Goal: Task Accomplishment & Management: Use online tool/utility

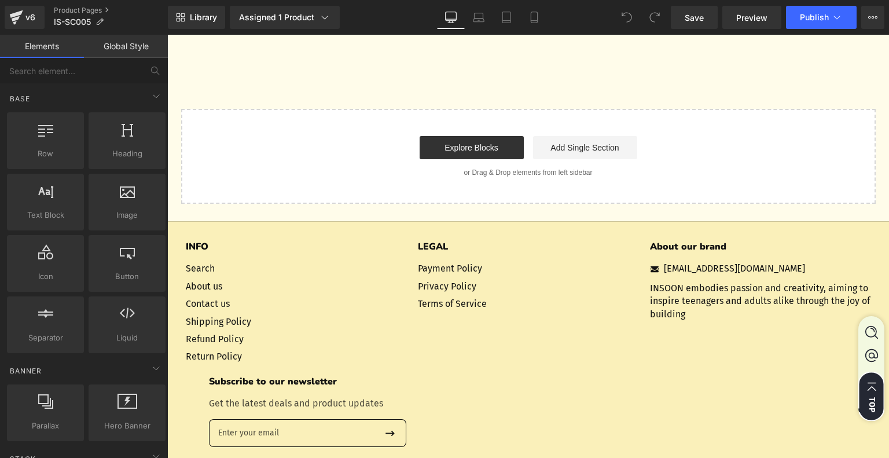
scroll to position [3473, 0]
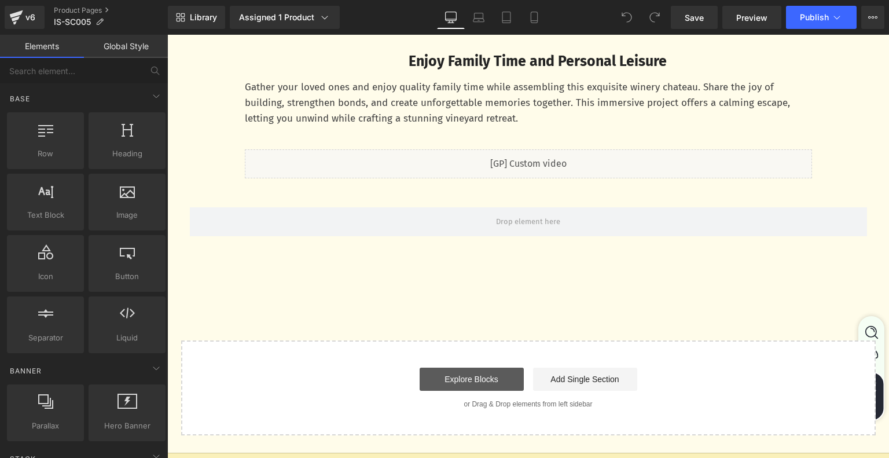
click at [464, 371] on link "Explore Blocks" at bounding box center [472, 379] width 104 height 23
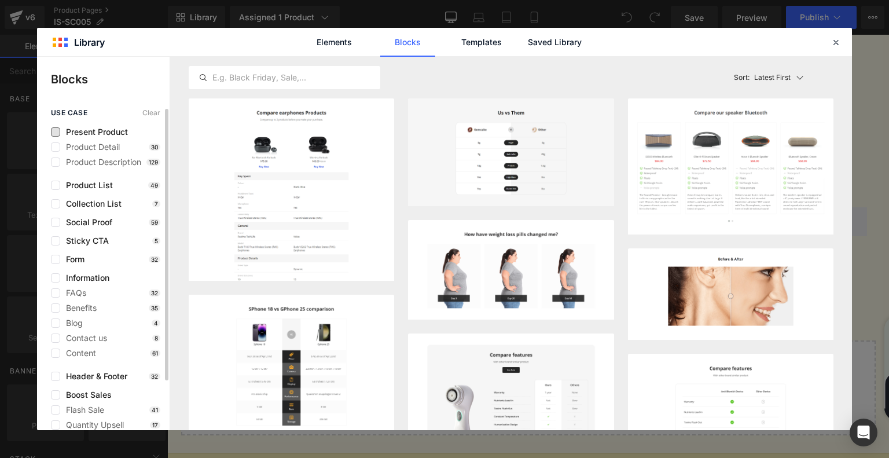
click at [0, 0] on span "Present Product" at bounding box center [0, 0] width 0 height 0
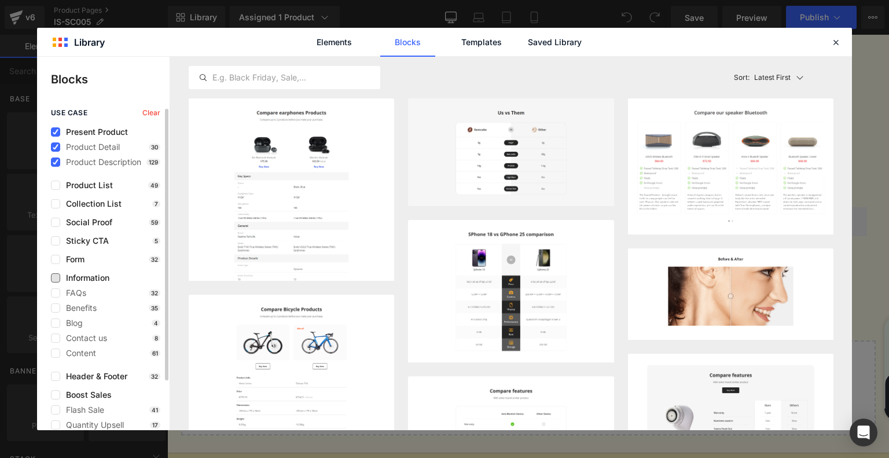
click at [0, 0] on span "Information" at bounding box center [0, 0] width 0 height 0
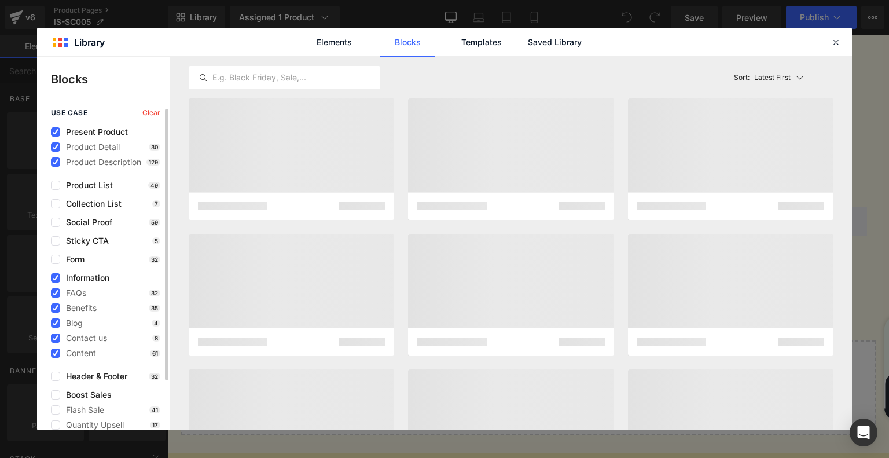
click at [0, 0] on span "Information" at bounding box center [0, 0] width 0 height 0
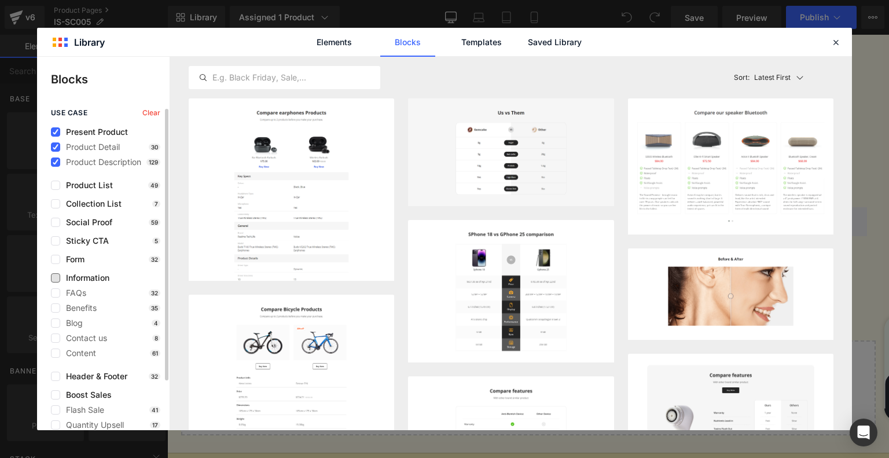
scroll to position [58, 0]
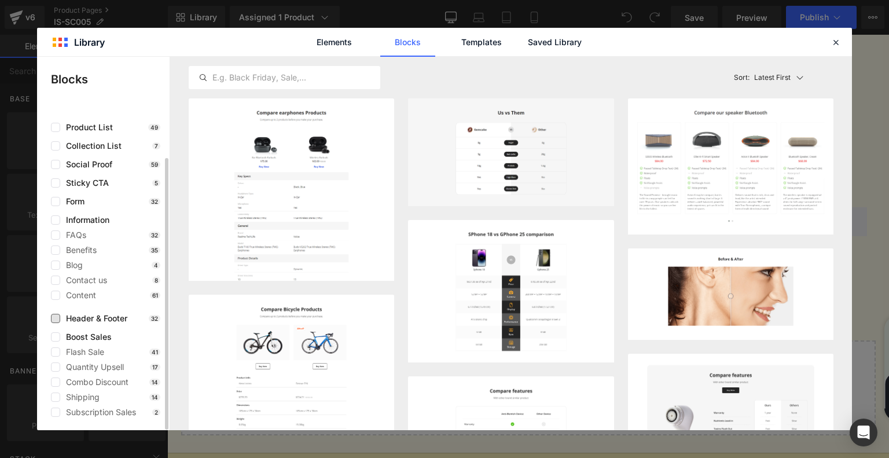
click at [0, 0] on span "Header & Footer" at bounding box center [0, 0] width 0 height 0
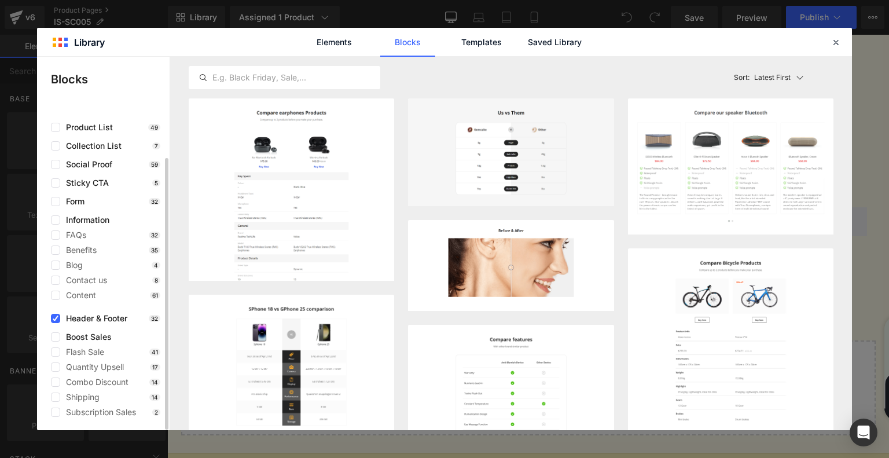
click at [0, 0] on span "Header & Footer" at bounding box center [0, 0] width 0 height 0
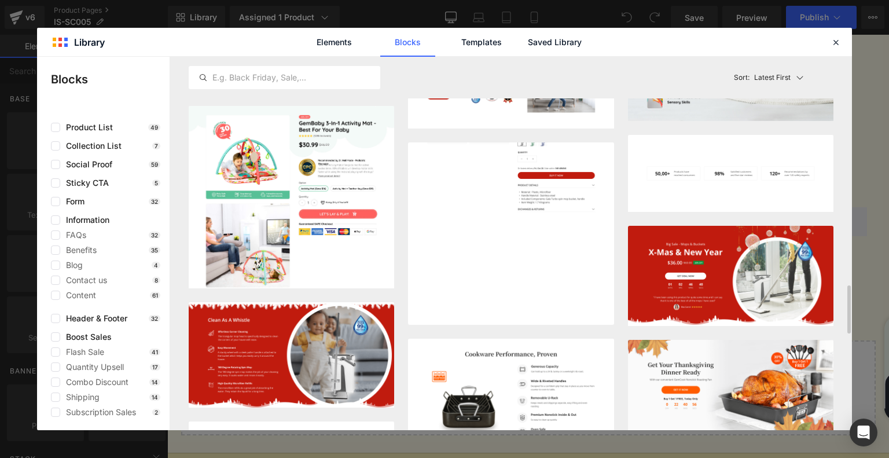
scroll to position [1647, 0]
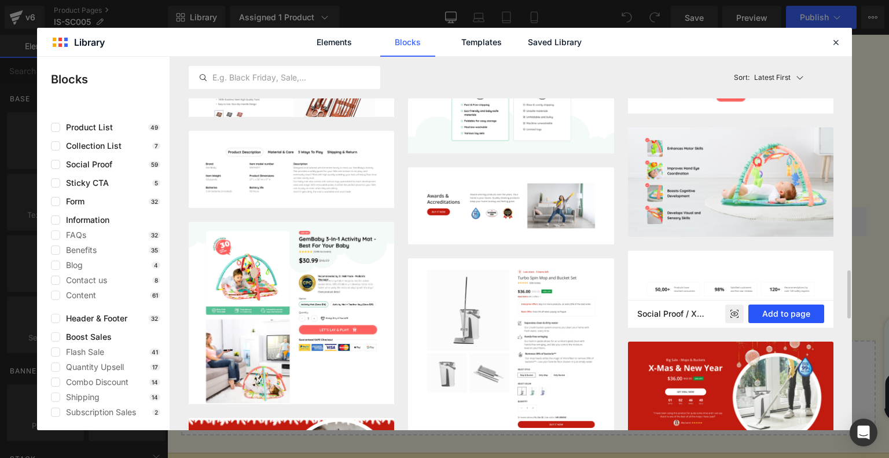
click at [788, 318] on button "Add to page" at bounding box center [786, 313] width 76 height 19
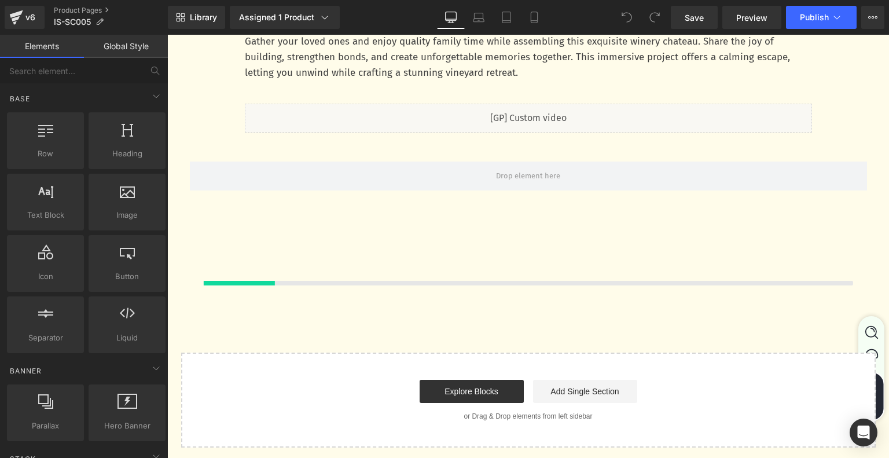
scroll to position [3491, 0]
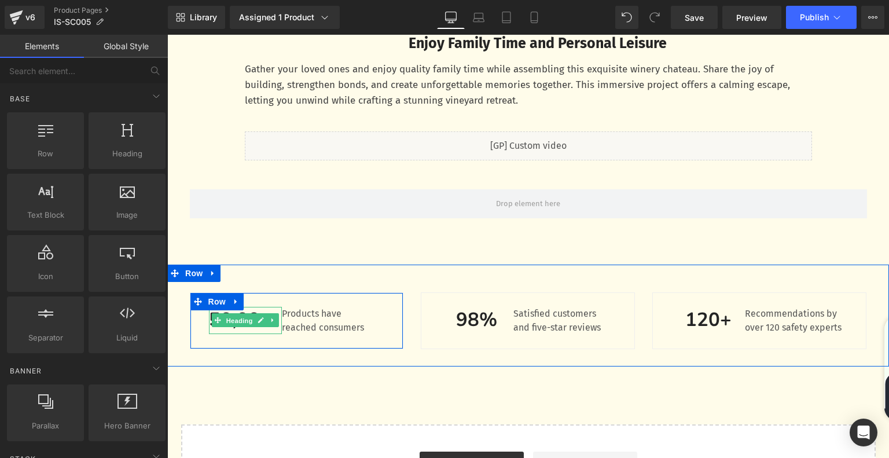
click at [241, 322] on span "Heading" at bounding box center [239, 321] width 31 height 14
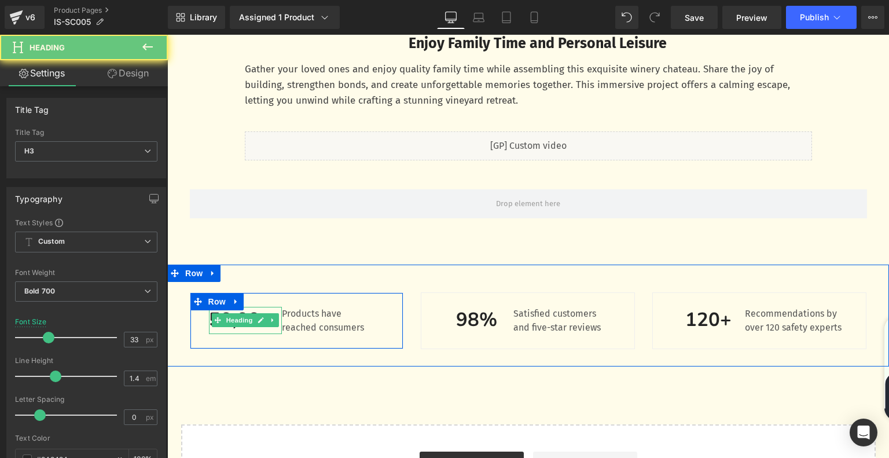
click at [217, 332] on h3 "50,00+" at bounding box center [246, 320] width 74 height 27
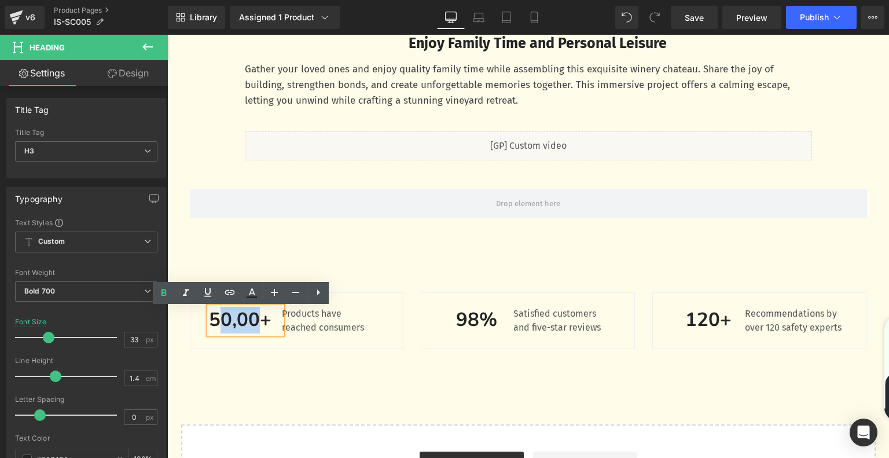
drag, startPoint x: 210, startPoint y: 325, endPoint x: 260, endPoint y: 326, distance: 50.4
click at [260, 326] on h3 "50,00+" at bounding box center [246, 320] width 74 height 27
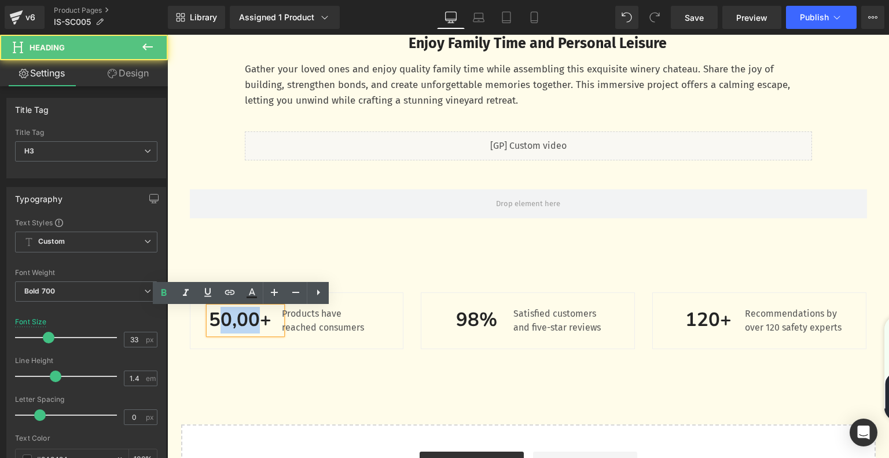
click at [260, 326] on h3 "50,00+" at bounding box center [246, 320] width 74 height 27
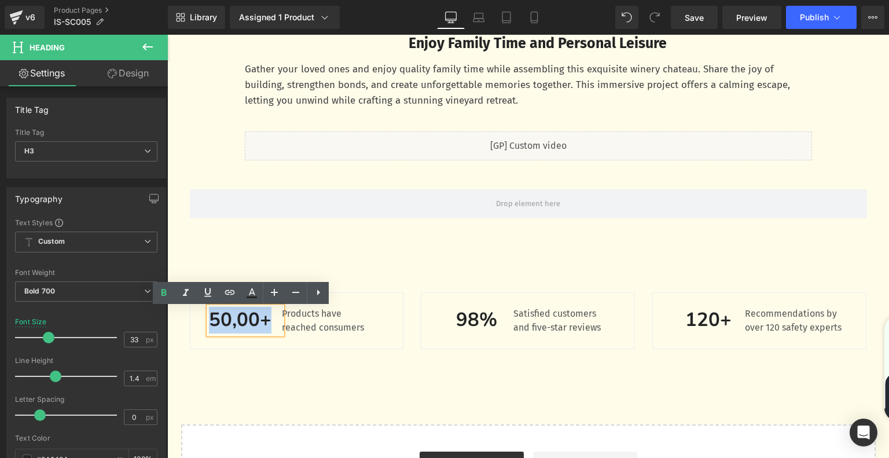
drag, startPoint x: 265, startPoint y: 324, endPoint x: 208, endPoint y: 325, distance: 56.2
click at [209, 325] on h3 "50,00+" at bounding box center [246, 320] width 74 height 27
paste div
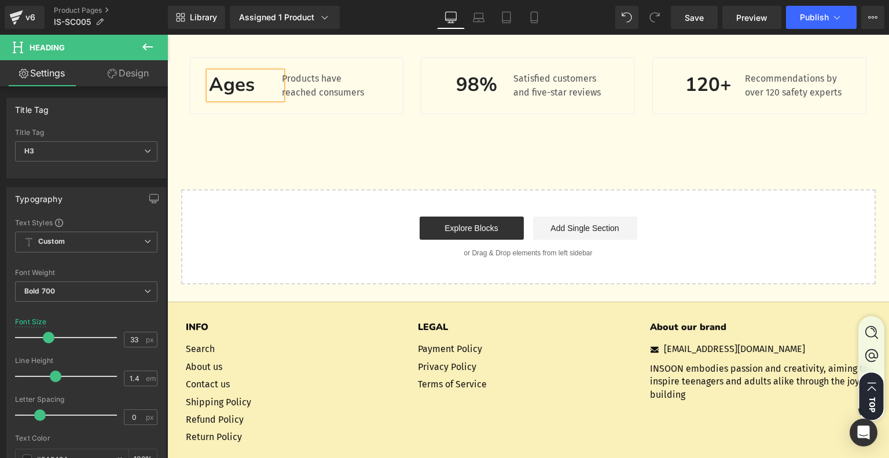
scroll to position [3647, 0]
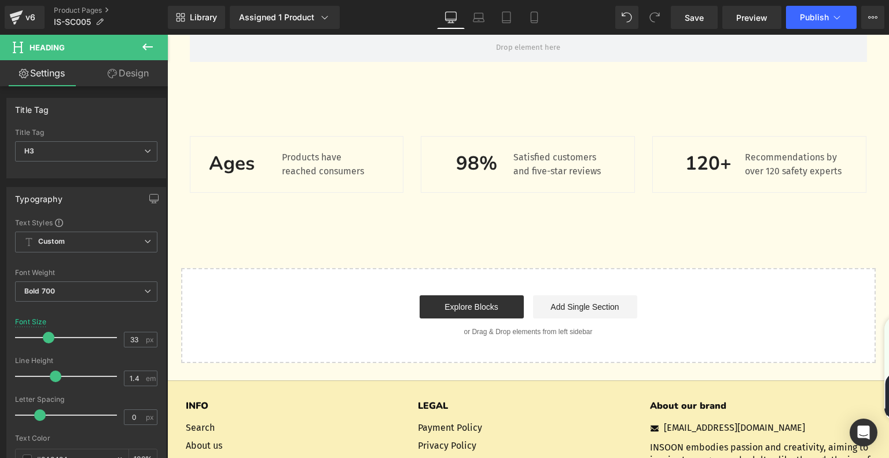
click at [145, 47] on icon at bounding box center [148, 47] width 14 height 14
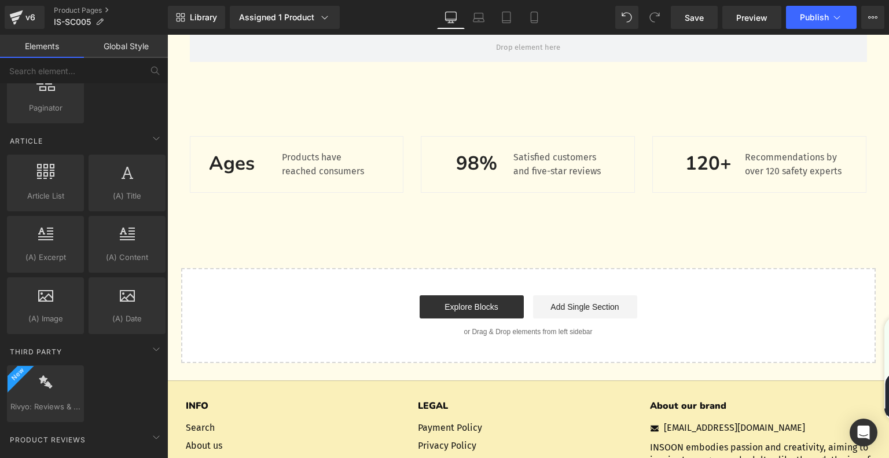
scroll to position [2229, 0]
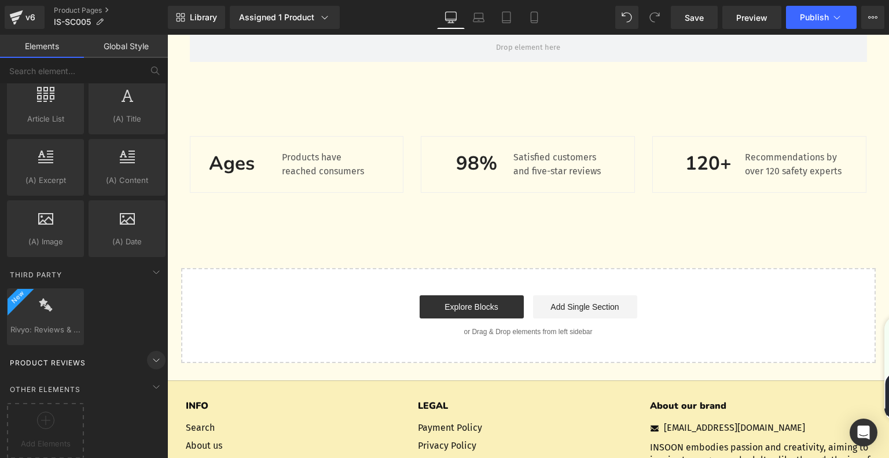
click at [153, 353] on icon at bounding box center [156, 360] width 14 height 14
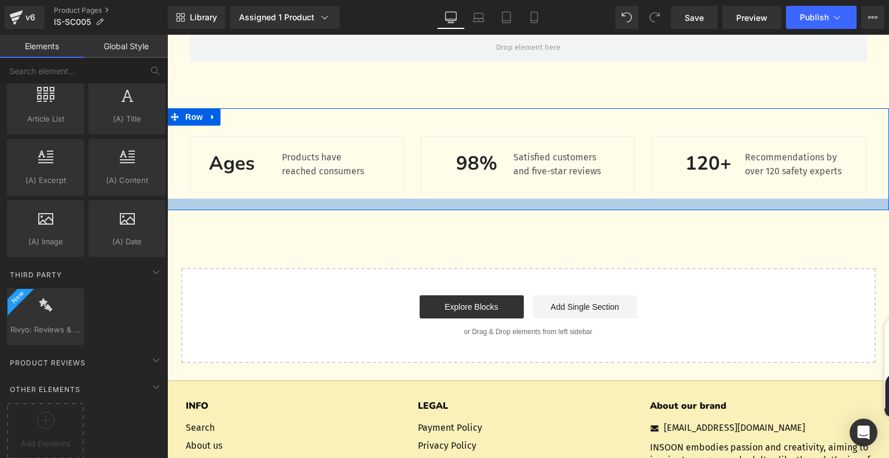
drag, startPoint x: 205, startPoint y: 443, endPoint x: 275, endPoint y: 210, distance: 243.5
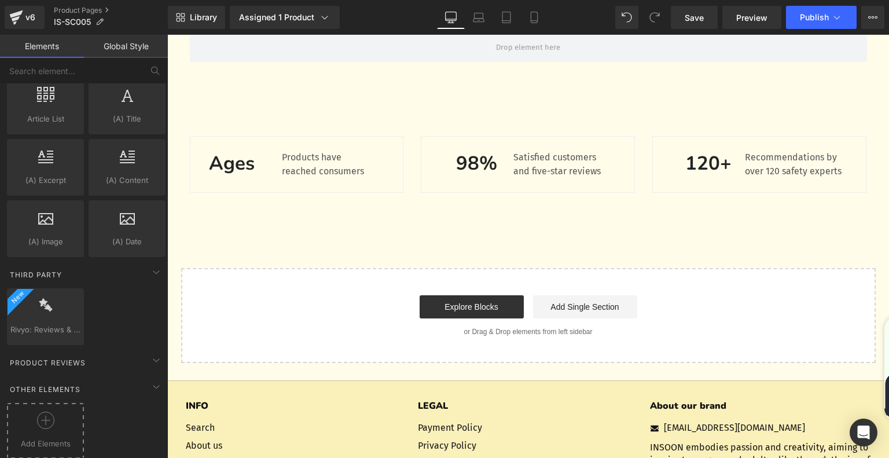
click at [43, 417] on icon at bounding box center [45, 420] width 17 height 17
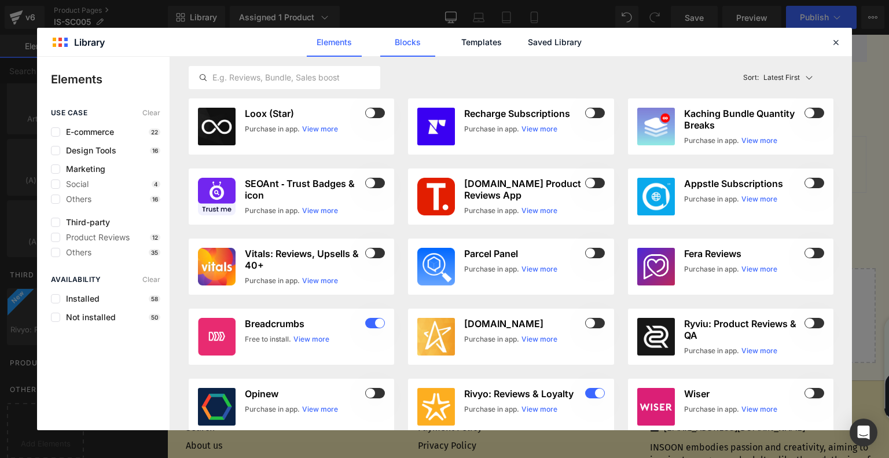
click at [412, 43] on link "Blocks" at bounding box center [407, 42] width 55 height 29
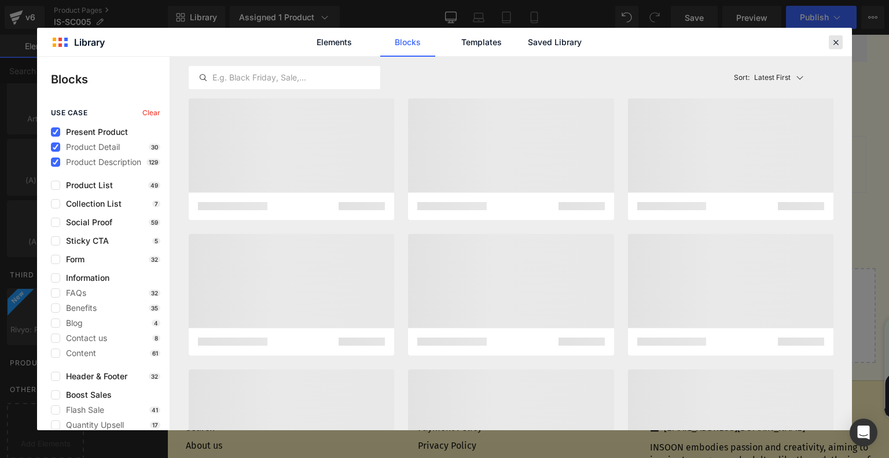
click at [840, 43] on icon at bounding box center [836, 42] width 10 height 10
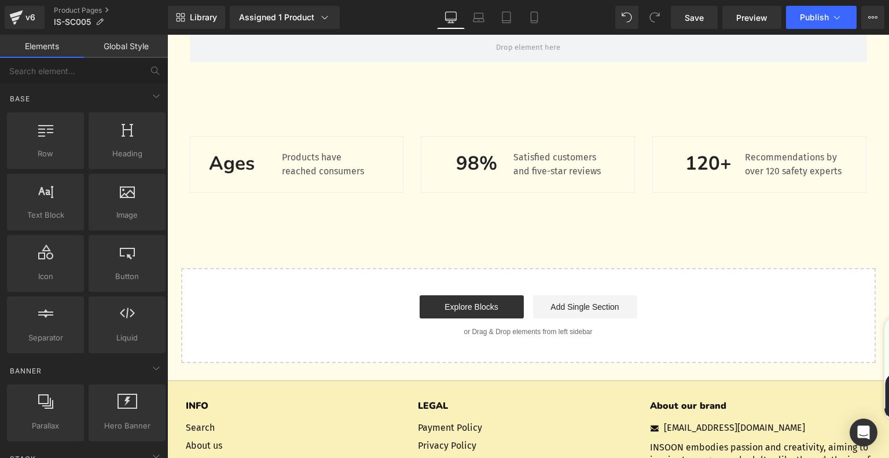
scroll to position [116, 0]
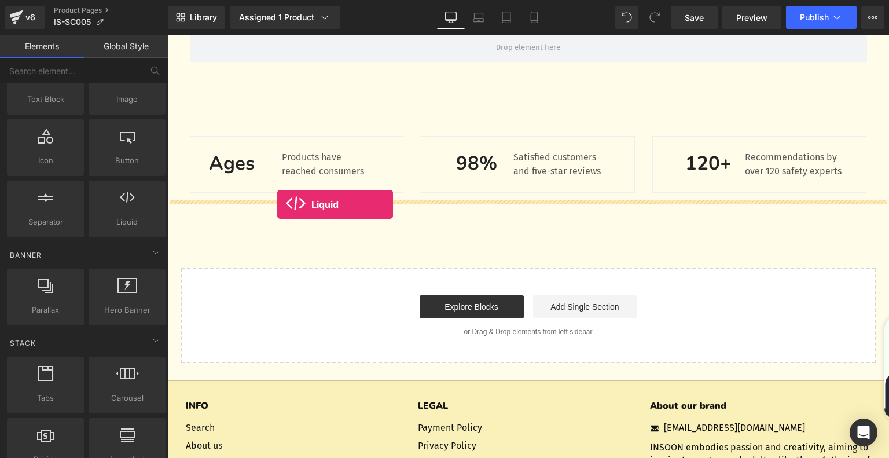
drag, startPoint x: 319, startPoint y: 251, endPoint x: 277, endPoint y: 204, distance: 62.3
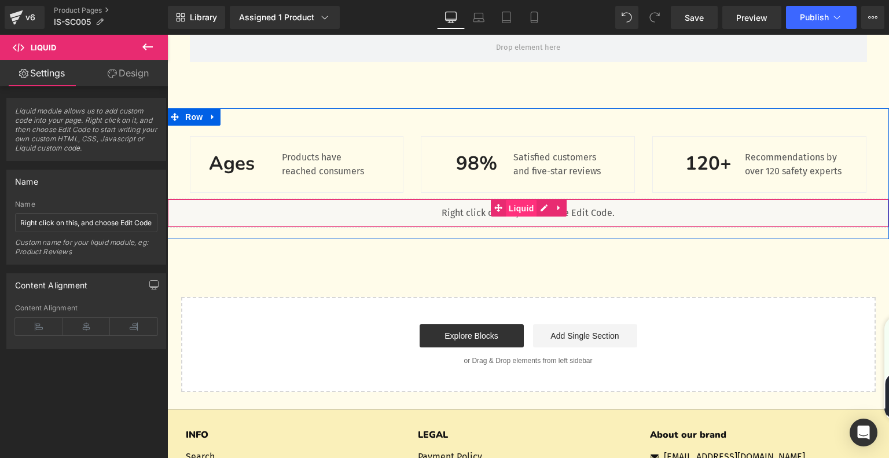
click at [516, 205] on span "Liquid" at bounding box center [521, 208] width 31 height 17
click at [452, 213] on div "Liquid" at bounding box center [528, 213] width 722 height 29
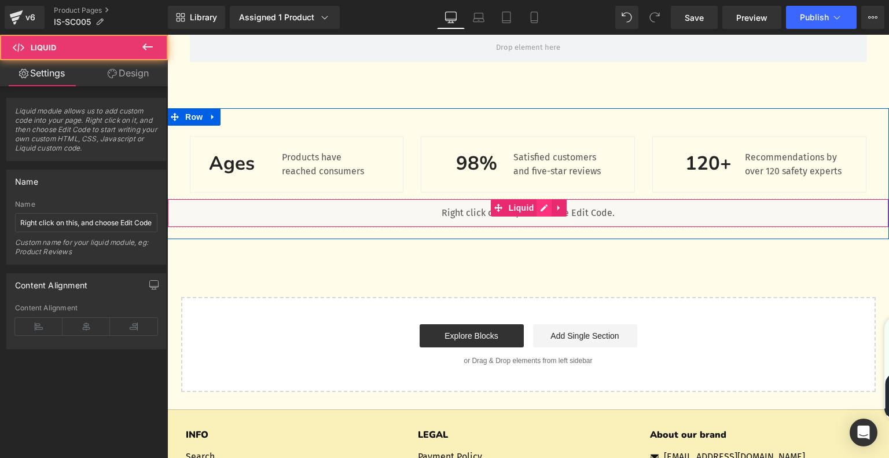
click at [544, 208] on div "Liquid" at bounding box center [528, 213] width 722 height 29
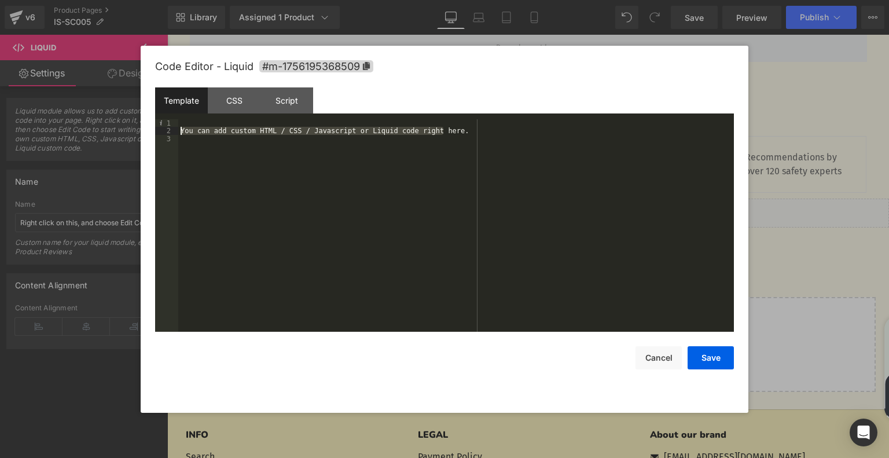
drag, startPoint x: 458, startPoint y: 129, endPoint x: 174, endPoint y: 131, distance: 284.2
click at [174, 131] on pre "1 2 3 You can add custom HTML / CSS / Javascript or Liquid code right here. XXX…" at bounding box center [444, 225] width 579 height 212
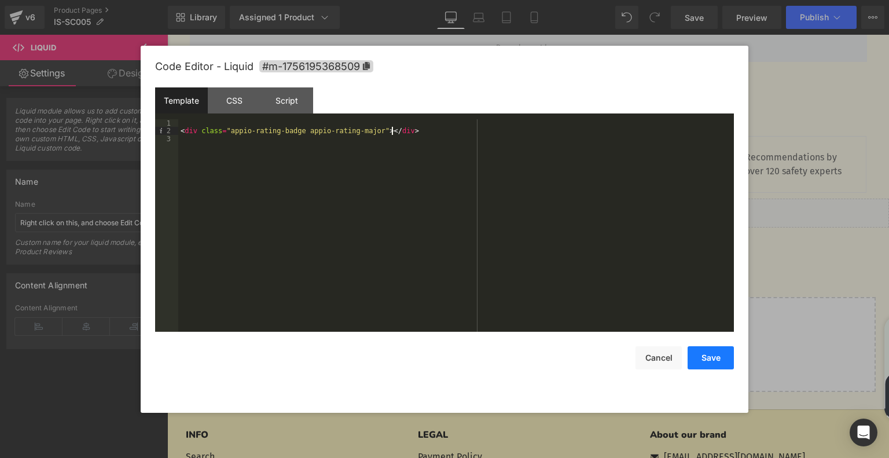
click at [712, 353] on button "Save" at bounding box center [711, 357] width 46 height 23
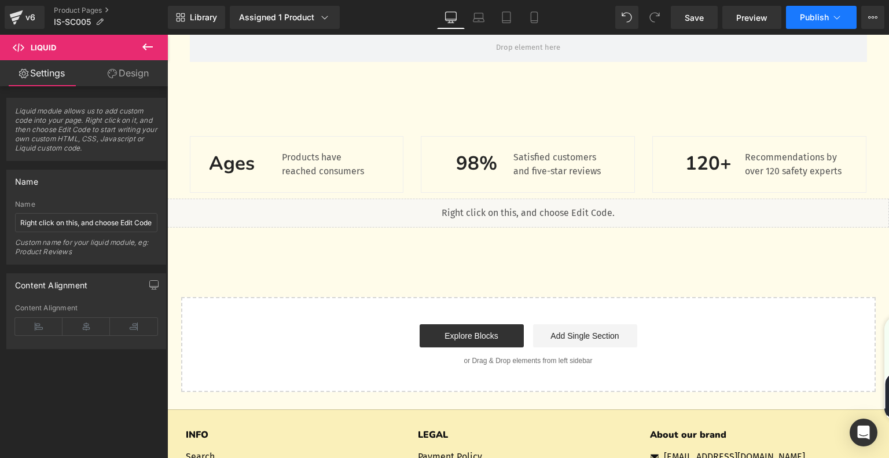
click at [804, 19] on span "Publish" at bounding box center [814, 17] width 29 height 9
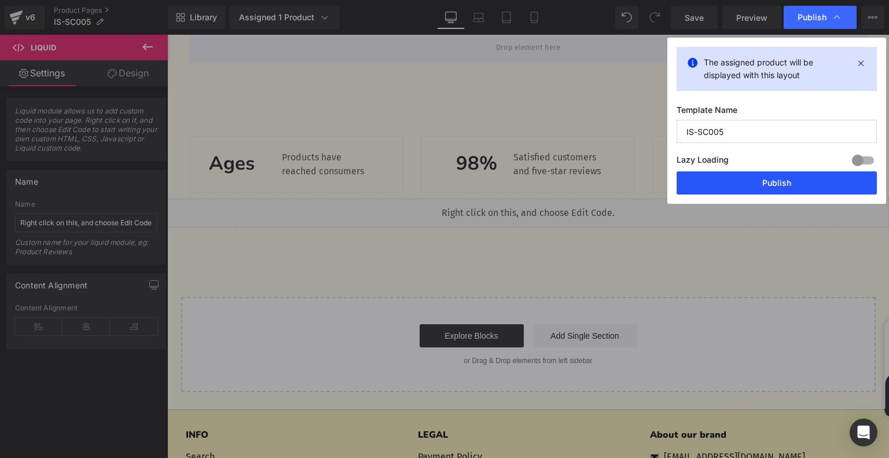
click at [743, 182] on button "Publish" at bounding box center [777, 182] width 200 height 23
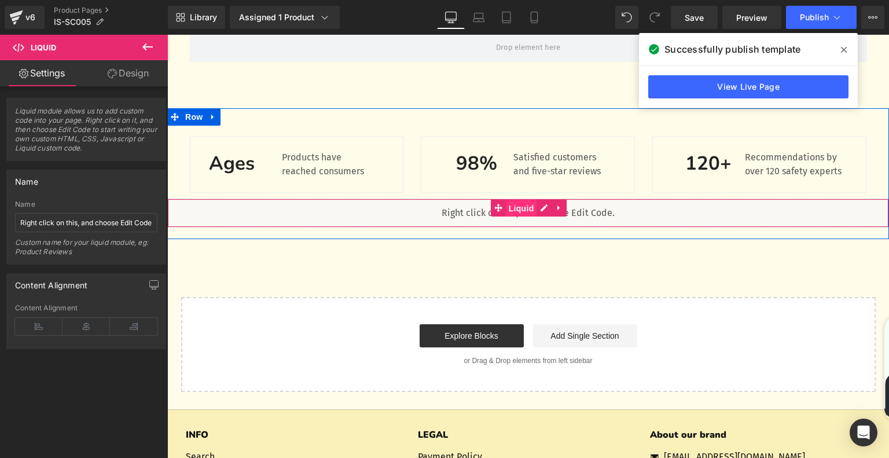
click at [516, 210] on span "Liquid" at bounding box center [521, 208] width 31 height 17
click at [542, 208] on div "Liquid" at bounding box center [528, 213] width 722 height 29
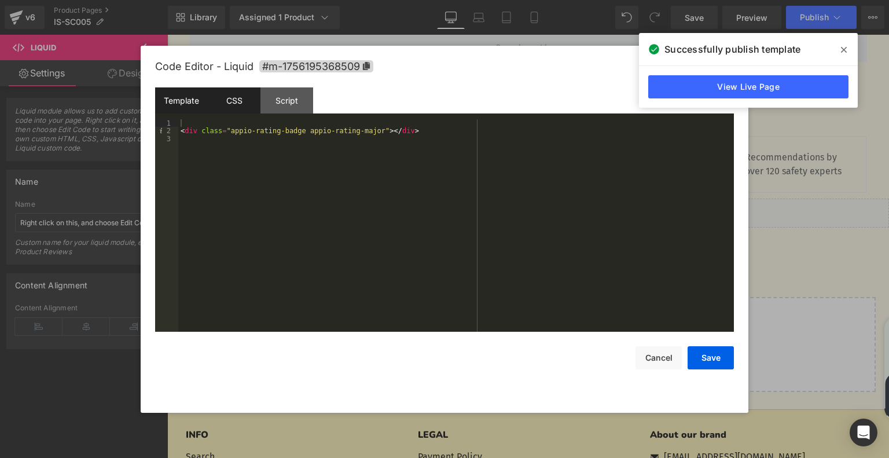
click at [237, 97] on div "CSS" at bounding box center [234, 100] width 53 height 26
click at [183, 99] on div "Template" at bounding box center [181, 100] width 53 height 26
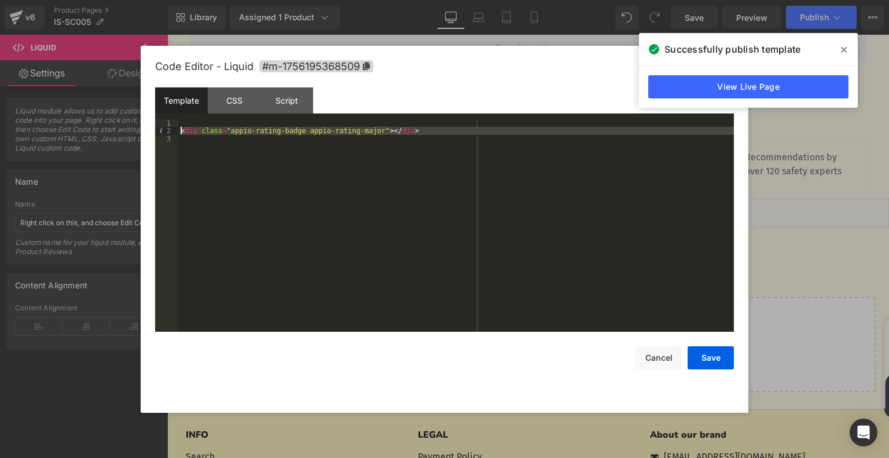
drag, startPoint x: 419, startPoint y: 135, endPoint x: 154, endPoint y: 134, distance: 265.1
click at [154, 134] on div "Code Editor - Liquid #m-1756195368509 Template CSS Script Data 1 2 3 < div clas…" at bounding box center [445, 229] width 608 height 367
click at [228, 105] on div "CSS" at bounding box center [234, 100] width 53 height 26
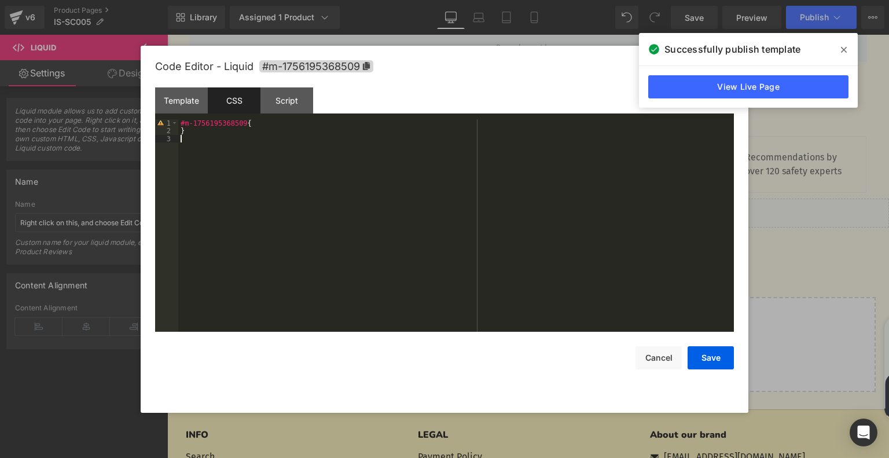
click at [218, 136] on div "#m-1756195368509 { }" at bounding box center [456, 233] width 556 height 228
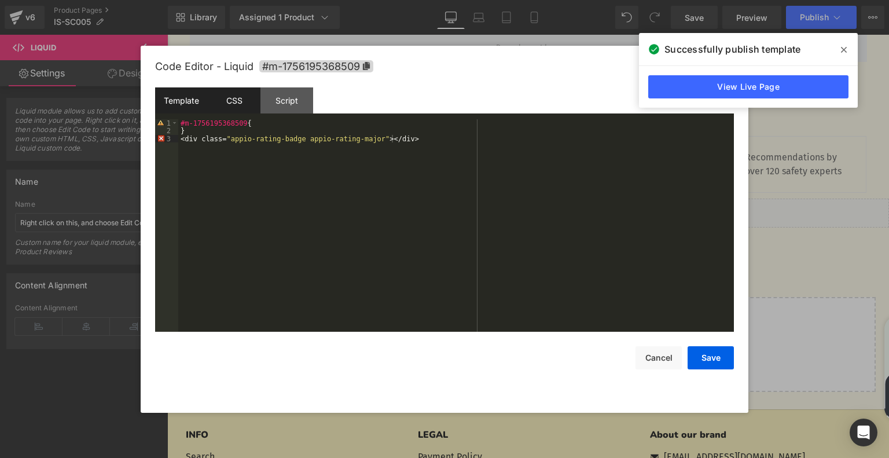
click at [188, 103] on div "Template" at bounding box center [181, 100] width 53 height 26
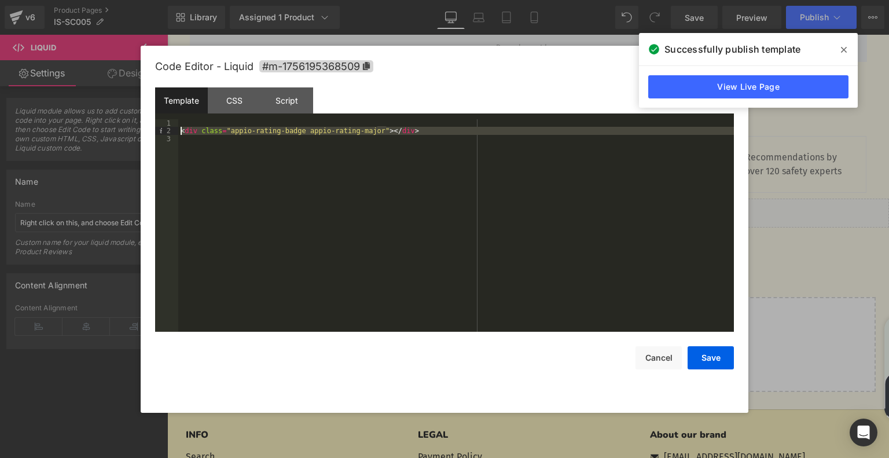
click at [402, 130] on div "< div class = "appio-rating-badge appio-rating-major" > </ div >" at bounding box center [456, 225] width 556 height 212
drag, startPoint x: 396, startPoint y: 130, endPoint x: 177, endPoint y: 135, distance: 219.4
click at [177, 135] on pre "1 2 3 < div class = "appio-rating-badge appio-rating-major" > </ div > XXXXXXXX…" at bounding box center [444, 225] width 579 height 212
click at [178, 133] on div "1 2 3" at bounding box center [166, 233] width 23 height 228
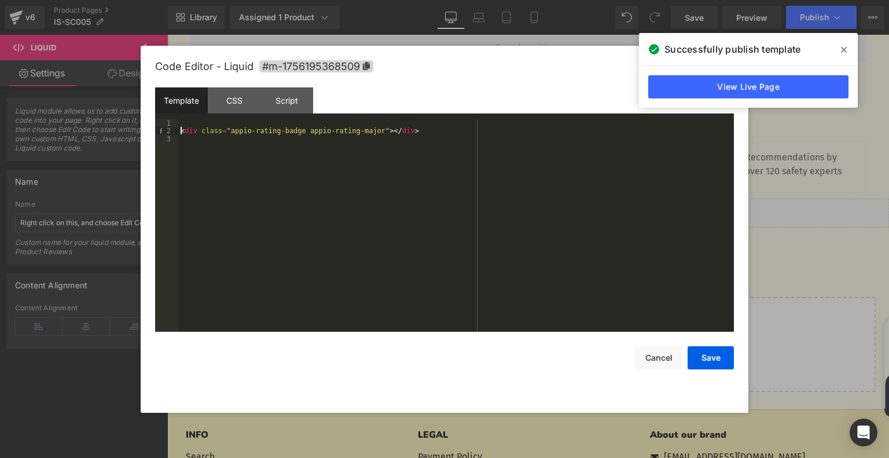
click at [181, 128] on div "< div class = "appio-rating-badge appio-rating-major" > </ div >" at bounding box center [456, 233] width 556 height 228
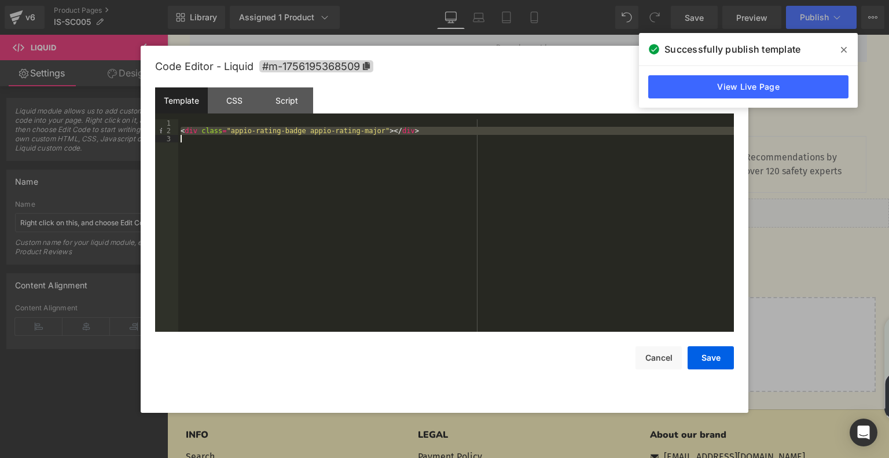
drag, startPoint x: 182, startPoint y: 130, endPoint x: 397, endPoint y: 135, distance: 214.8
click at [397, 135] on div "< div class = "appio-rating-badge appio-rating-major" > </ div >" at bounding box center [456, 233] width 556 height 228
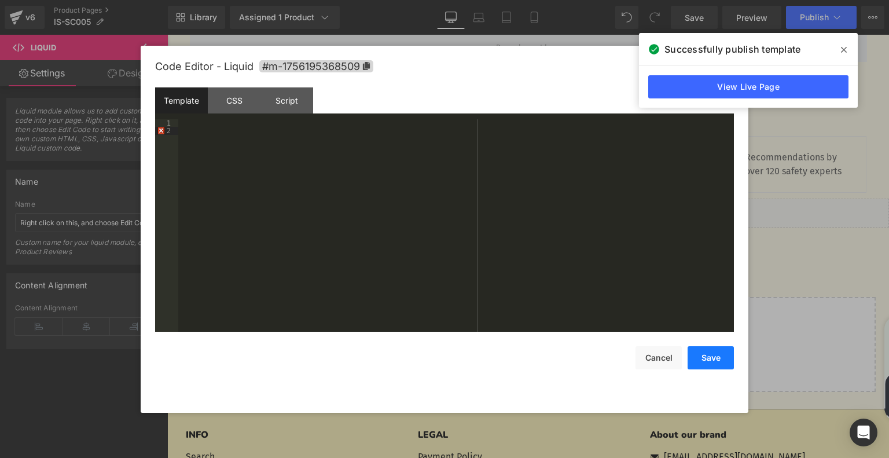
click at [697, 353] on button "Save" at bounding box center [711, 357] width 46 height 23
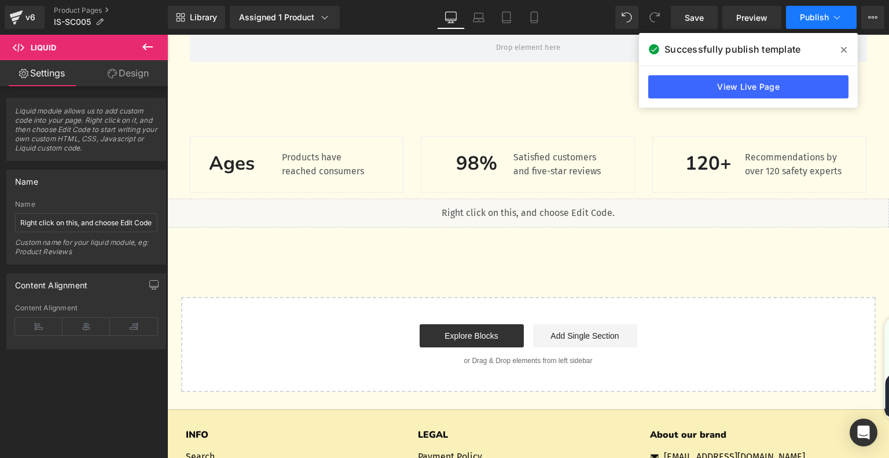
click at [828, 14] on span "Publish" at bounding box center [814, 17] width 29 height 9
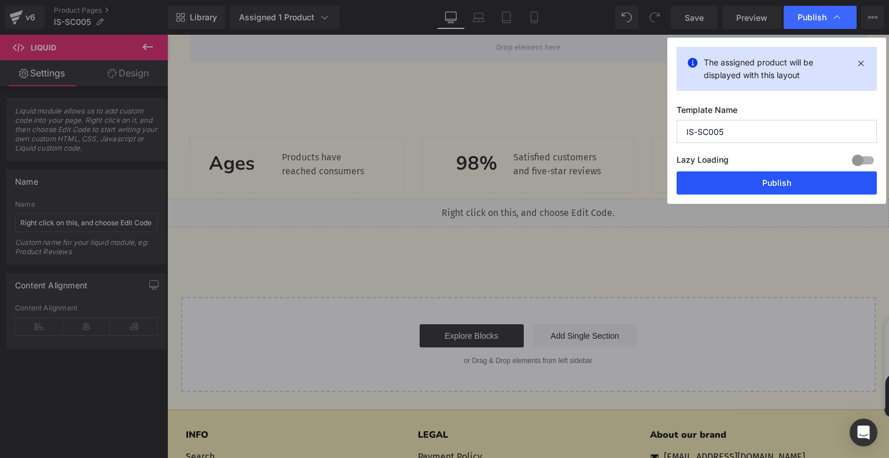
click at [772, 182] on button "Publish" at bounding box center [777, 182] width 200 height 23
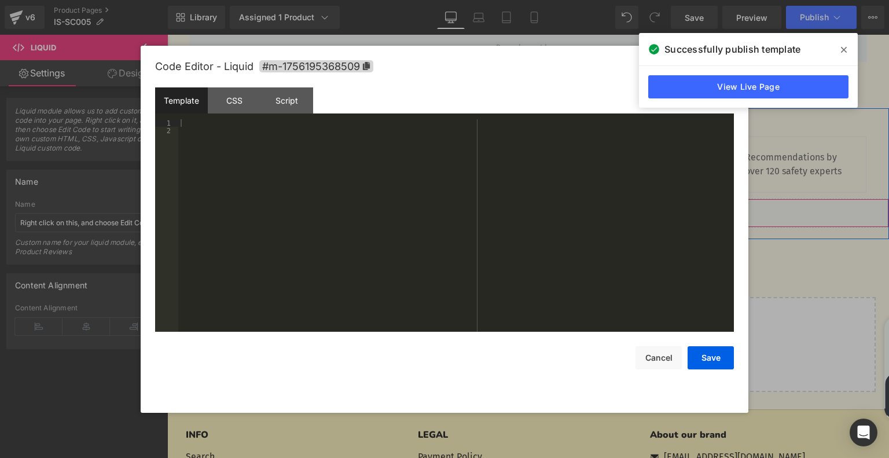
click at [539, 208] on div "Liquid" at bounding box center [528, 213] width 722 height 29
click at [228, 98] on div "CSS" at bounding box center [234, 100] width 53 height 26
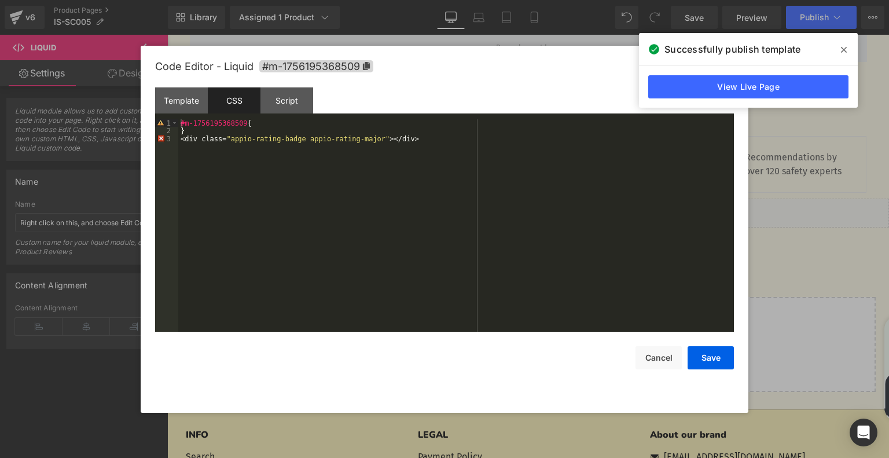
click at [847, 46] on span at bounding box center [844, 50] width 19 height 19
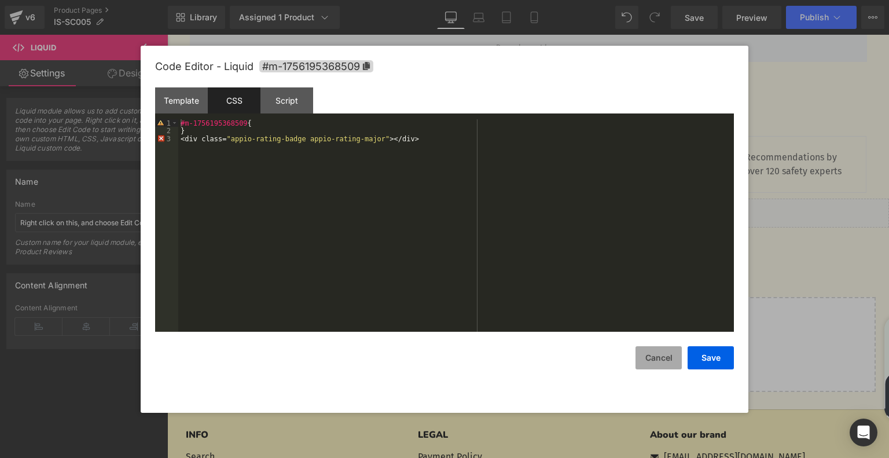
click at [652, 354] on button "Cancel" at bounding box center [658, 357] width 46 height 23
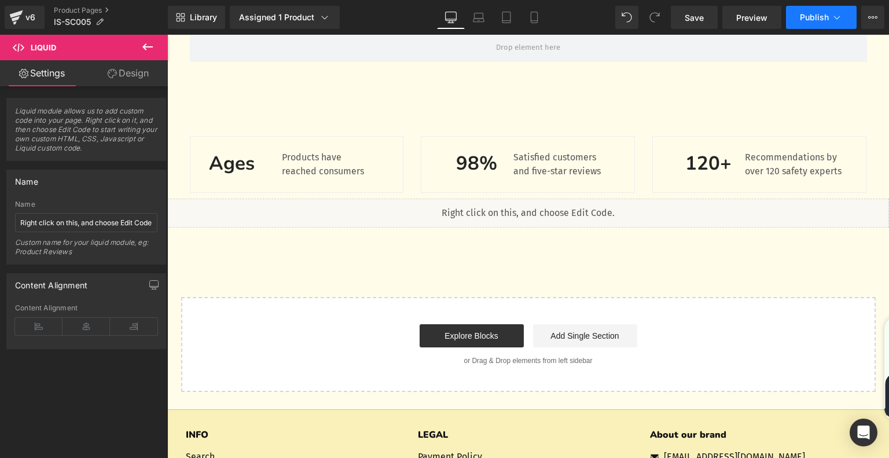
click at [815, 19] on span "Publish" at bounding box center [814, 17] width 29 height 9
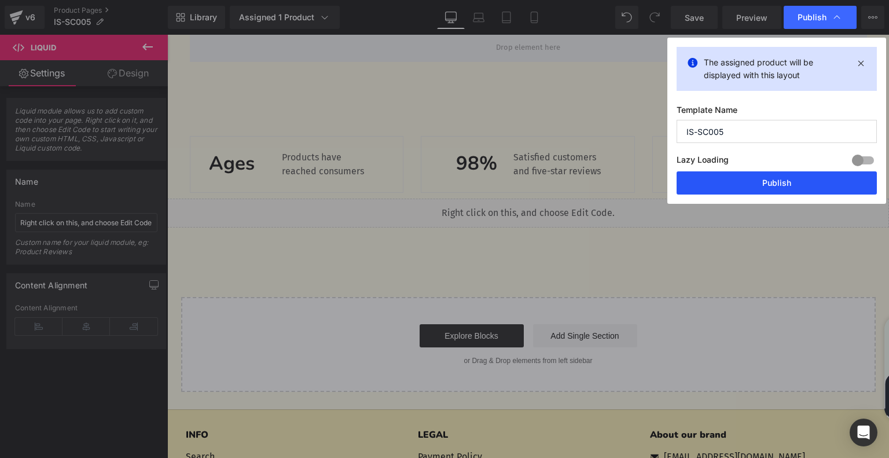
drag, startPoint x: 762, startPoint y: 186, endPoint x: 597, endPoint y: 147, distance: 169.6
click at [762, 186] on button "Publish" at bounding box center [777, 182] width 200 height 23
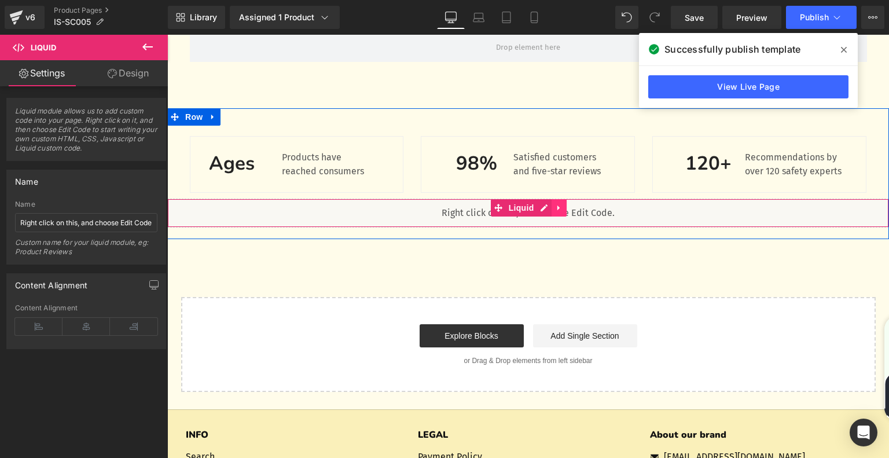
click at [552, 214] on link at bounding box center [559, 207] width 15 height 17
click at [563, 211] on icon at bounding box center [567, 208] width 8 height 8
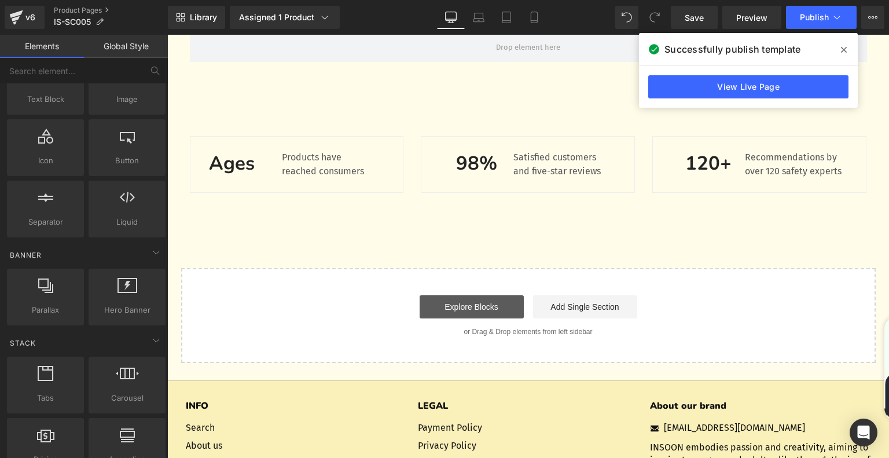
click at [498, 307] on link "Explore Blocks" at bounding box center [472, 306] width 104 height 23
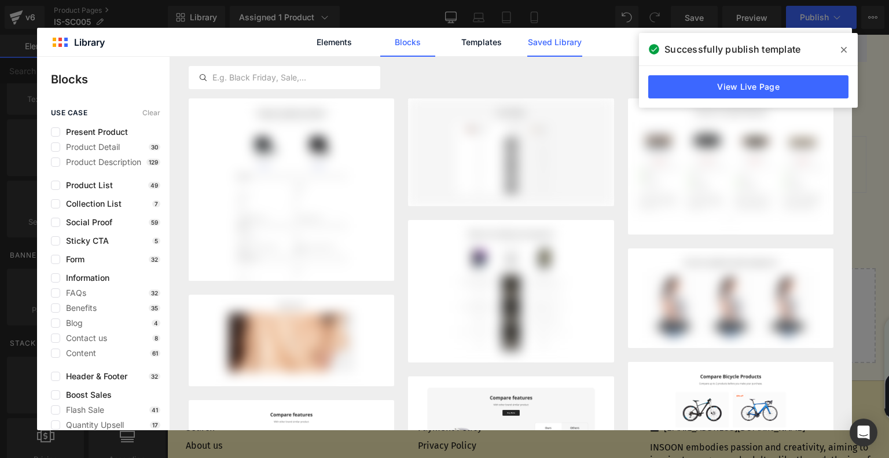
click at [563, 48] on link "Saved Library" at bounding box center [554, 42] width 55 height 29
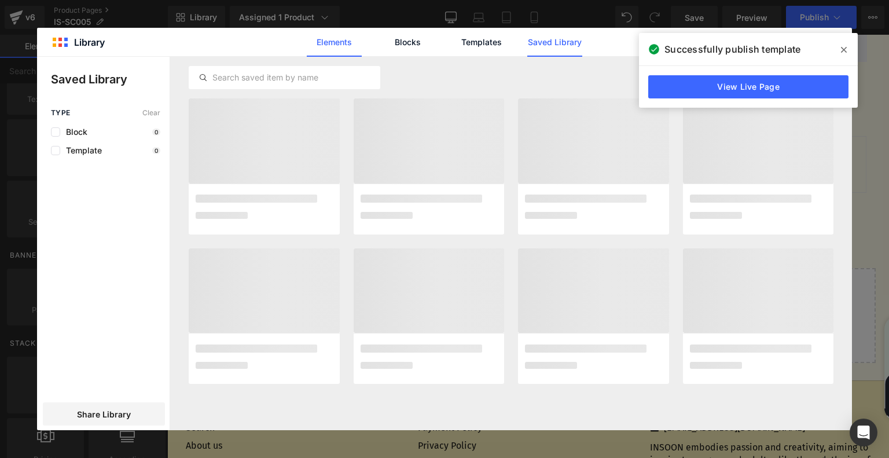
click at [357, 39] on link "Elements" at bounding box center [334, 42] width 55 height 29
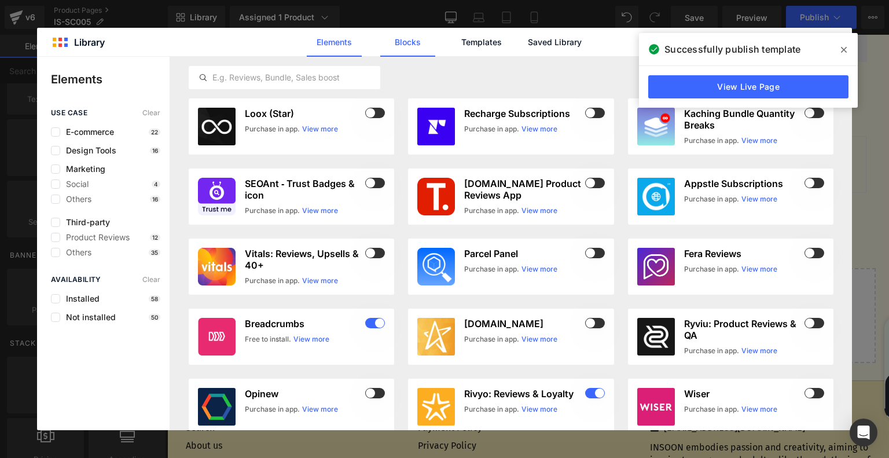
click at [418, 43] on link "Blocks" at bounding box center [407, 42] width 55 height 29
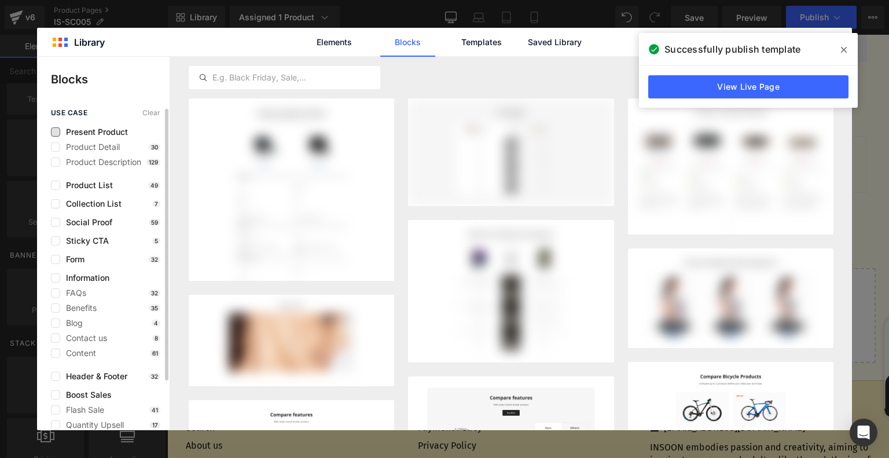
click at [90, 136] on span "Present Product" at bounding box center [94, 131] width 68 height 9
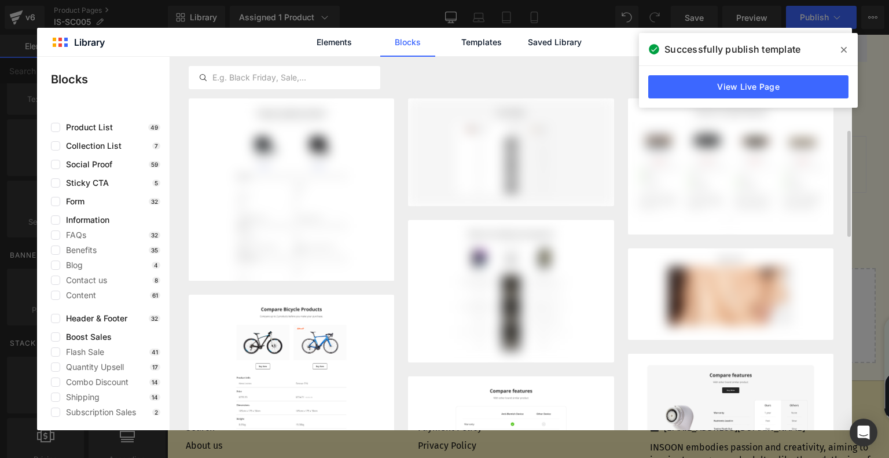
scroll to position [58, 0]
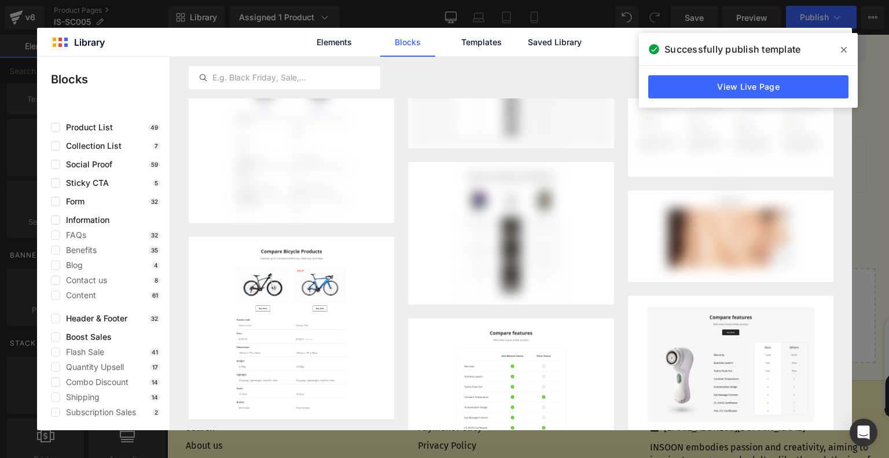
click at [842, 51] on icon at bounding box center [844, 50] width 6 height 6
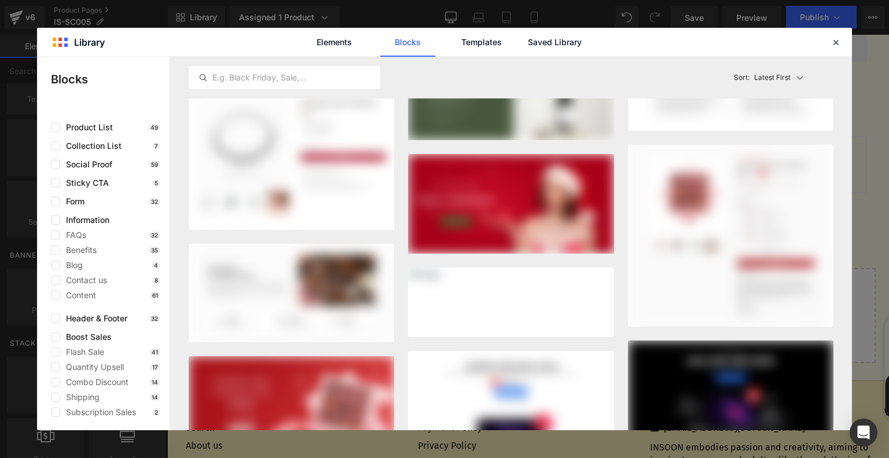
scroll to position [1082, 0]
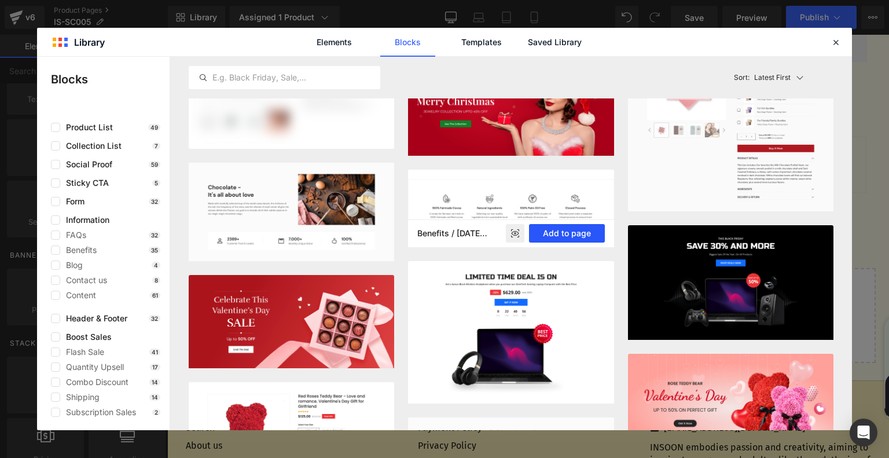
click at [589, 224] on button "Add to page" at bounding box center [567, 233] width 76 height 19
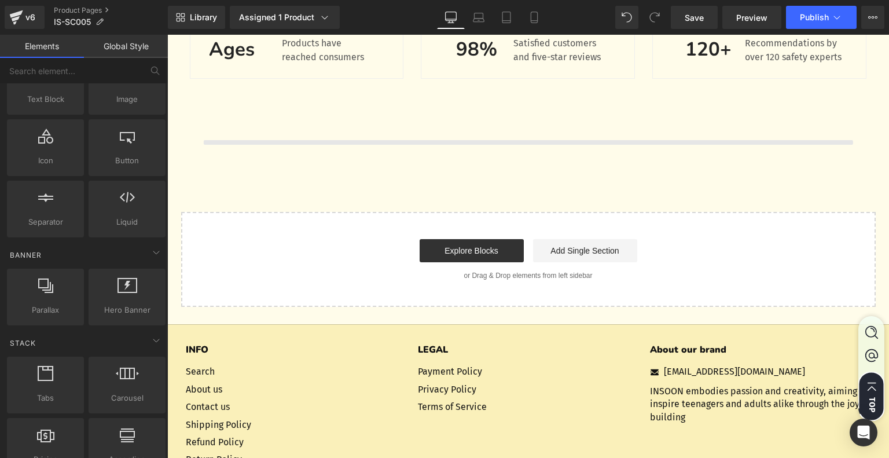
scroll to position [3766, 0]
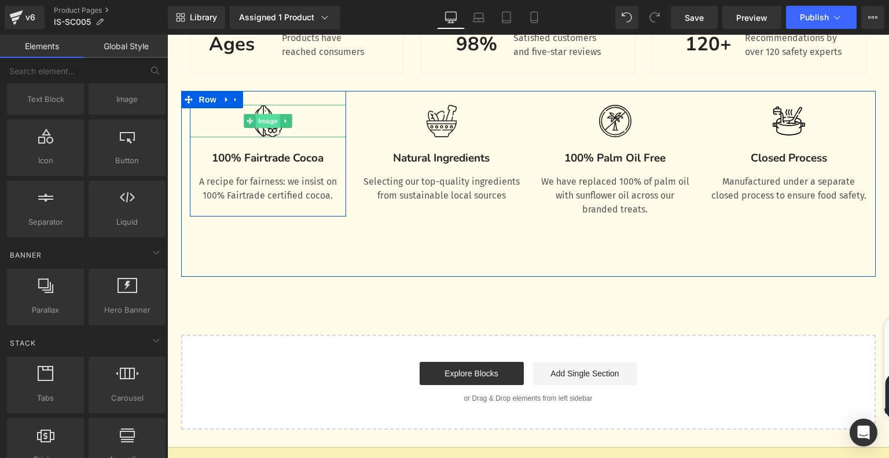
click at [256, 124] on span "Image" at bounding box center [268, 121] width 24 height 14
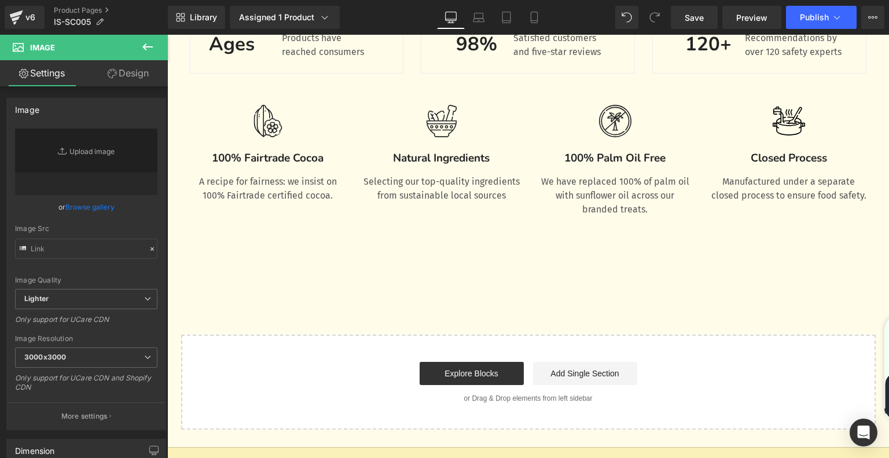
type input "https://ucarecdn.com/699b0247-291c-428b-8732-de2dd3fb4ce2/cocoa.svg"
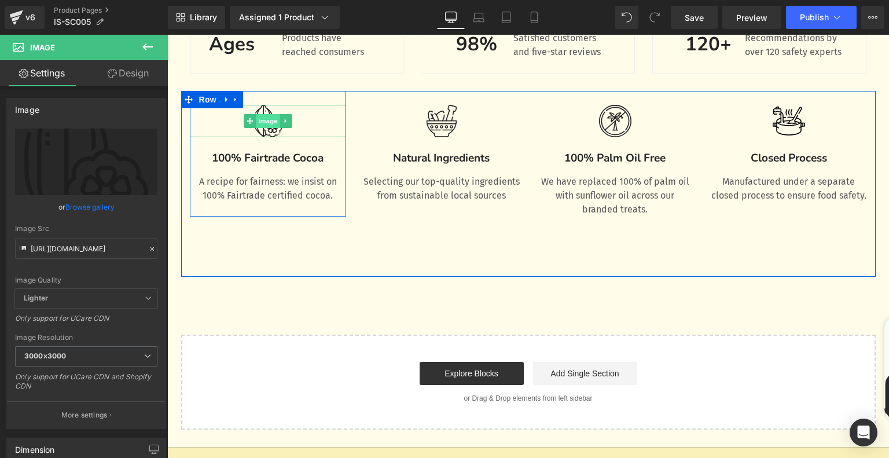
click at [256, 120] on span "Image" at bounding box center [268, 121] width 24 height 14
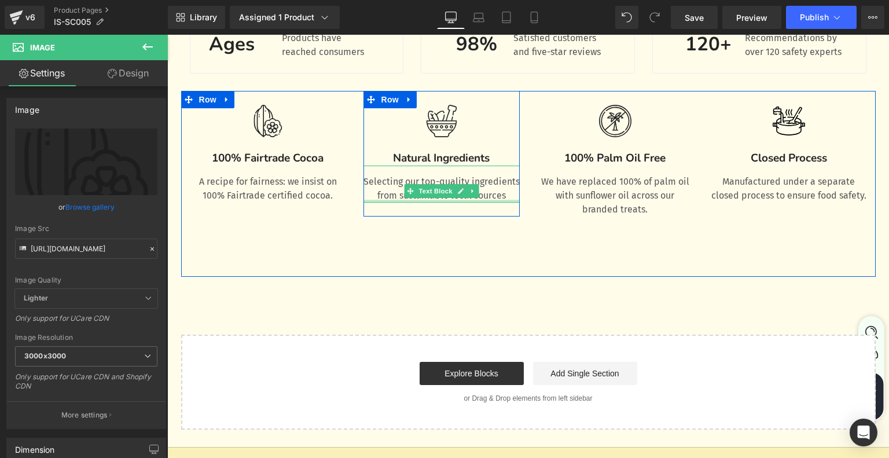
scroll to position [3708, 0]
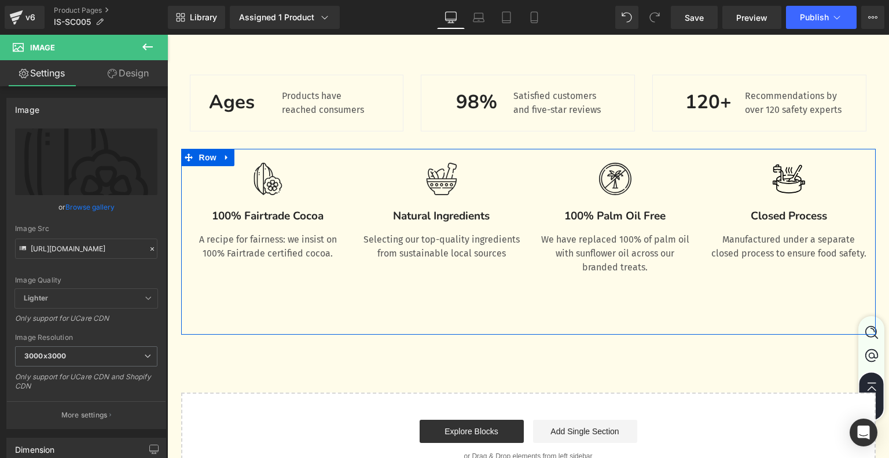
click at [232, 157] on icon at bounding box center [232, 157] width 6 height 7
click at [262, 160] on icon at bounding box center [266, 157] width 8 height 8
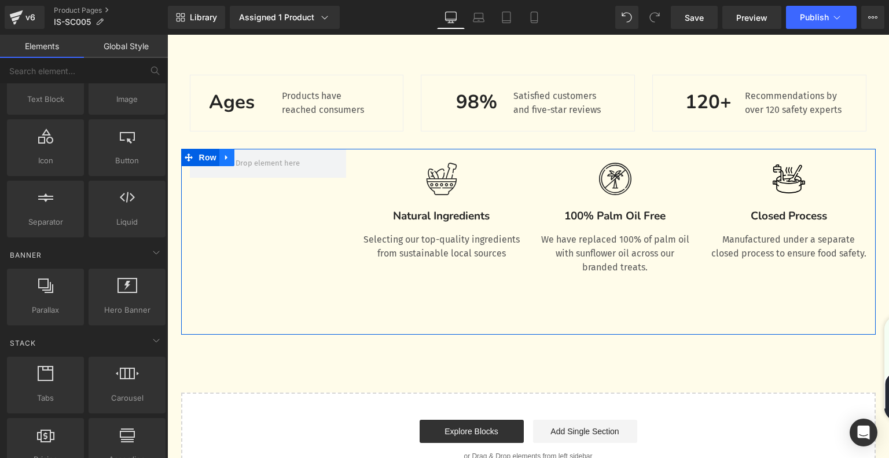
click at [225, 160] on icon at bounding box center [227, 157] width 8 height 9
click at [253, 159] on icon at bounding box center [257, 157] width 8 height 9
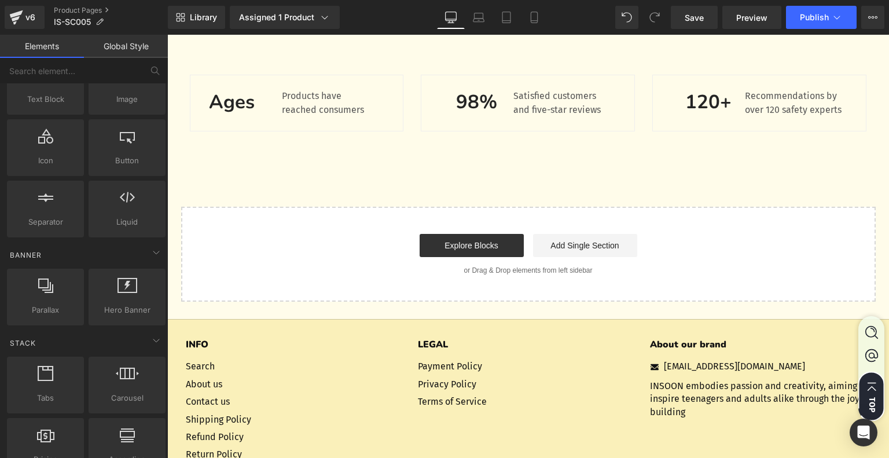
scroll to position [3535, 0]
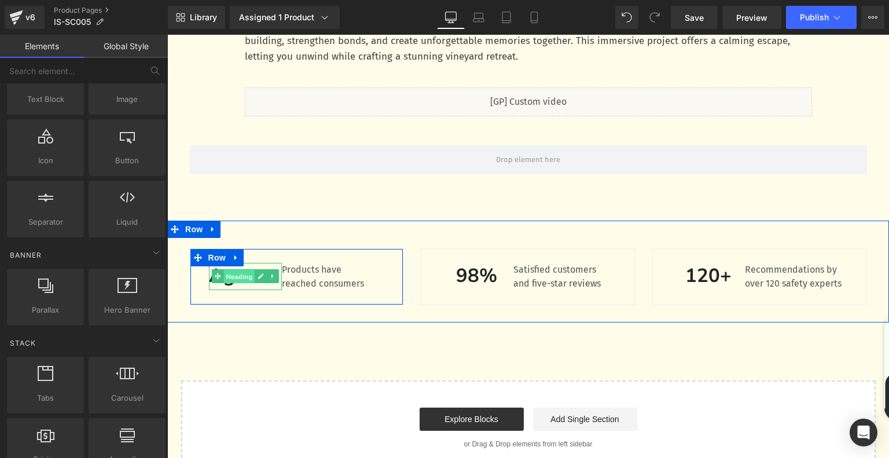
click at [236, 275] on span "Heading" at bounding box center [239, 277] width 31 height 14
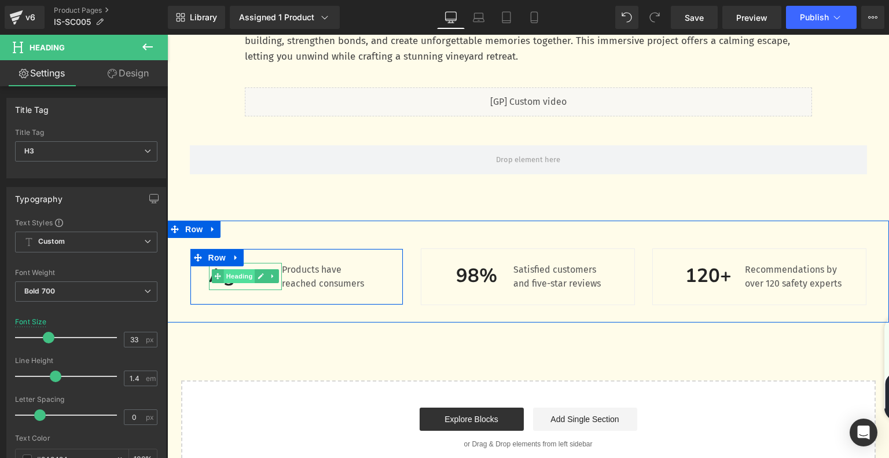
click at [232, 283] on span "Heading" at bounding box center [239, 276] width 31 height 14
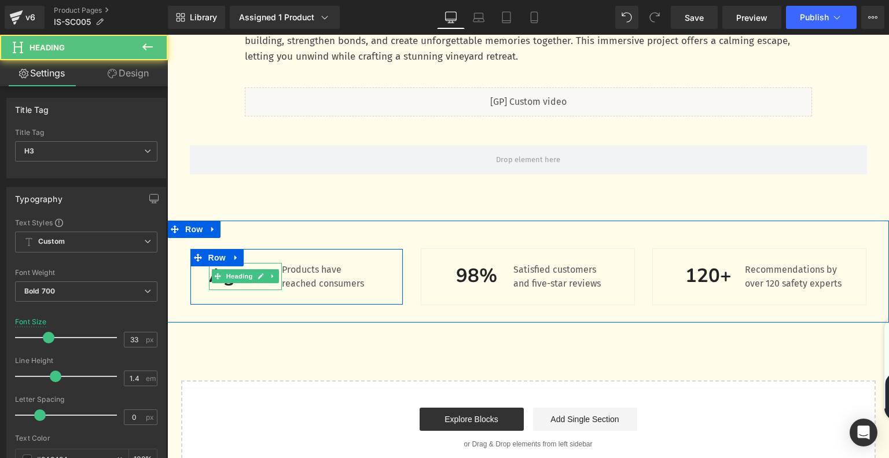
click at [232, 286] on h3 "Ages" at bounding box center [246, 276] width 74 height 27
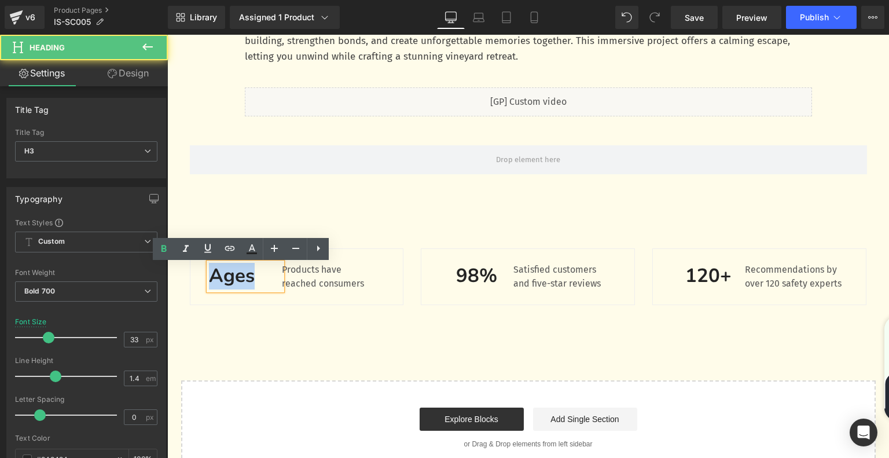
drag, startPoint x: 249, startPoint y: 280, endPoint x: 190, endPoint y: 282, distance: 59.7
click at [190, 282] on div "Ages Heading Products have reached consumers Text Block Row 32px" at bounding box center [297, 276] width 214 height 57
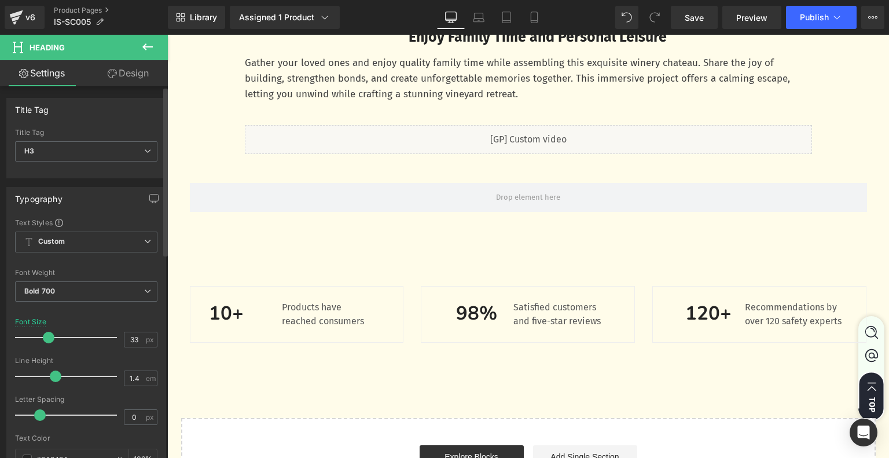
scroll to position [3477, 0]
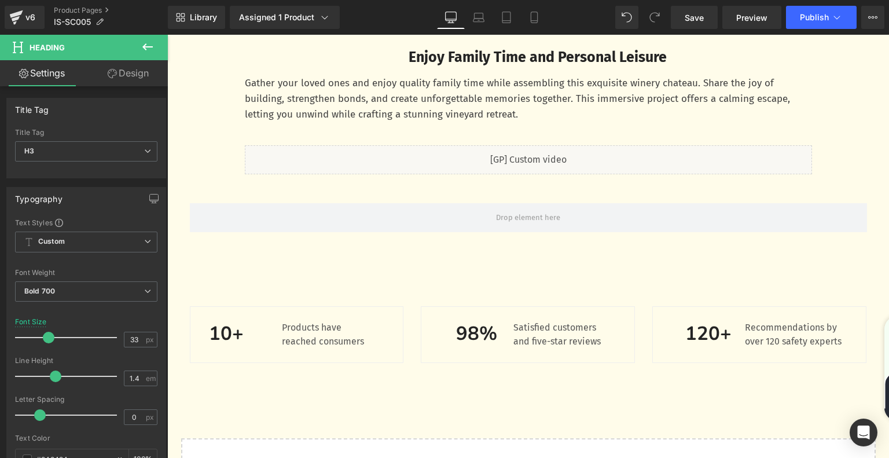
click at [167, 35] on div at bounding box center [167, 35] width 0 height 0
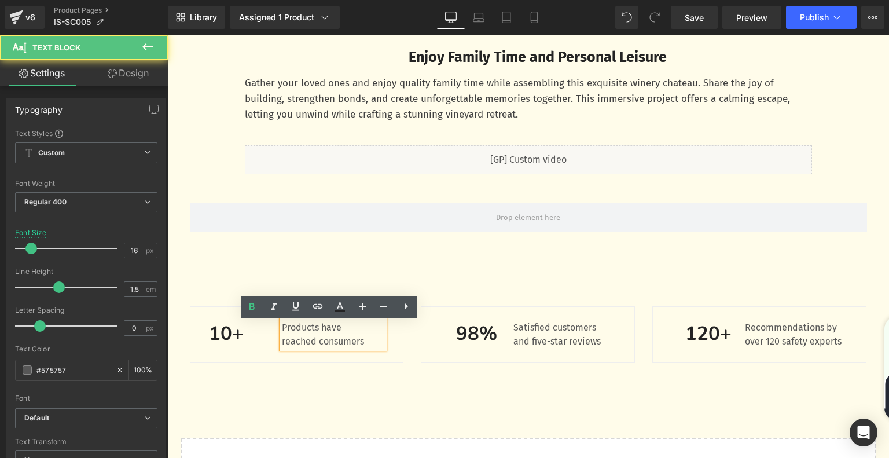
click at [288, 330] on p "Products have" at bounding box center [333, 328] width 102 height 14
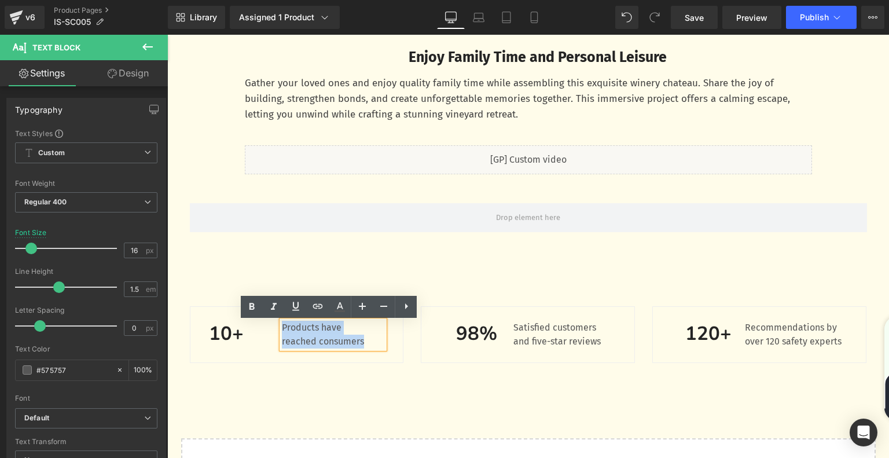
drag, startPoint x: 278, startPoint y: 330, endPoint x: 364, endPoint y: 344, distance: 87.3
click at [364, 344] on div "Products have reached consumers" at bounding box center [333, 335] width 102 height 28
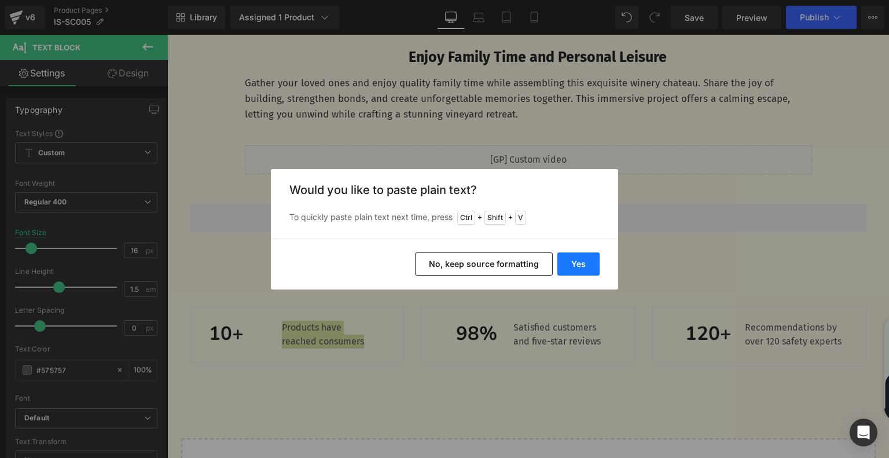
click at [586, 256] on button "Yes" at bounding box center [578, 263] width 42 height 23
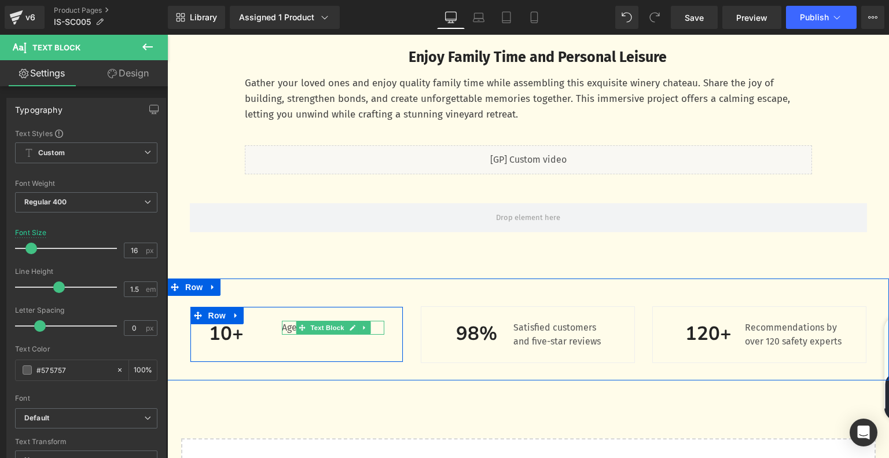
click at [289, 329] on p "Ages" at bounding box center [333, 328] width 102 height 14
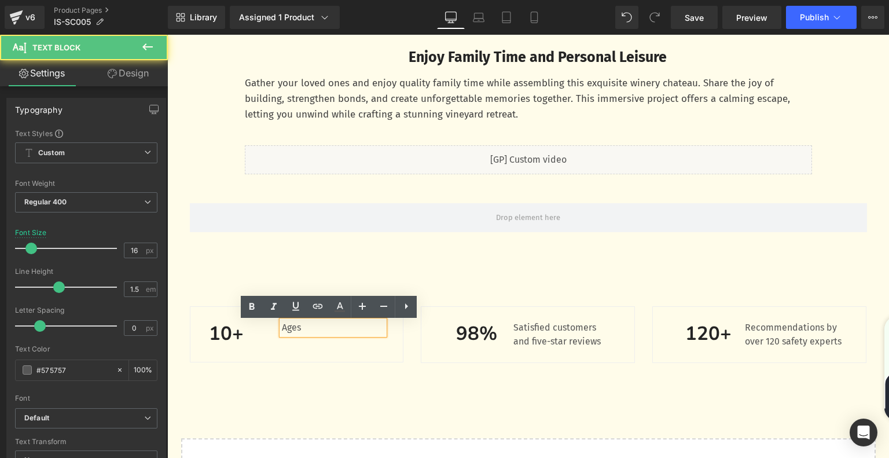
click at [260, 364] on div "10+ Heading Ages Text Block Row 32px 98% Heading Satisfied customers and five-s…" at bounding box center [528, 329] width 695 height 80
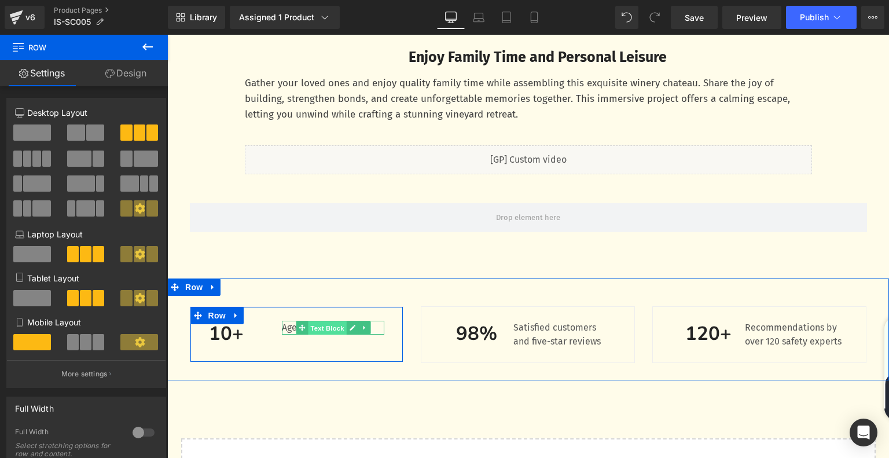
click at [313, 329] on span "Text Block" at bounding box center [327, 328] width 38 height 14
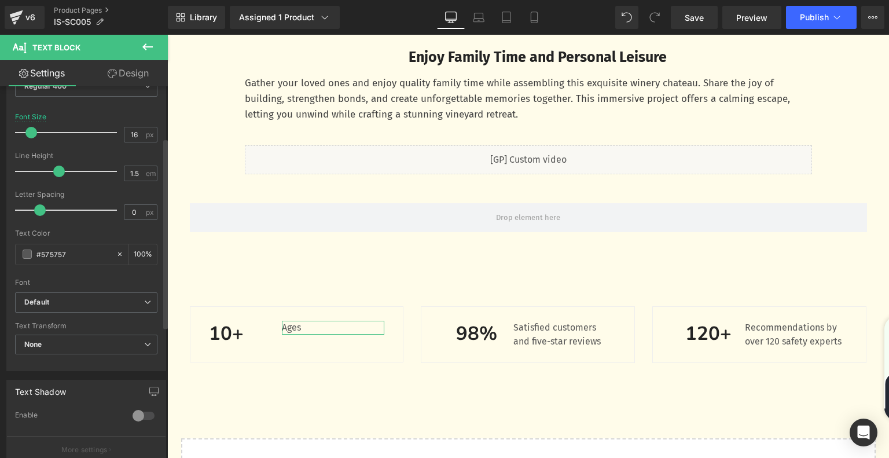
scroll to position [0, 0]
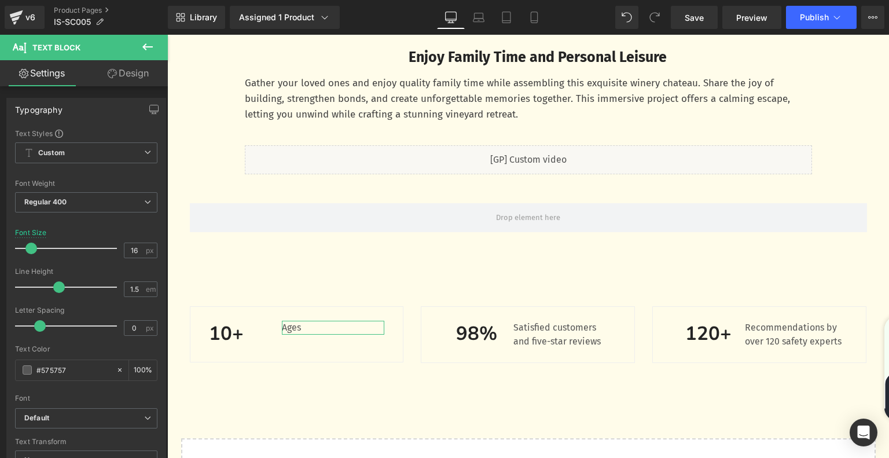
click at [137, 74] on link "Design" at bounding box center [128, 73] width 84 height 26
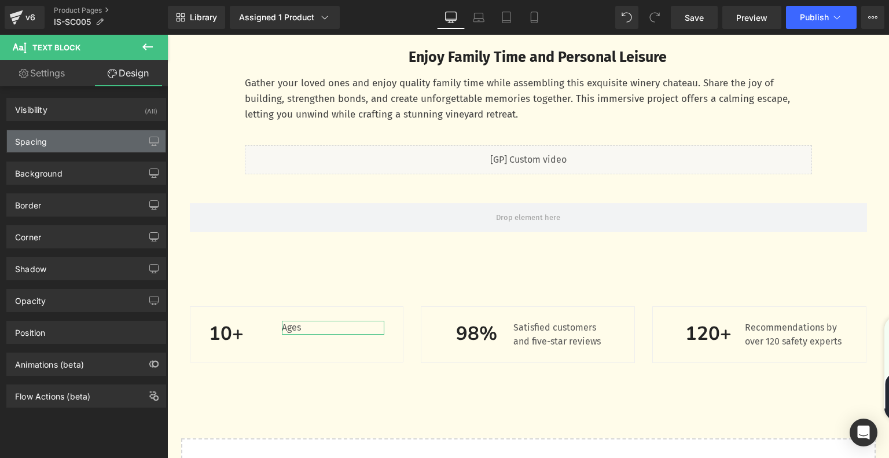
type input "0"
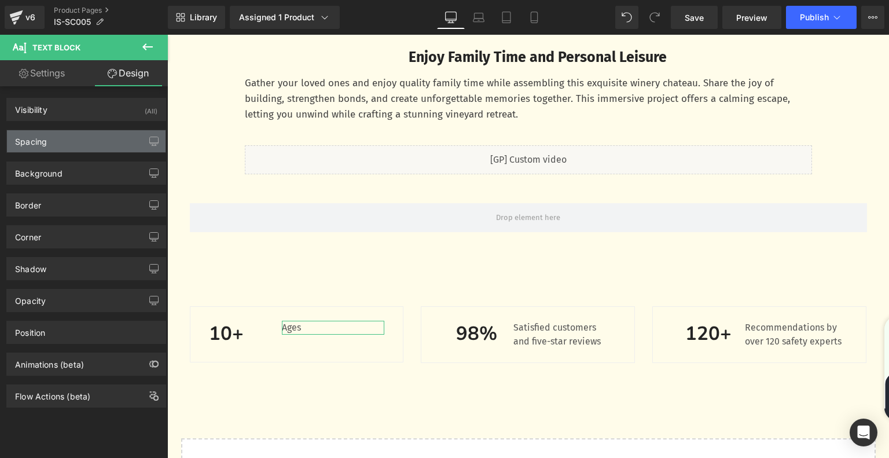
type input "0"
click at [79, 141] on div "Spacing" at bounding box center [86, 141] width 159 height 22
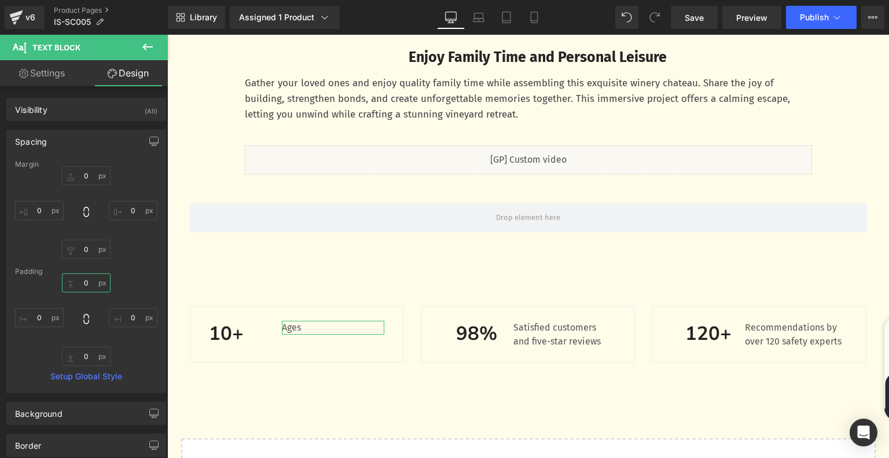
click at [89, 286] on input "0" at bounding box center [86, 282] width 49 height 19
type input "2"
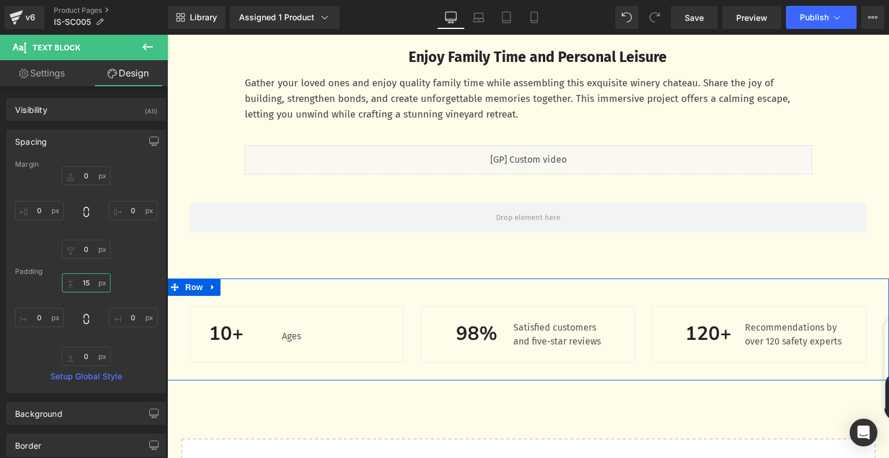
type input "1"
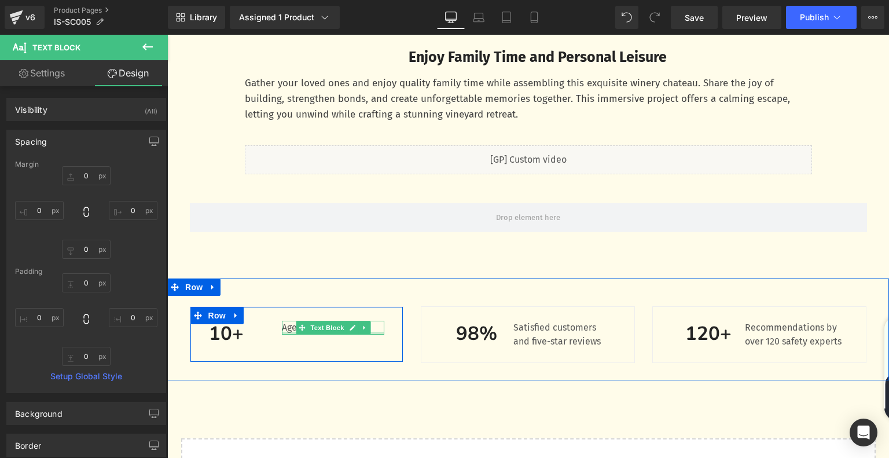
click at [286, 329] on p "Ages" at bounding box center [333, 328] width 102 height 14
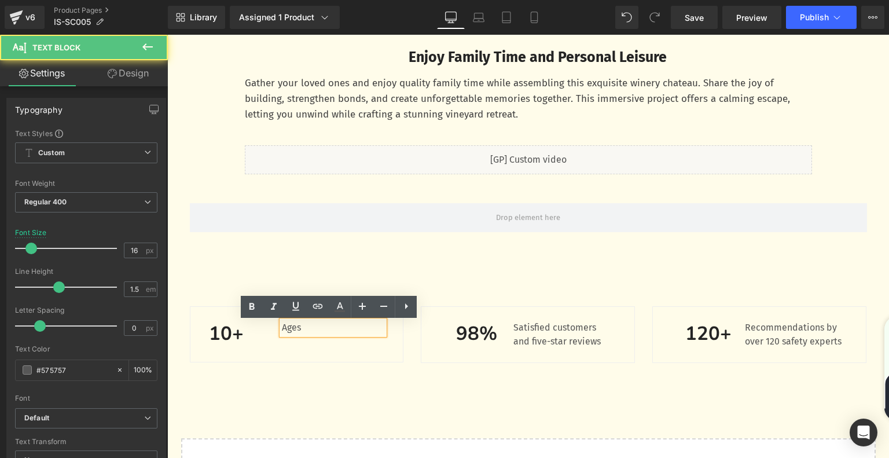
click at [282, 329] on p "Ages" at bounding box center [333, 328] width 102 height 14
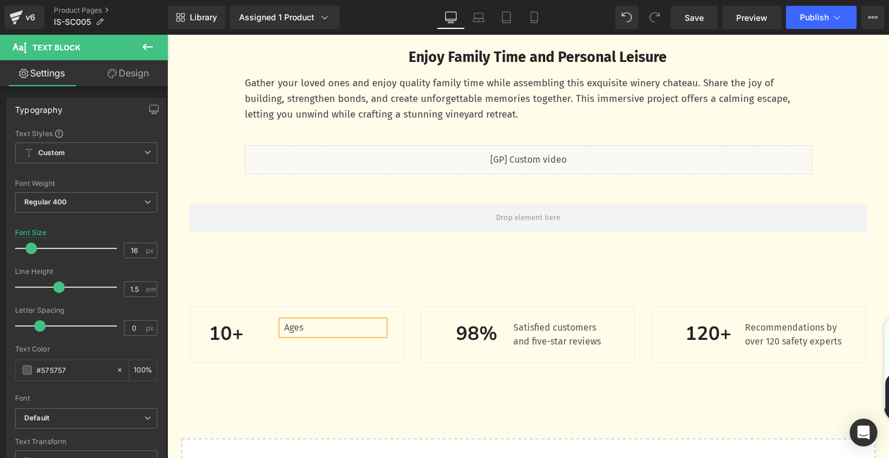
click at [218, 317] on div "10+ Heading Ages Text Block NaNpx Row 32px" at bounding box center [297, 334] width 214 height 56
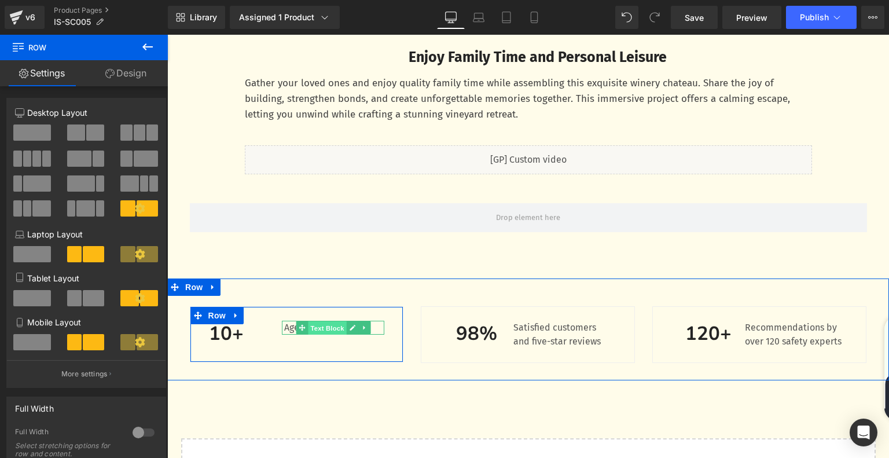
click at [329, 331] on span "Text Block" at bounding box center [327, 328] width 38 height 14
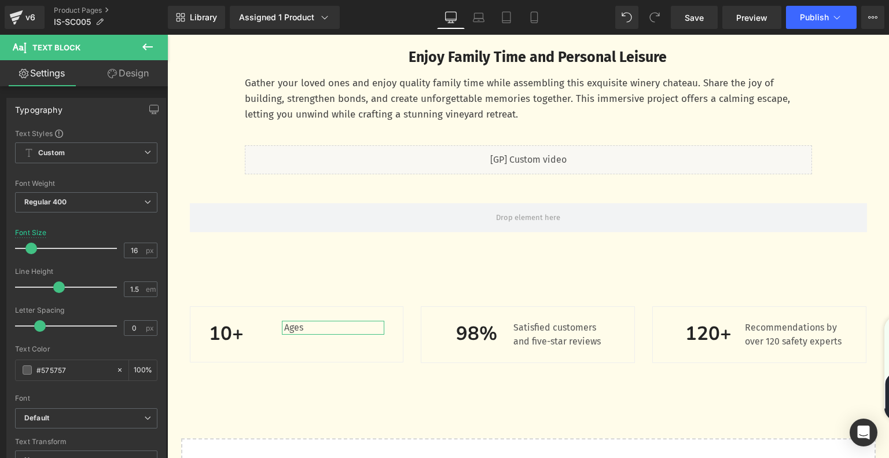
drag, startPoint x: 141, startPoint y: 71, endPoint x: 102, endPoint y: 142, distance: 81.3
click at [141, 71] on link "Design" at bounding box center [128, 73] width 84 height 26
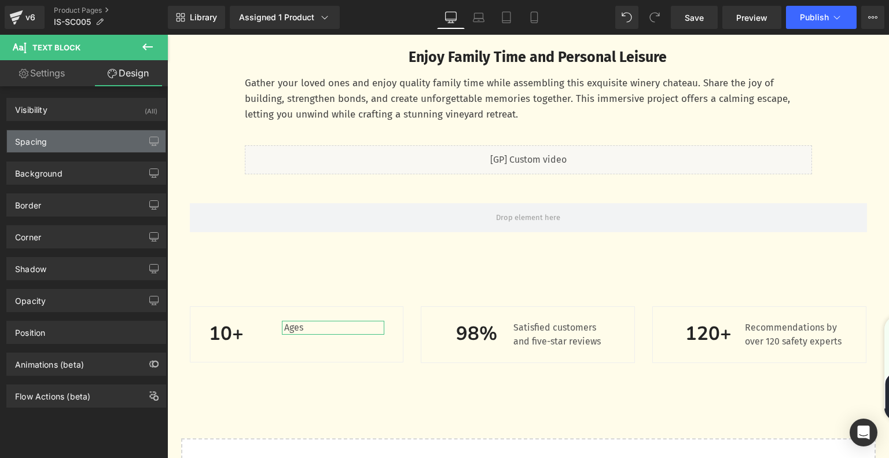
type input "0"
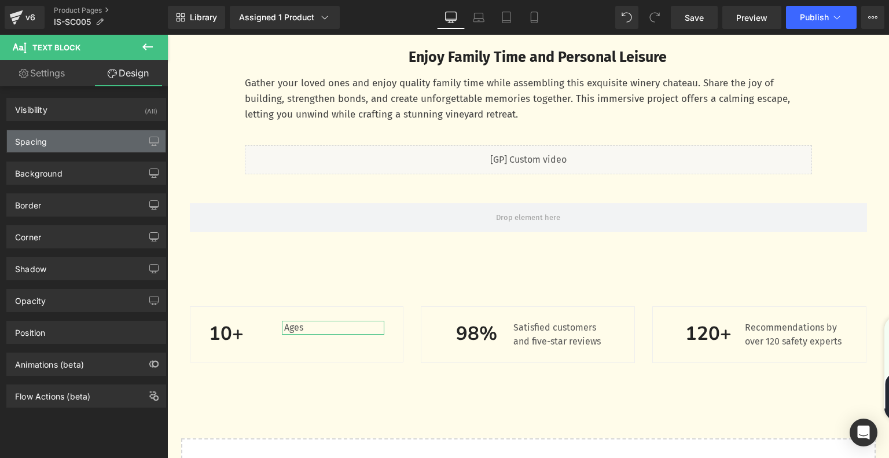
type input "0"
click at [100, 146] on div "Spacing" at bounding box center [86, 141] width 159 height 22
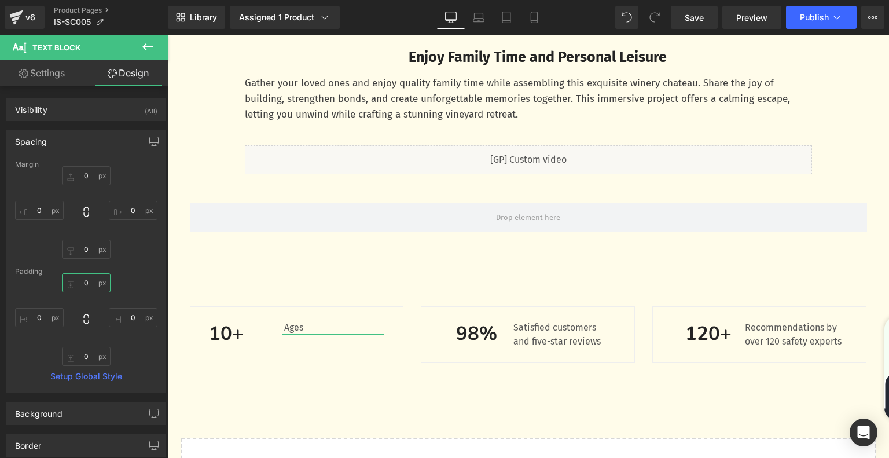
click at [95, 284] on input "0" at bounding box center [86, 282] width 49 height 19
type input "15"
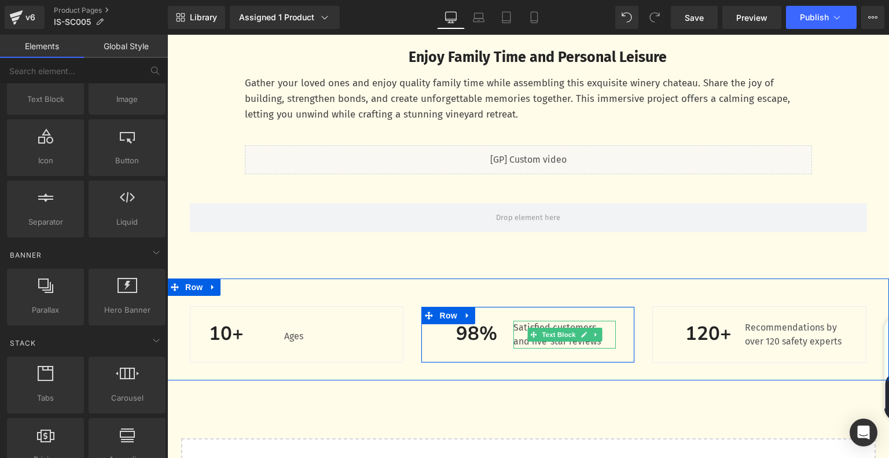
click at [520, 337] on p "and five-star reviews" at bounding box center [564, 342] width 102 height 14
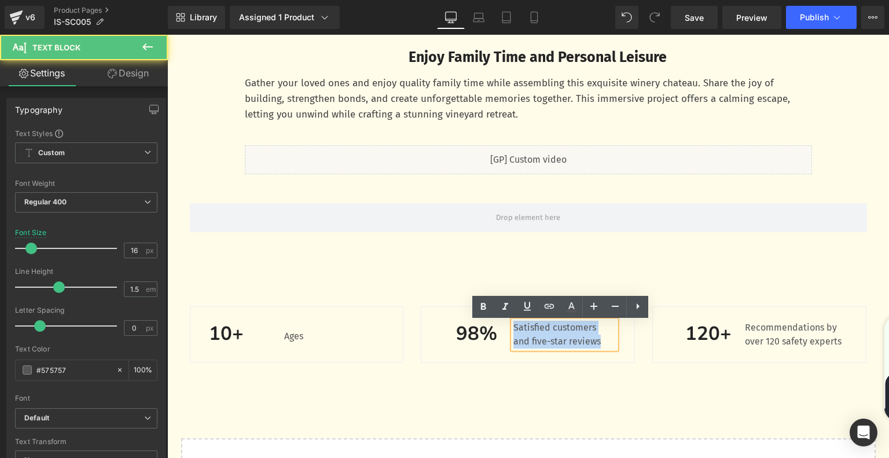
drag, startPoint x: 509, startPoint y: 330, endPoint x: 602, endPoint y: 344, distance: 94.2
click at [602, 344] on div "Satisfied customers and five-star reviews" at bounding box center [564, 335] width 102 height 28
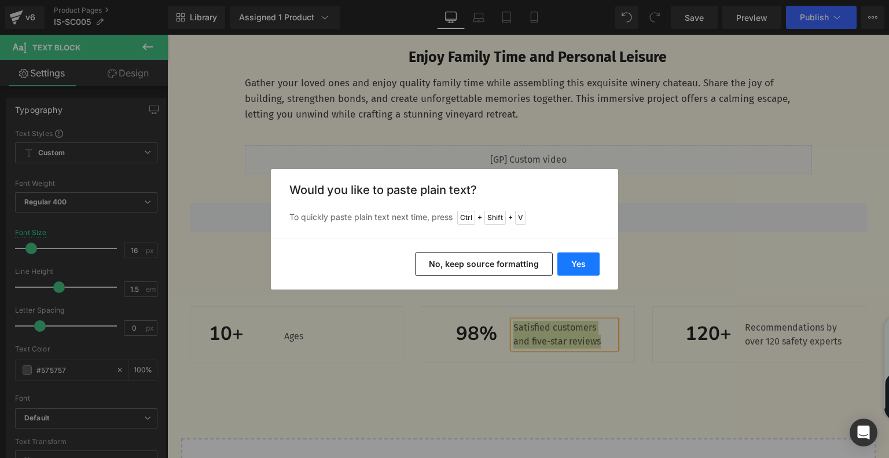
drag, startPoint x: 582, startPoint y: 262, endPoint x: 415, endPoint y: 227, distance: 170.8
click at [582, 262] on button "Yes" at bounding box center [578, 263] width 42 height 23
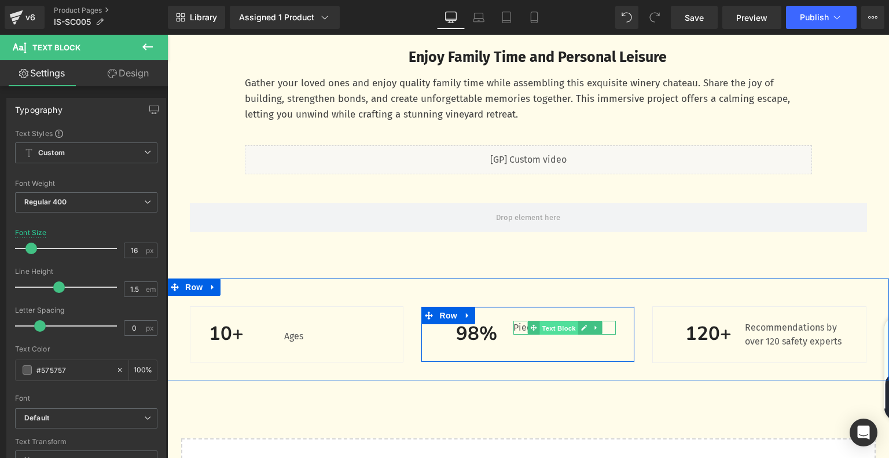
click at [553, 332] on span "Text Block" at bounding box center [558, 328] width 38 height 14
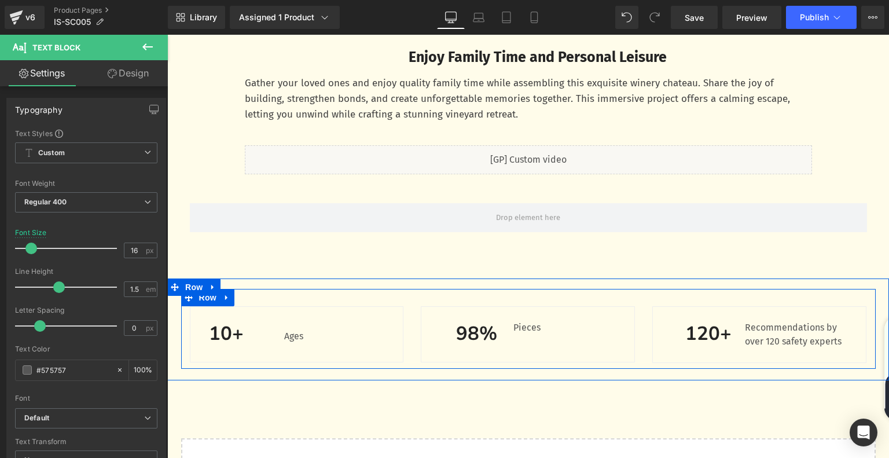
click at [473, 337] on span "Heading" at bounding box center [470, 334] width 31 height 14
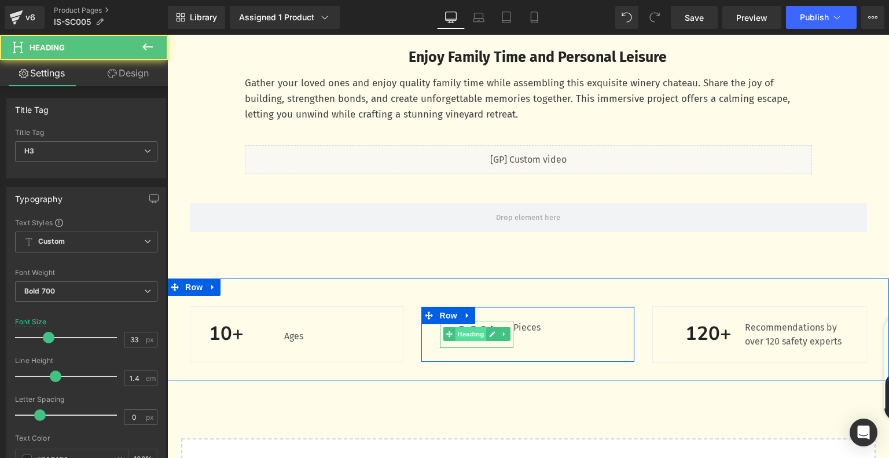
click at [466, 340] on span "Heading" at bounding box center [470, 334] width 31 height 14
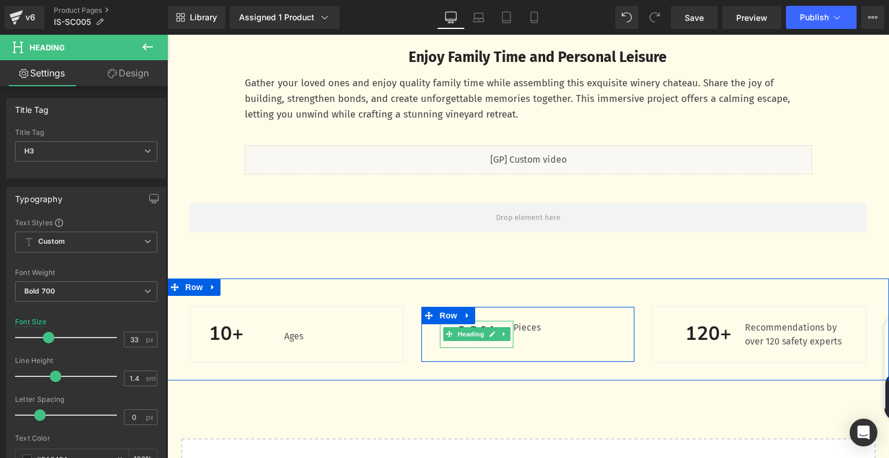
click at [458, 343] on h3 "98%" at bounding box center [477, 334] width 74 height 27
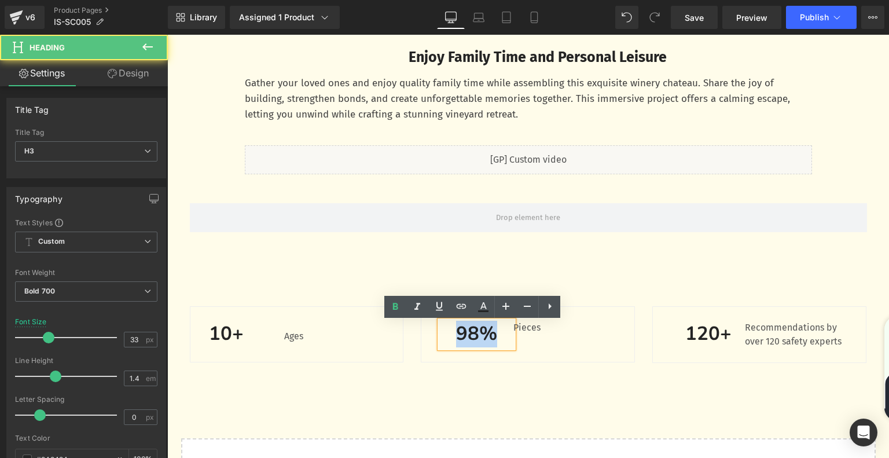
drag, startPoint x: 456, startPoint y: 340, endPoint x: 498, endPoint y: 335, distance: 41.9
click at [498, 335] on h3 "98%" at bounding box center [477, 334] width 74 height 27
paste div
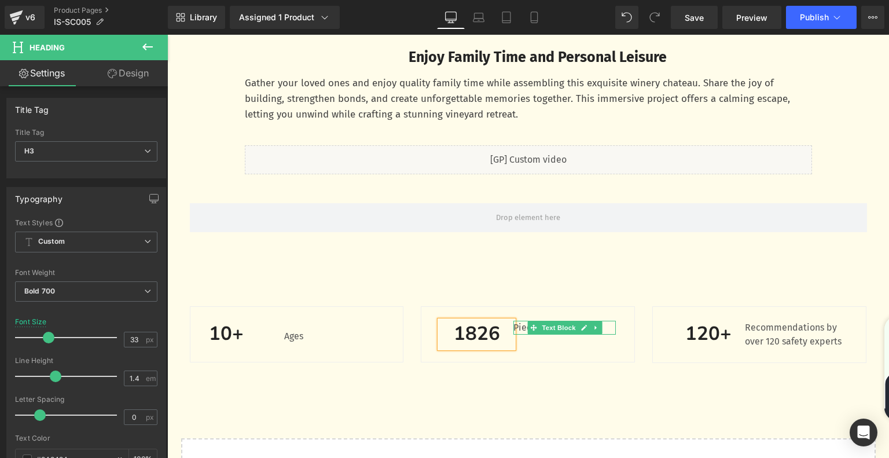
click at [532, 330] on span at bounding box center [534, 328] width 12 height 14
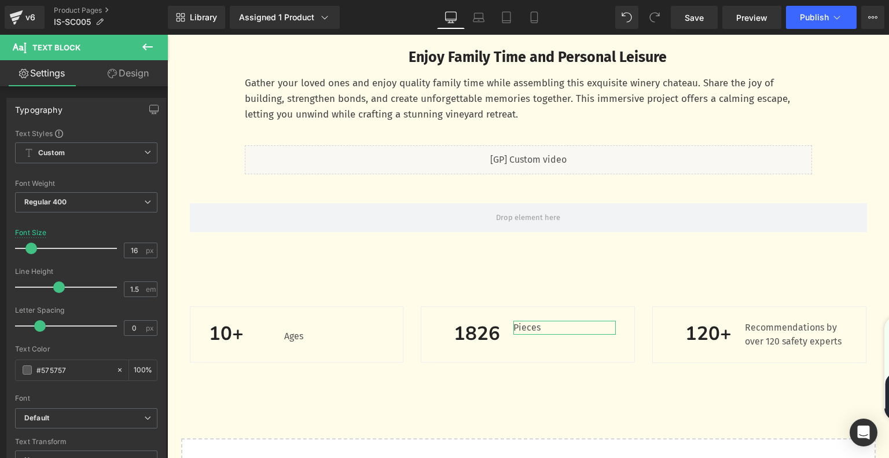
click at [126, 72] on link "Design" at bounding box center [128, 73] width 84 height 26
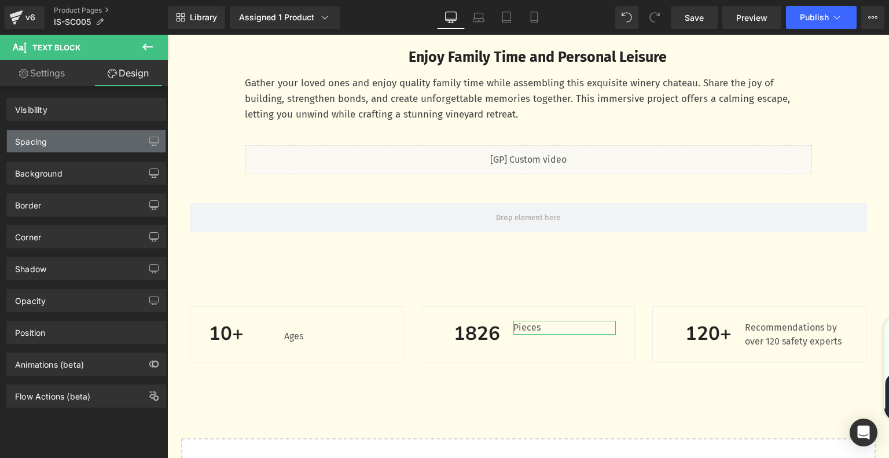
click at [86, 147] on div "Spacing" at bounding box center [86, 141] width 159 height 22
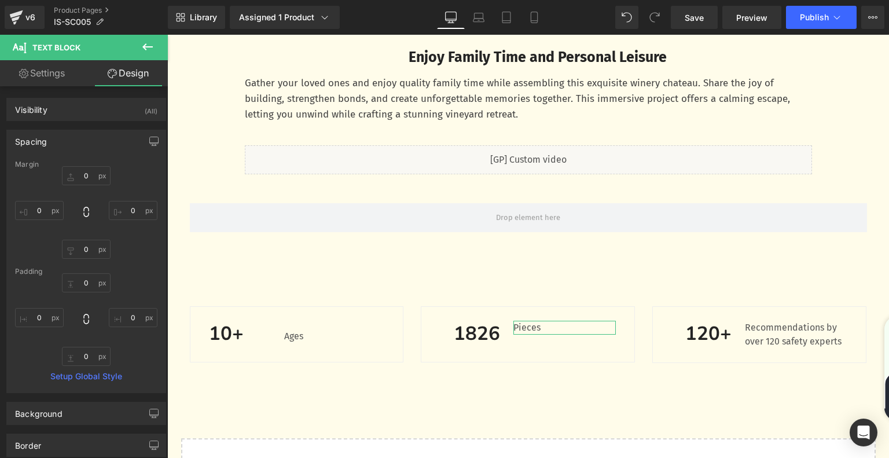
type input "0"
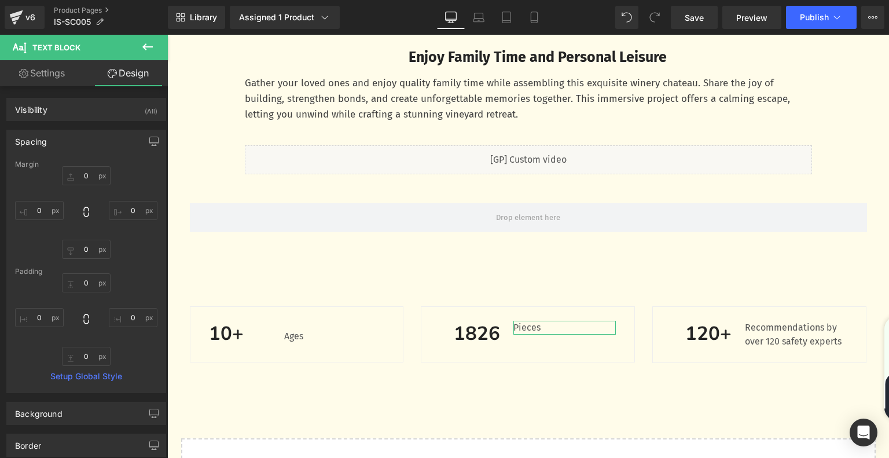
type input "0"
click at [88, 281] on input "0" at bounding box center [86, 282] width 49 height 19
type input "15"
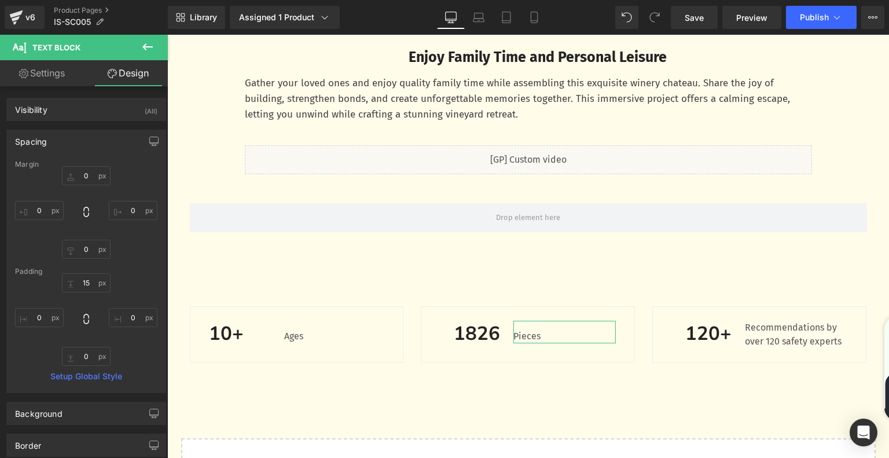
click at [145, 281] on div "15 15 0px 0 0px 0 0px 0" at bounding box center [86, 319] width 142 height 93
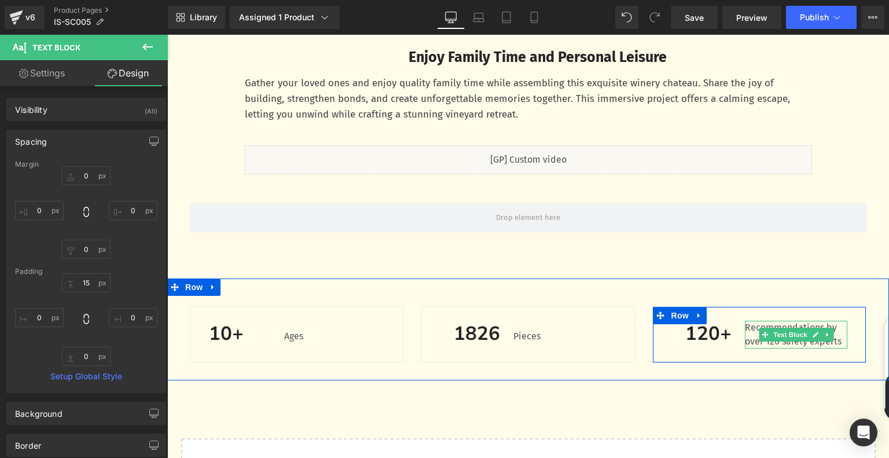
click at [747, 340] on p "Recommendations by over 120 safety experts" at bounding box center [796, 335] width 102 height 28
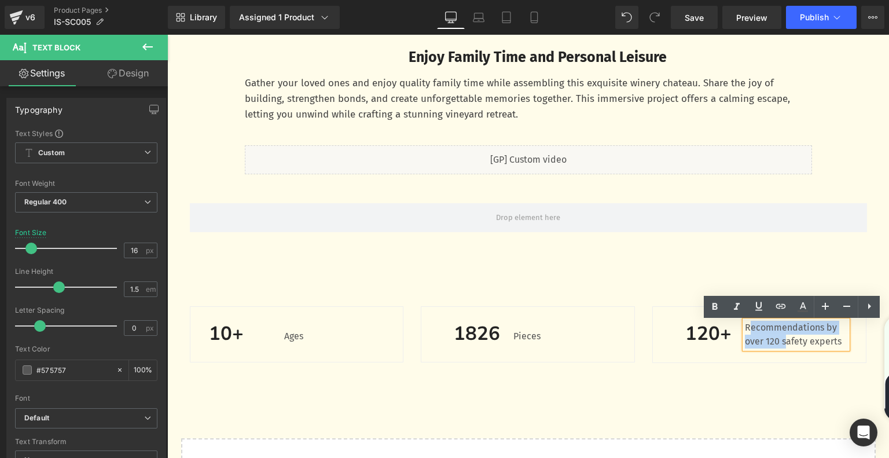
drag, startPoint x: 744, startPoint y: 328, endPoint x: 783, endPoint y: 339, distance: 39.8
click at [783, 339] on p "Recommendations by over 120 safety experts" at bounding box center [796, 335] width 102 height 28
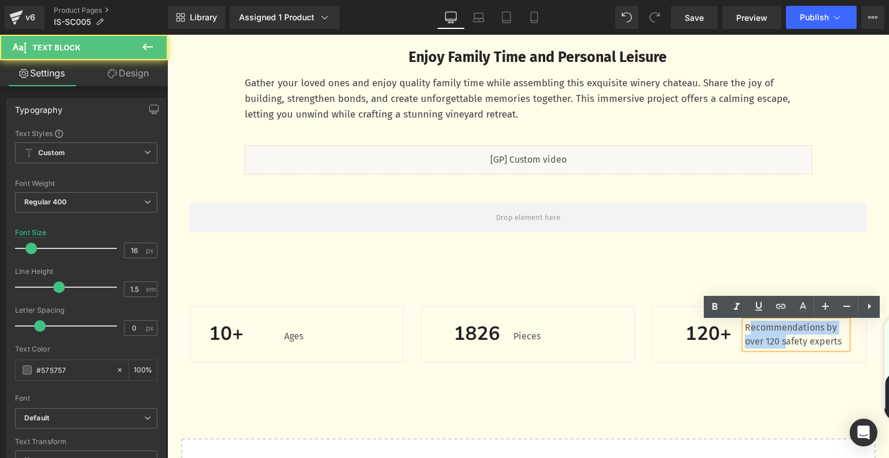
click at [745, 333] on p "Recommendations by over 120 safety experts" at bounding box center [796, 335] width 102 height 28
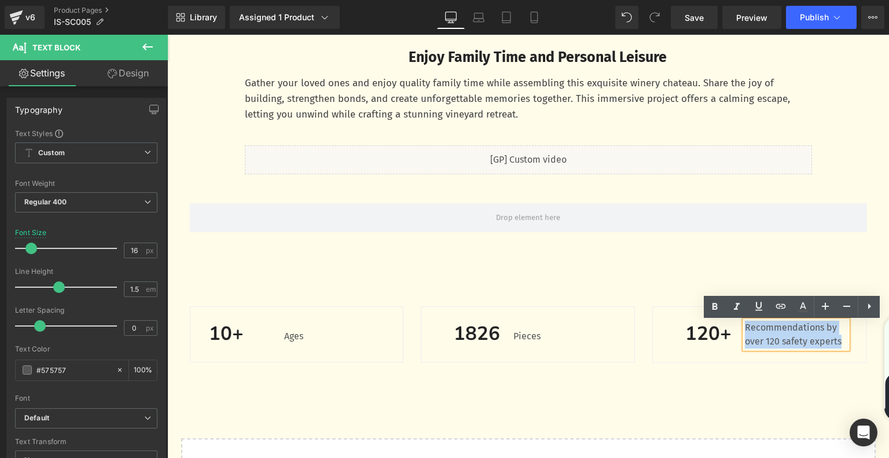
drag, startPoint x: 741, startPoint y: 329, endPoint x: 843, endPoint y: 349, distance: 103.9
click at [843, 348] on div "Recommendations by over 120 safety experts" at bounding box center [796, 335] width 102 height 28
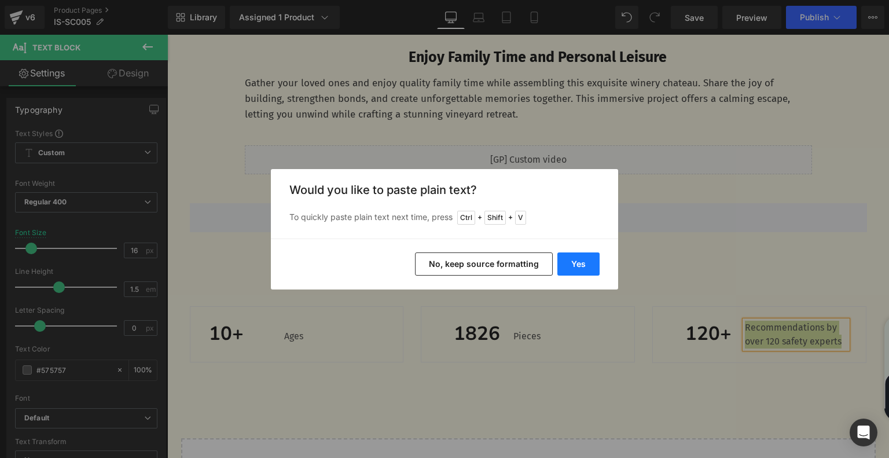
click at [565, 260] on button "Yes" at bounding box center [578, 263] width 42 height 23
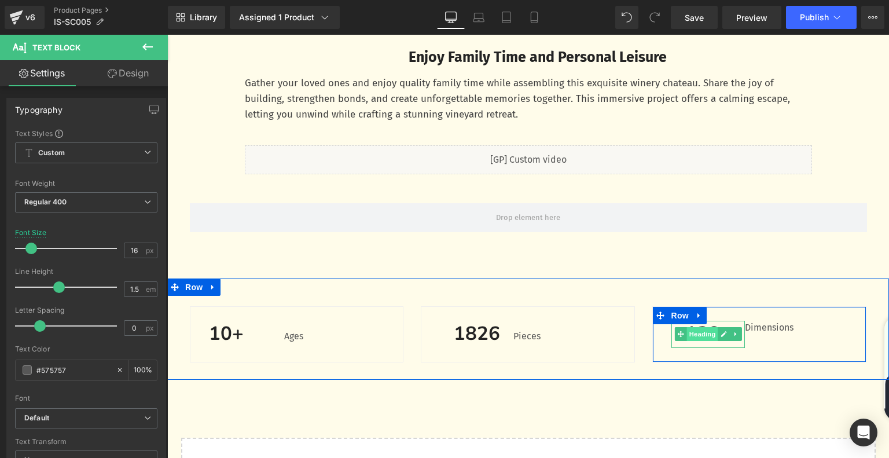
click at [708, 335] on span "Heading" at bounding box center [702, 334] width 31 height 14
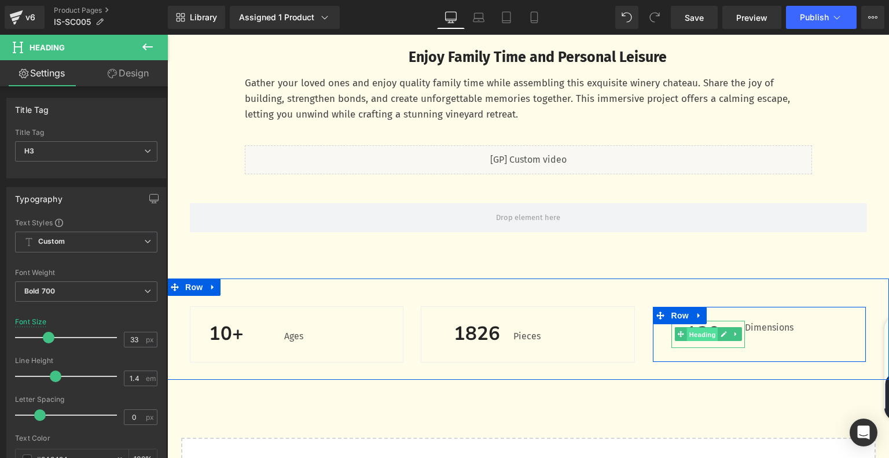
click at [699, 335] on span "Heading" at bounding box center [702, 335] width 31 height 14
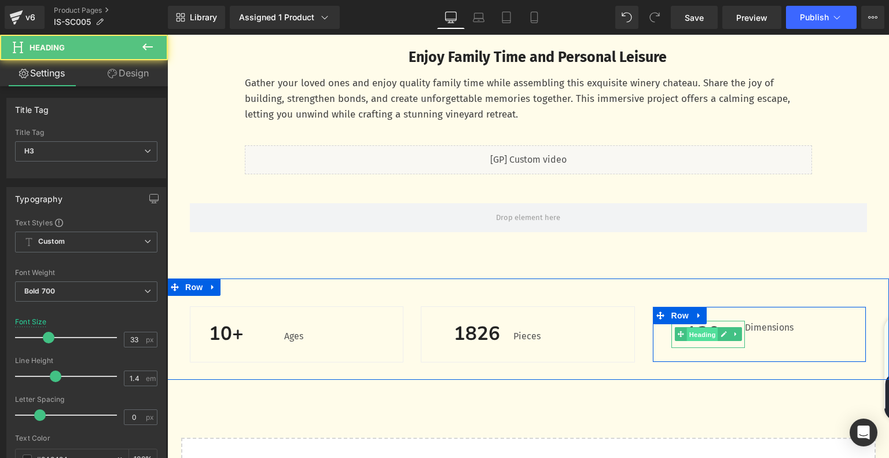
click at [703, 341] on span "Heading" at bounding box center [702, 335] width 31 height 14
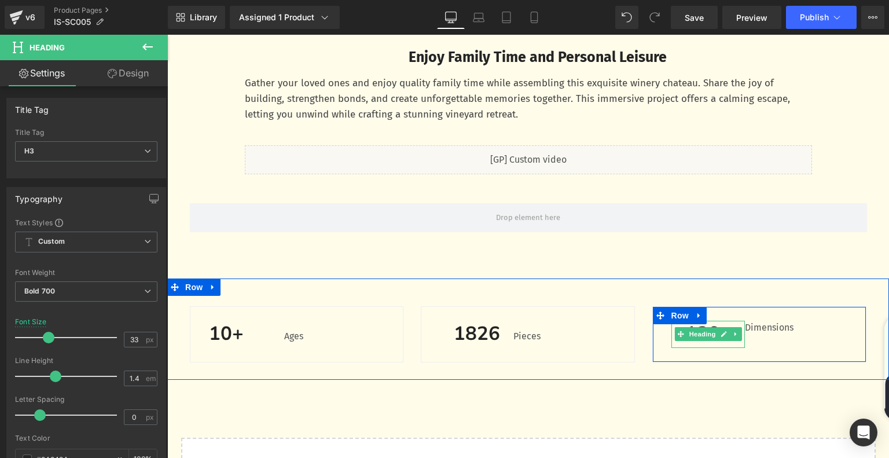
click at [699, 344] on h3 "120+" at bounding box center [708, 334] width 74 height 27
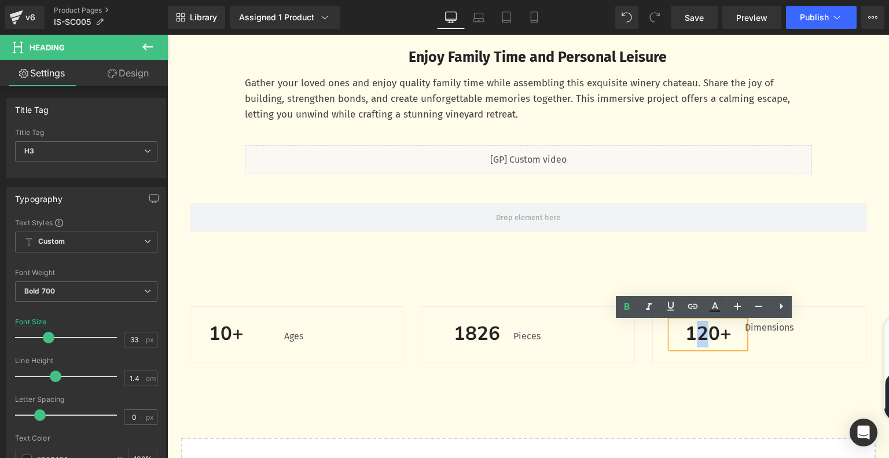
drag, startPoint x: 687, startPoint y: 336, endPoint x: 704, endPoint y: 336, distance: 16.8
click at [704, 336] on h3 "120+" at bounding box center [708, 334] width 74 height 27
click at [721, 335] on h3 "120+" at bounding box center [708, 334] width 74 height 27
drag, startPoint x: 725, startPoint y: 335, endPoint x: 683, endPoint y: 337, distance: 41.7
click at [683, 337] on h3 "120+" at bounding box center [708, 334] width 74 height 27
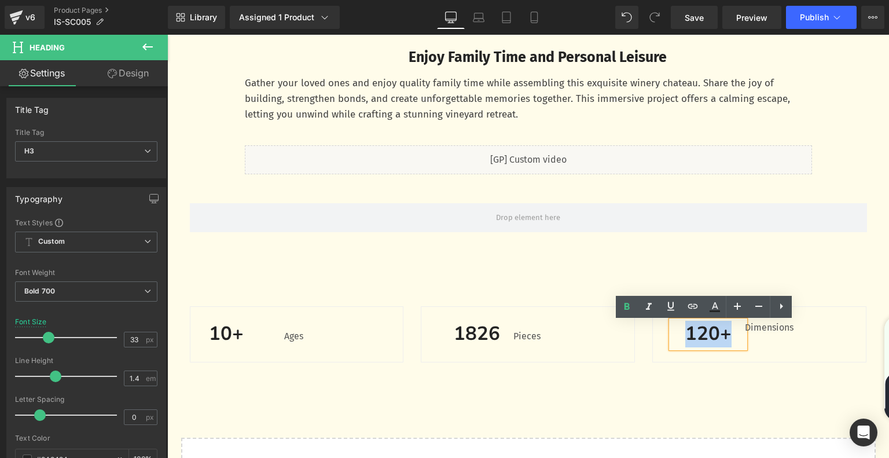
paste div
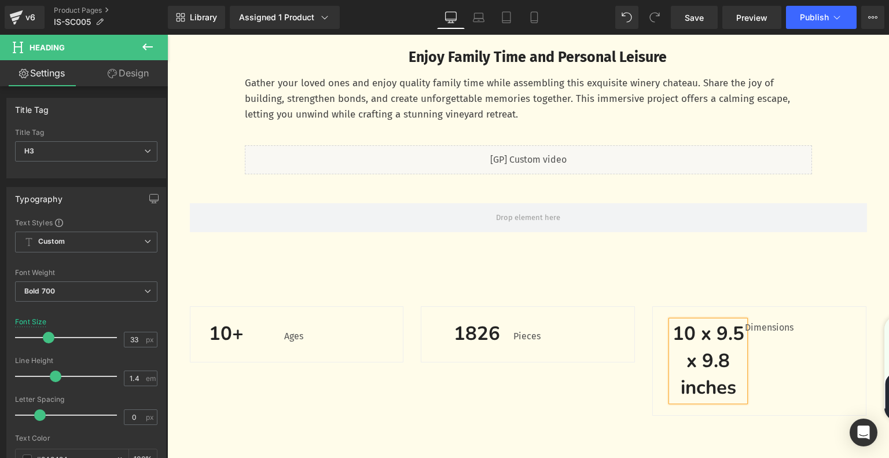
click at [774, 372] on div "10 x 9.5 x 9.8 inches Heading Dimensions Text Block Row" at bounding box center [759, 360] width 214 height 109
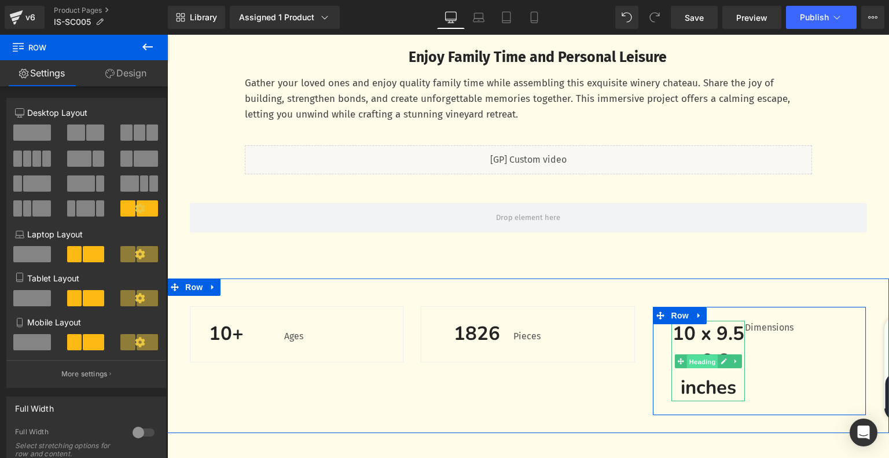
click at [701, 362] on span "Heading" at bounding box center [702, 361] width 31 height 14
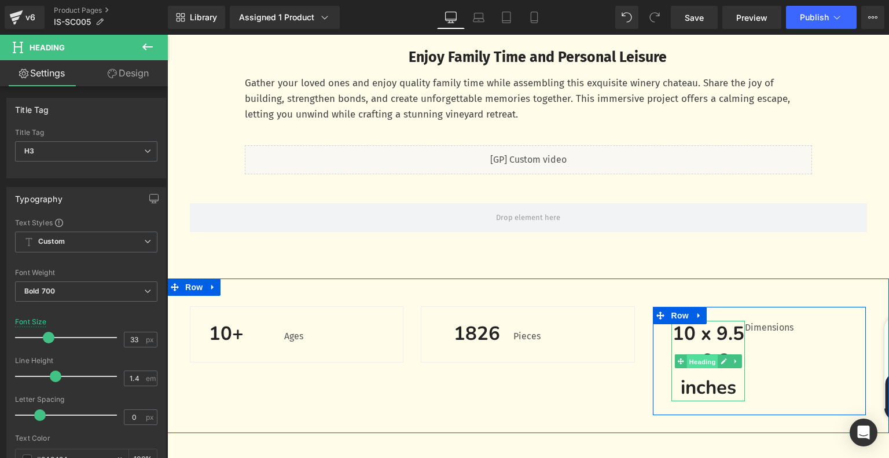
click at [699, 363] on span "Heading" at bounding box center [702, 361] width 31 height 14
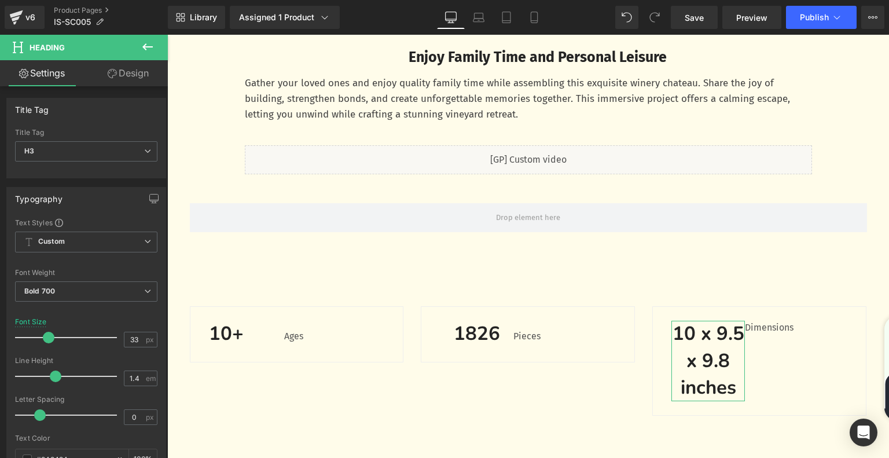
drag, startPoint x: 132, startPoint y: 75, endPoint x: 111, endPoint y: 146, distance: 73.8
click at [132, 75] on link "Design" at bounding box center [128, 73] width 84 height 26
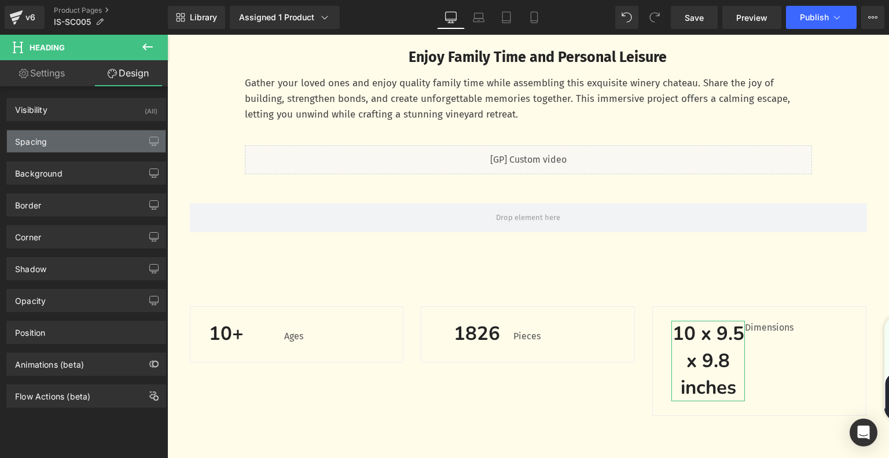
click at [111, 146] on div "Spacing" at bounding box center [86, 141] width 159 height 22
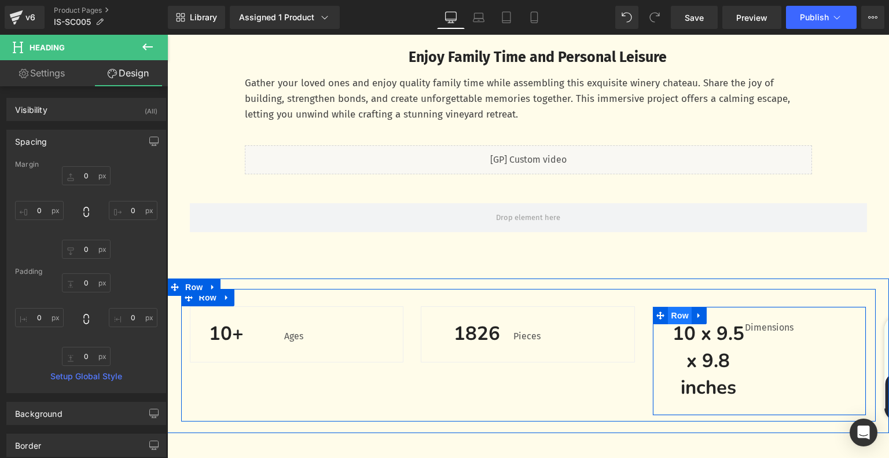
click at [670, 319] on span "Row" at bounding box center [679, 315] width 23 height 17
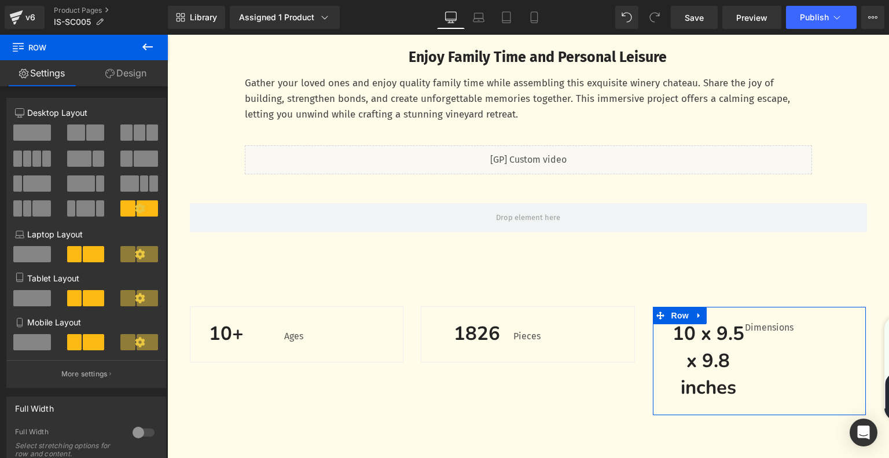
click at [137, 208] on icon at bounding box center [140, 208] width 10 height 10
click at [86, 384] on button "More settings" at bounding box center [86, 373] width 159 height 27
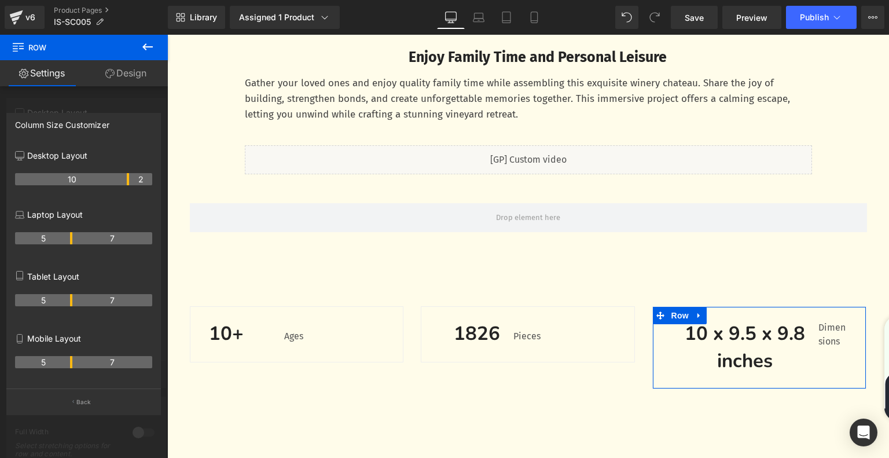
drag, startPoint x: 68, startPoint y: 178, endPoint x: 129, endPoint y: 180, distance: 61.4
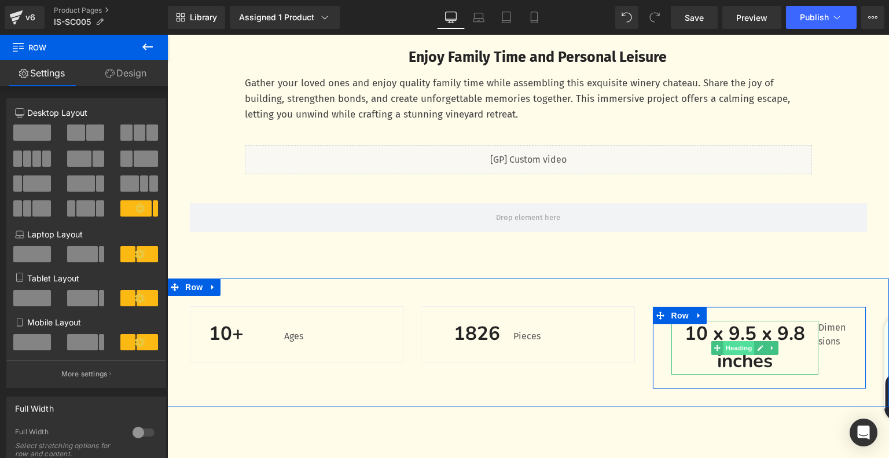
click at [739, 350] on span "Heading" at bounding box center [738, 348] width 31 height 14
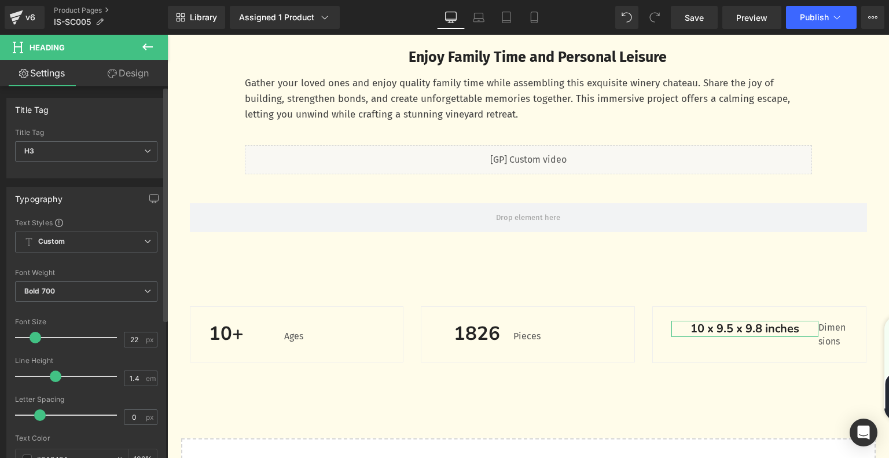
type input "23"
drag, startPoint x: 46, startPoint y: 336, endPoint x: 36, endPoint y: 336, distance: 9.8
click at [36, 336] on span at bounding box center [38, 338] width 12 height 12
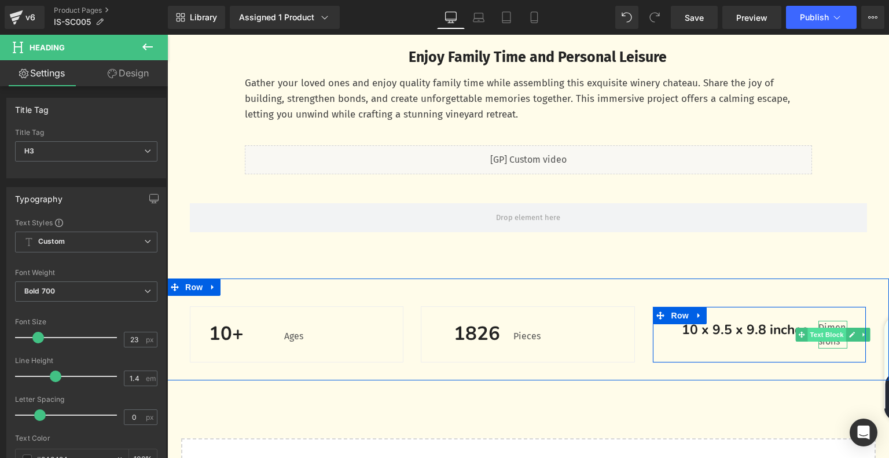
click at [826, 333] on span "Text Block" at bounding box center [827, 335] width 38 height 14
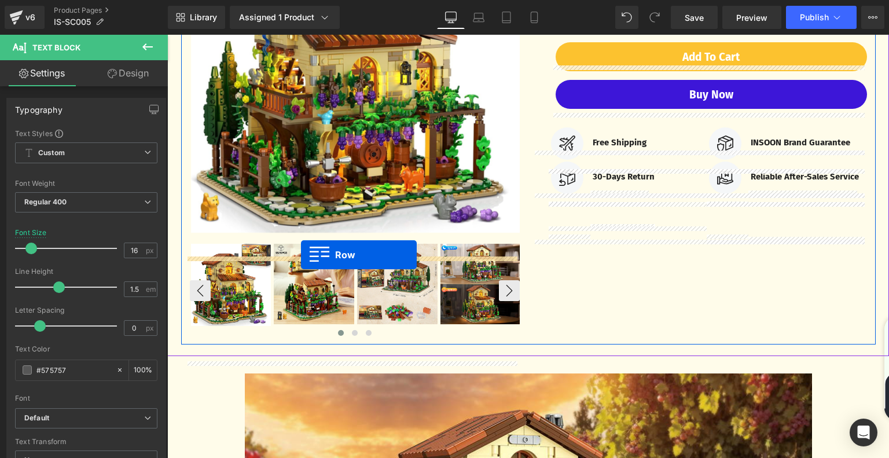
scroll to position [409, 0]
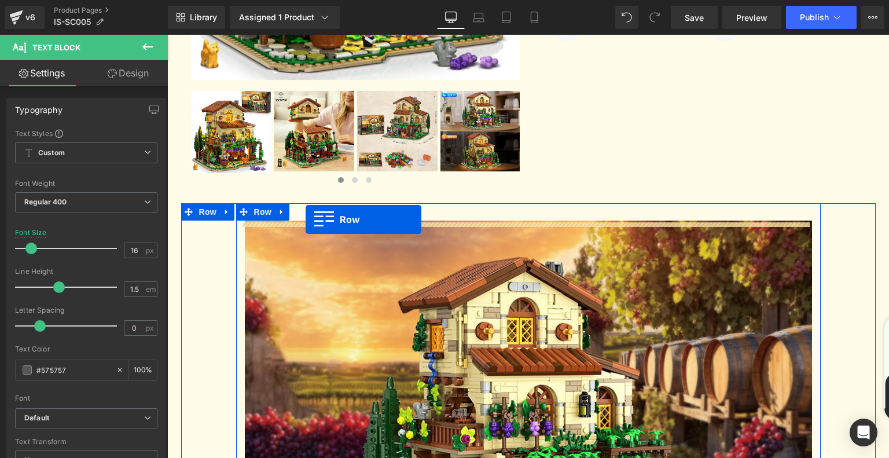
drag, startPoint x: 172, startPoint y: 291, endPoint x: 306, endPoint y: 219, distance: 151.7
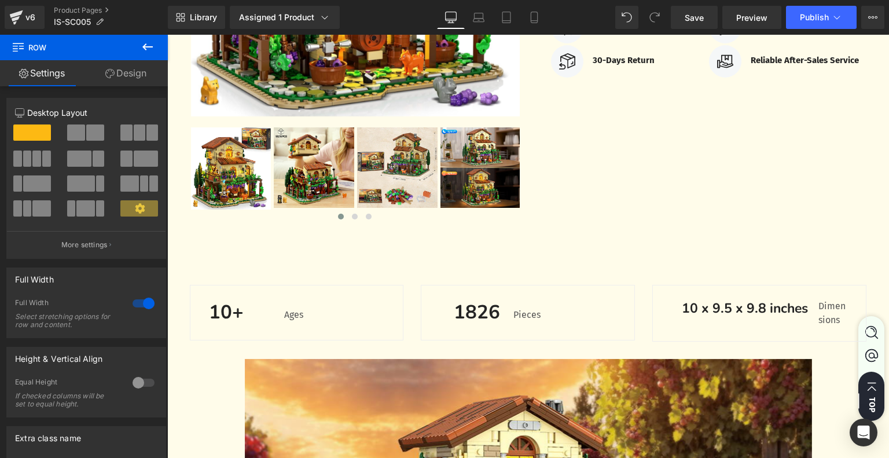
scroll to position [463, 0]
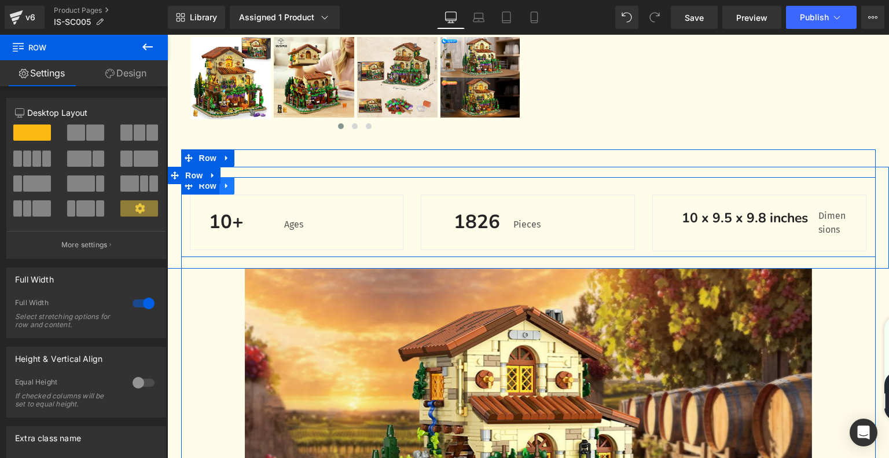
click at [226, 189] on icon at bounding box center [227, 185] width 8 height 9
click at [251, 193] on link at bounding box center [256, 185] width 15 height 17
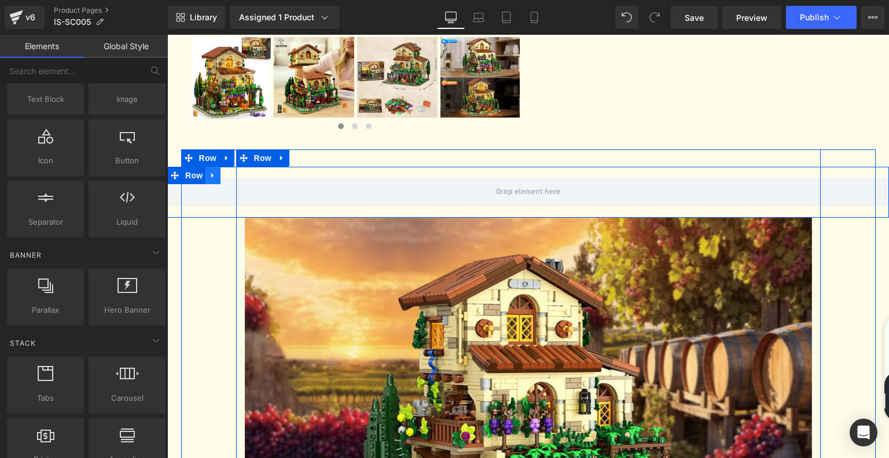
click at [211, 177] on icon at bounding box center [212, 175] width 2 height 5
click at [239, 175] on icon at bounding box center [243, 175] width 8 height 8
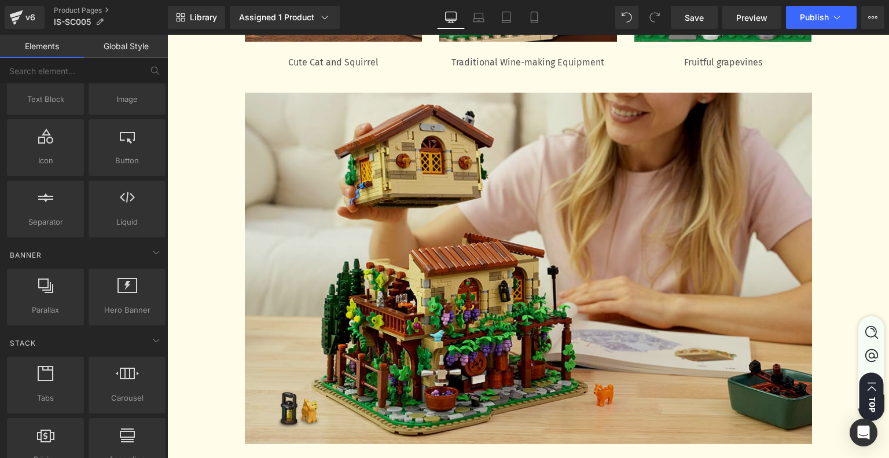
scroll to position [2199, 0]
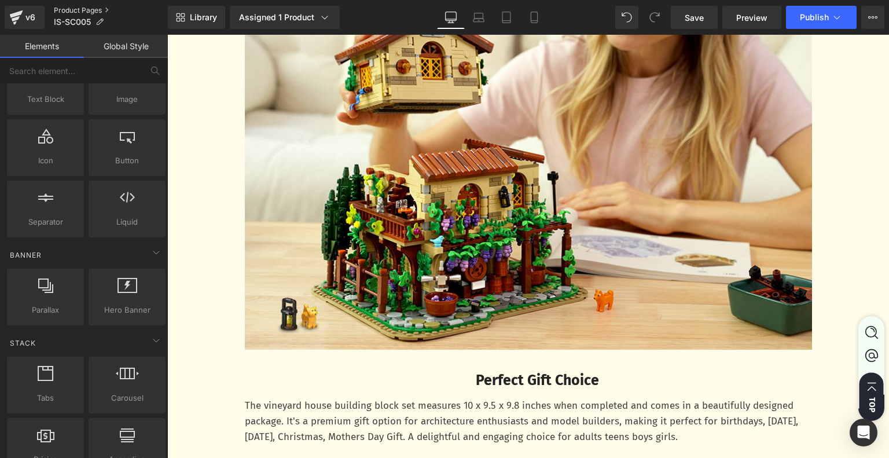
click at [79, 13] on link "Product Pages" at bounding box center [111, 10] width 114 height 9
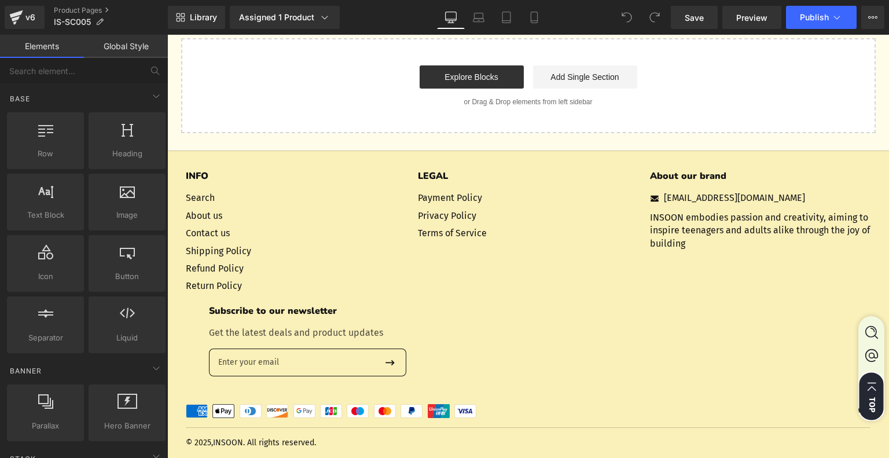
scroll to position [3561, 0]
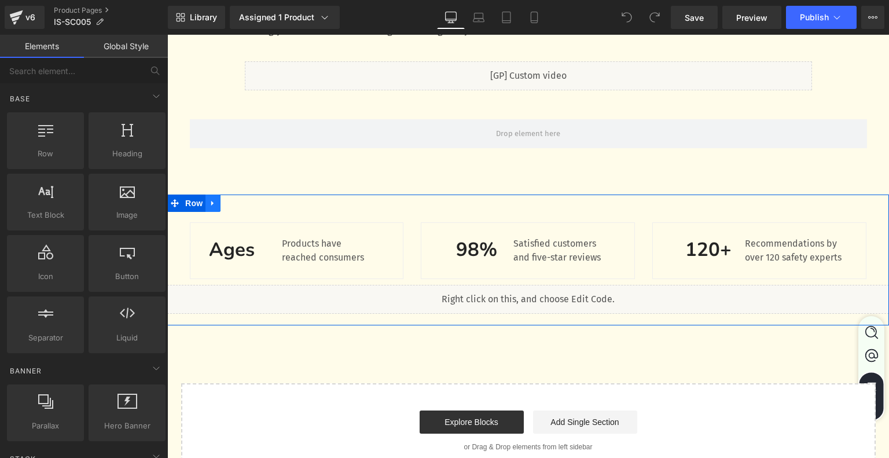
click at [211, 205] on icon at bounding box center [212, 203] width 2 height 5
click at [239, 206] on icon at bounding box center [243, 203] width 8 height 9
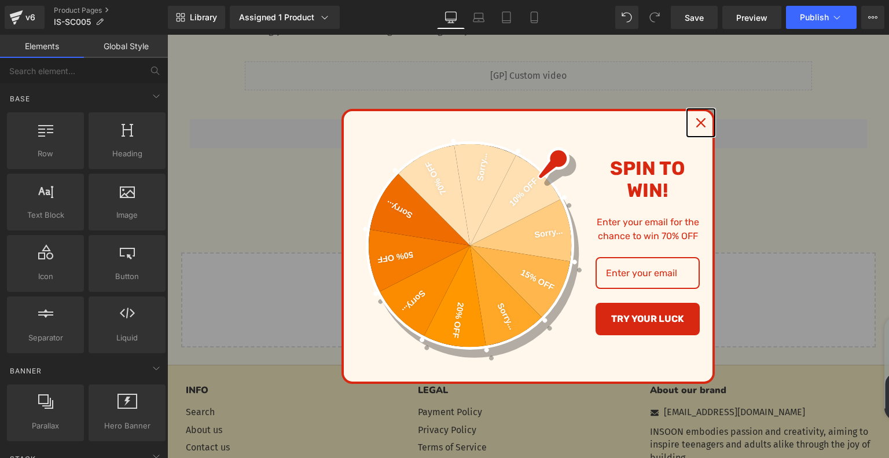
click at [703, 122] on div "Close" at bounding box center [701, 122] width 19 height 19
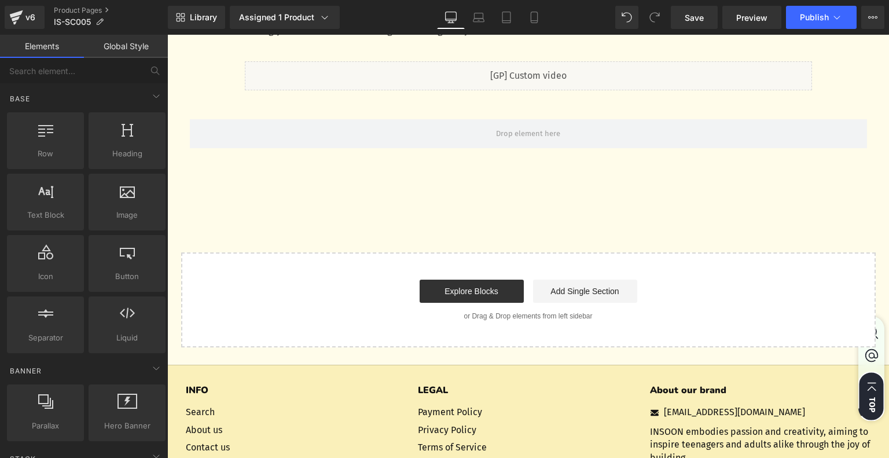
scroll to position [3445, 0]
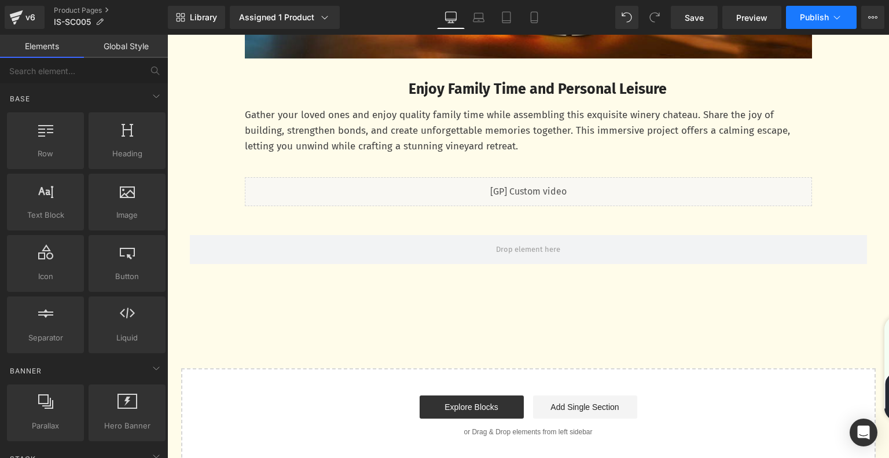
click at [826, 10] on button "Publish" at bounding box center [821, 17] width 71 height 23
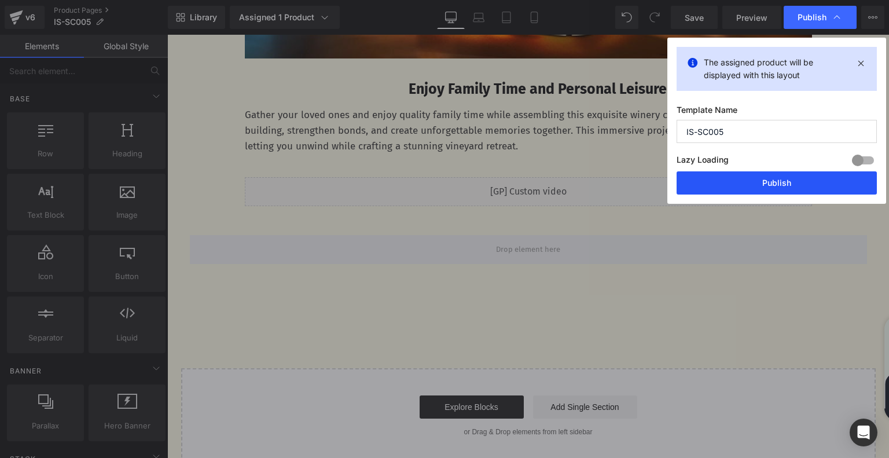
click at [770, 179] on button "Publish" at bounding box center [777, 182] width 200 height 23
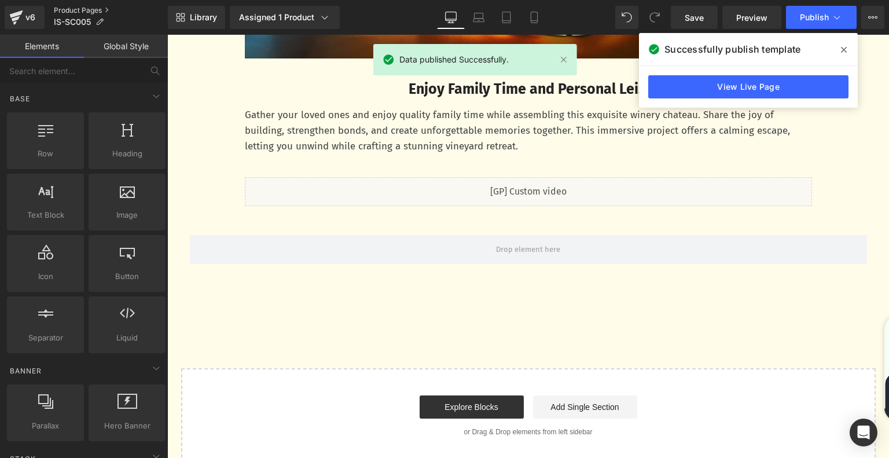
click at [82, 13] on link "Product Pages" at bounding box center [111, 10] width 114 height 9
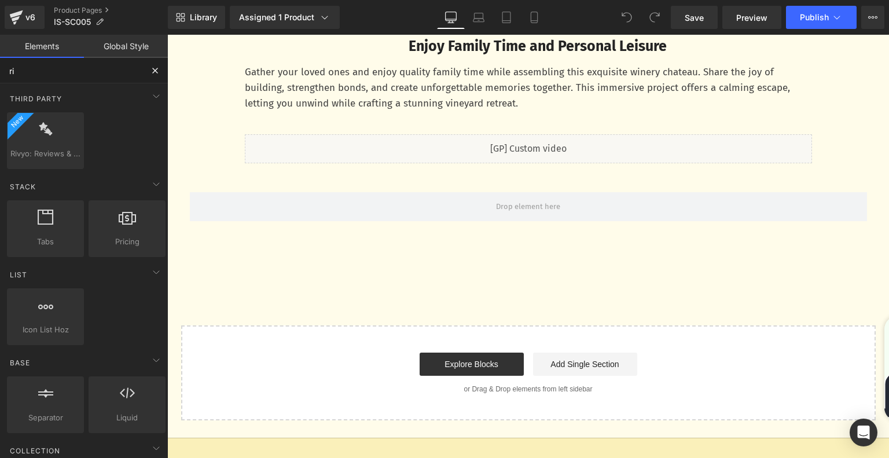
type input "ri"
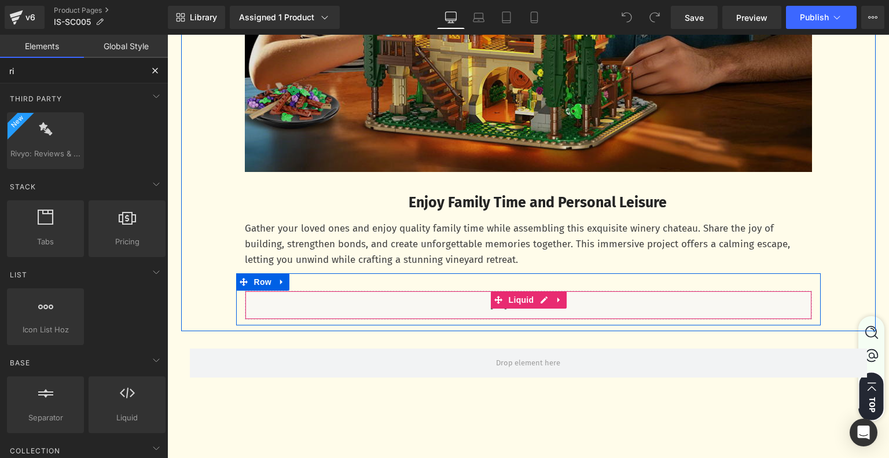
scroll to position [3314, 0]
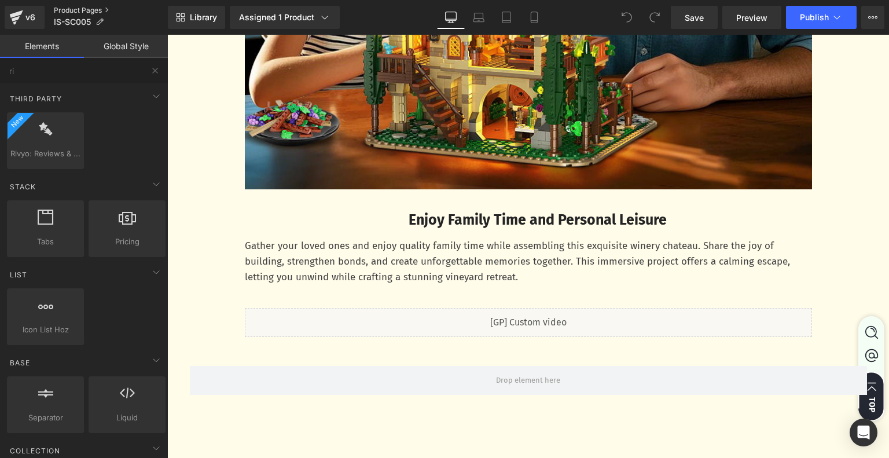
click link "Product Pages"
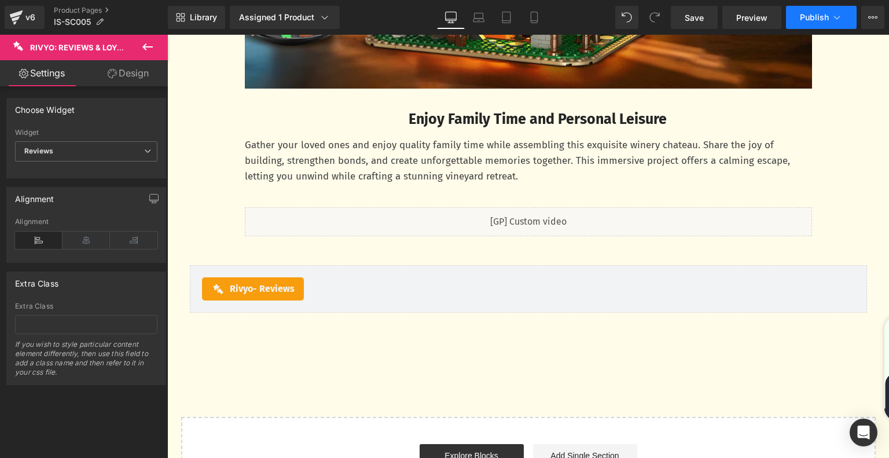
click at [850, 20] on button "Publish" at bounding box center [821, 17] width 71 height 23
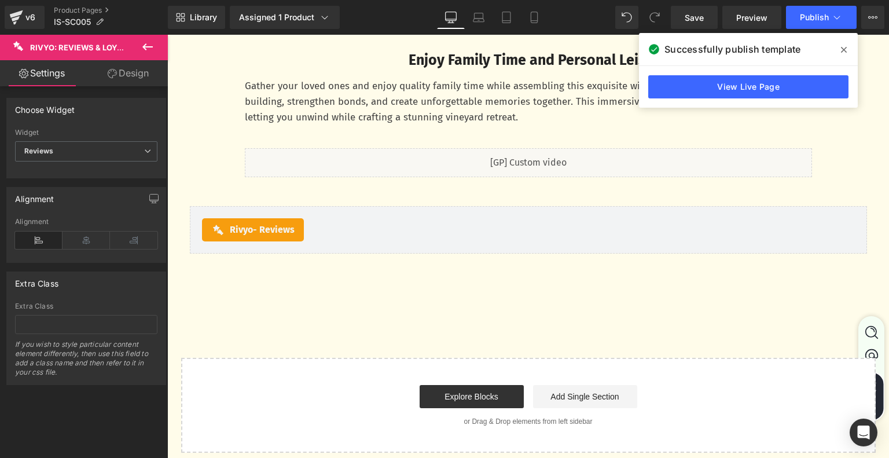
scroll to position [3473, 0]
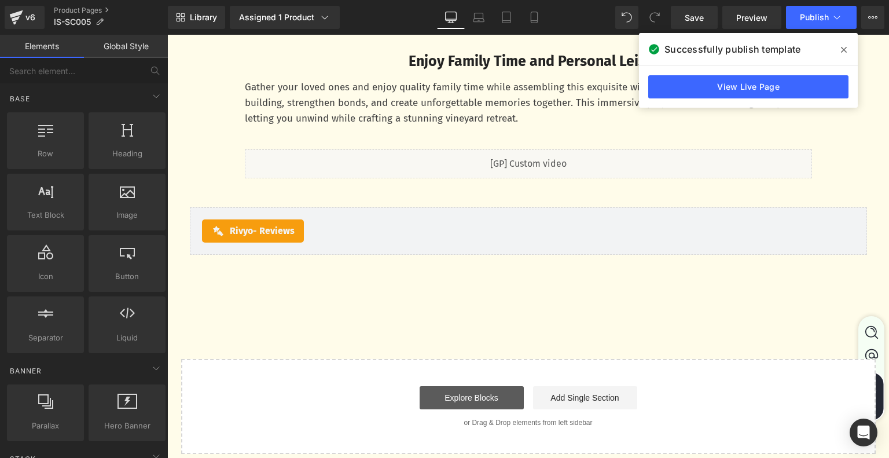
click at [460, 393] on link "Explore Blocks" at bounding box center [472, 397] width 104 height 23
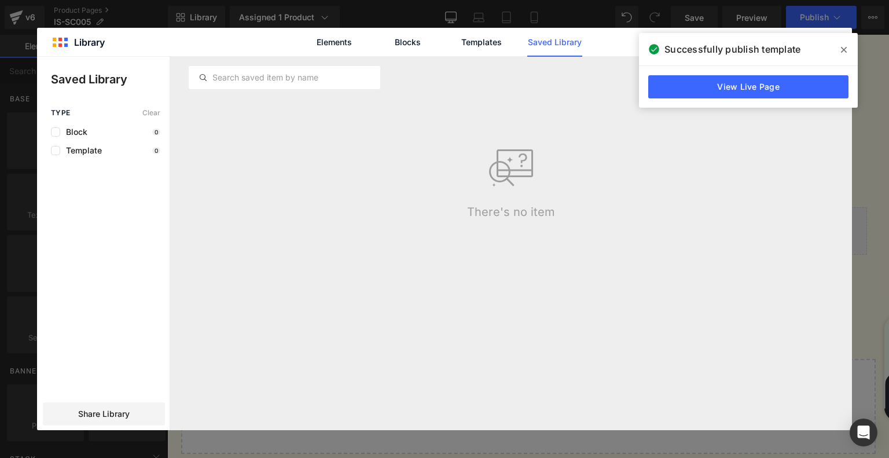
click at [0, 0] on icon at bounding box center [0, 0] width 0 height 0
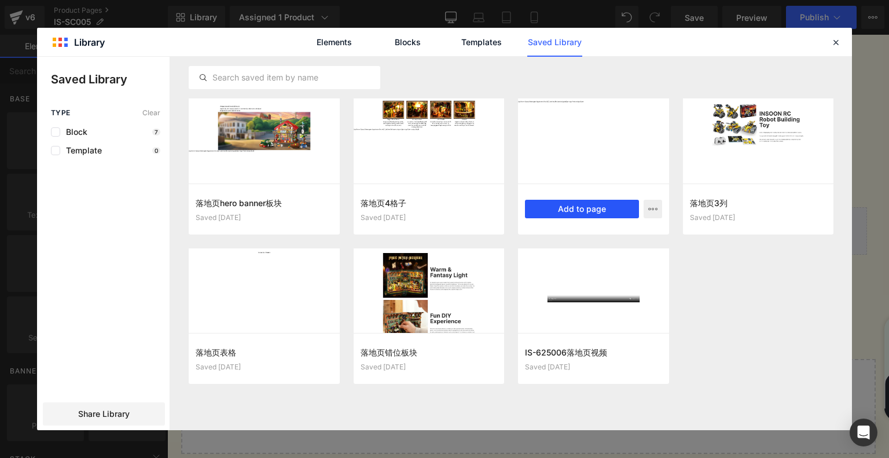
click at [596, 208] on button "Add to page" at bounding box center [582, 209] width 114 height 19
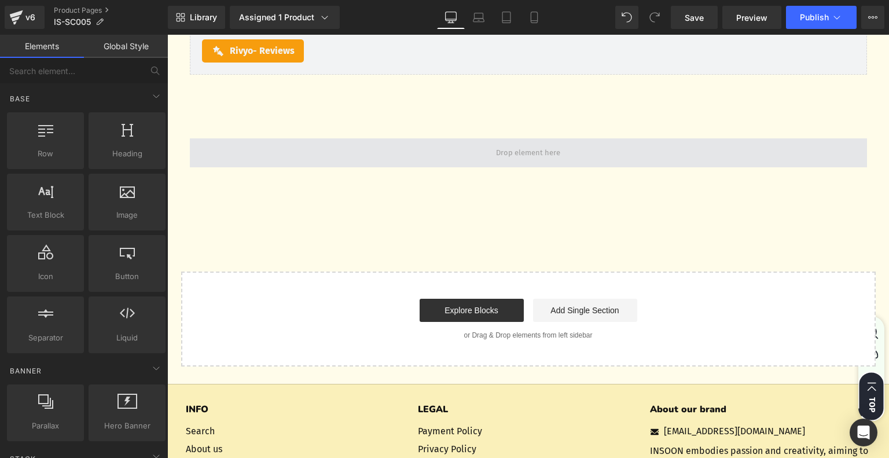
scroll to position [3625, 0]
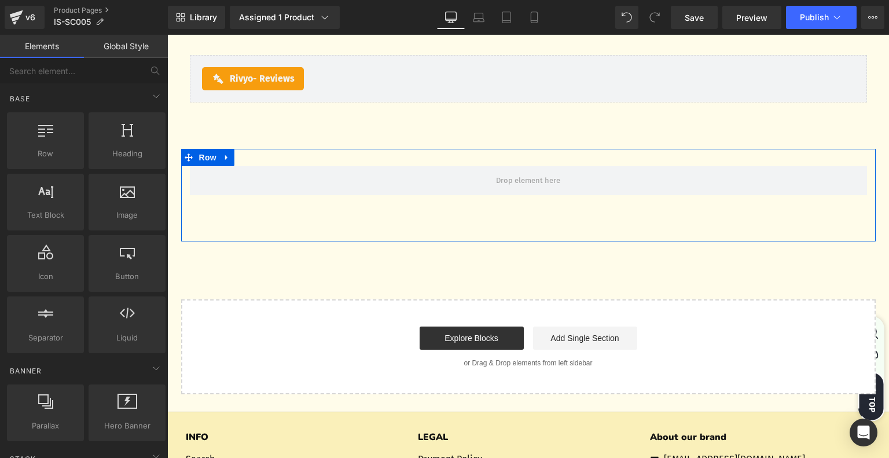
click at [516, 161] on div "Row" at bounding box center [528, 195] width 695 height 93
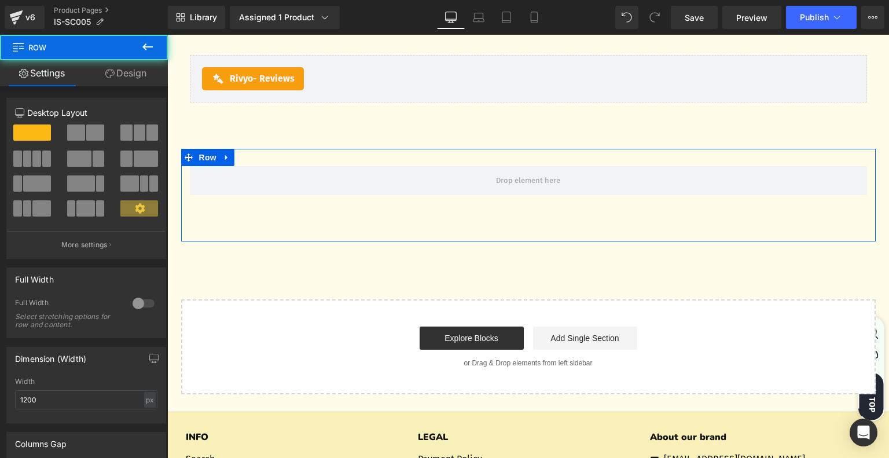
click at [127, 72] on link "Design" at bounding box center [126, 73] width 84 height 26
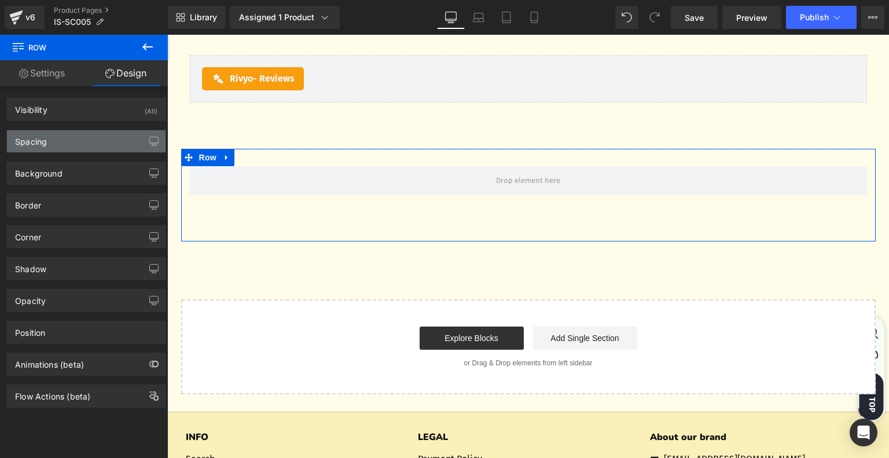
click at [74, 136] on div "Spacing" at bounding box center [86, 141] width 159 height 22
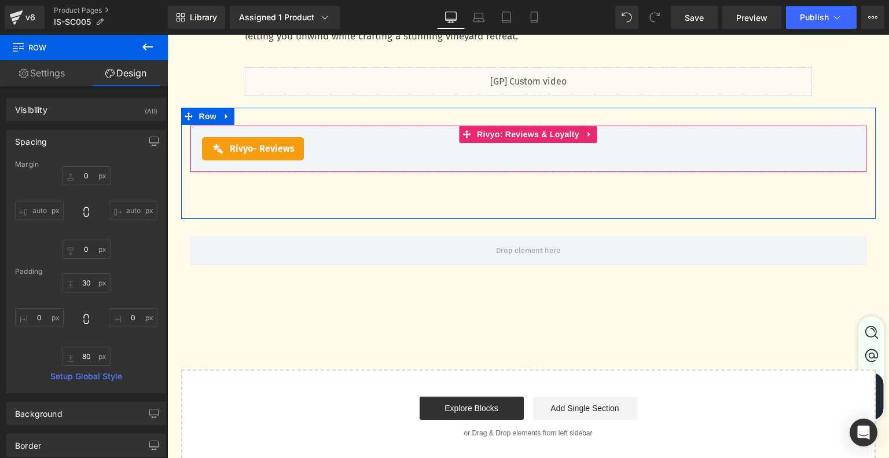
scroll to position [3451, 0]
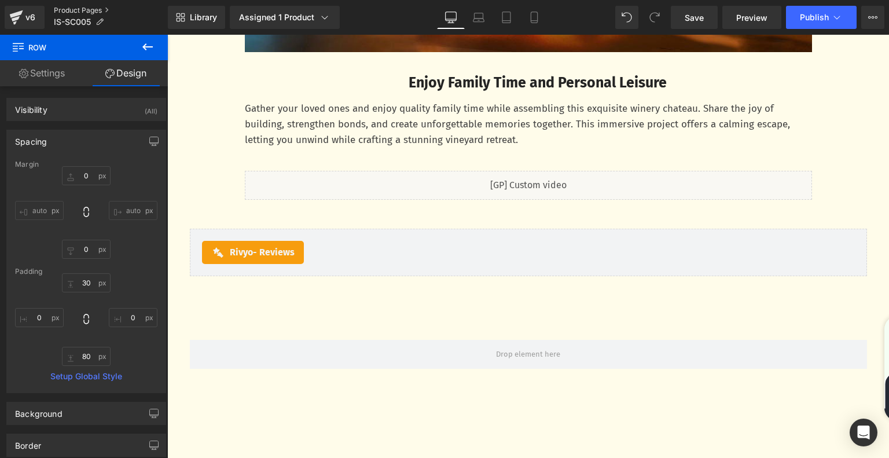
click at [85, 10] on link "Product Pages" at bounding box center [111, 10] width 114 height 9
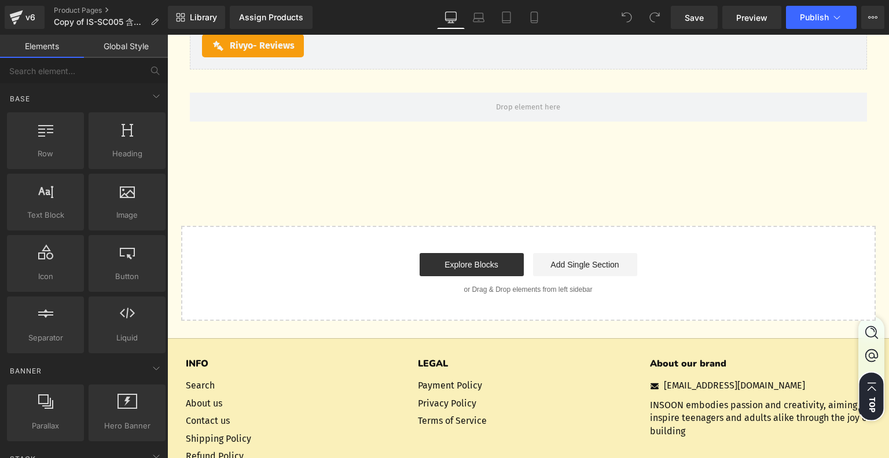
scroll to position [3612, 0]
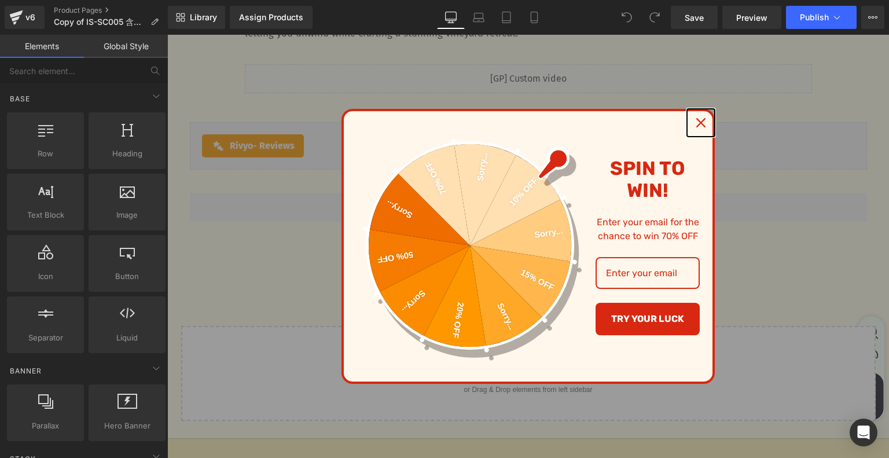
click at [697, 128] on div "Close" at bounding box center [701, 122] width 19 height 19
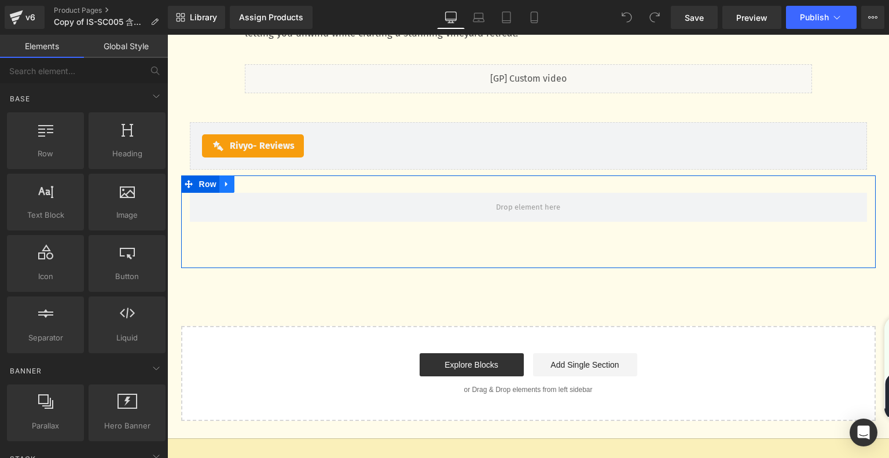
click at [219, 183] on link at bounding box center [226, 183] width 15 height 17
click at [226, 184] on icon at bounding box center [227, 184] width 8 height 9
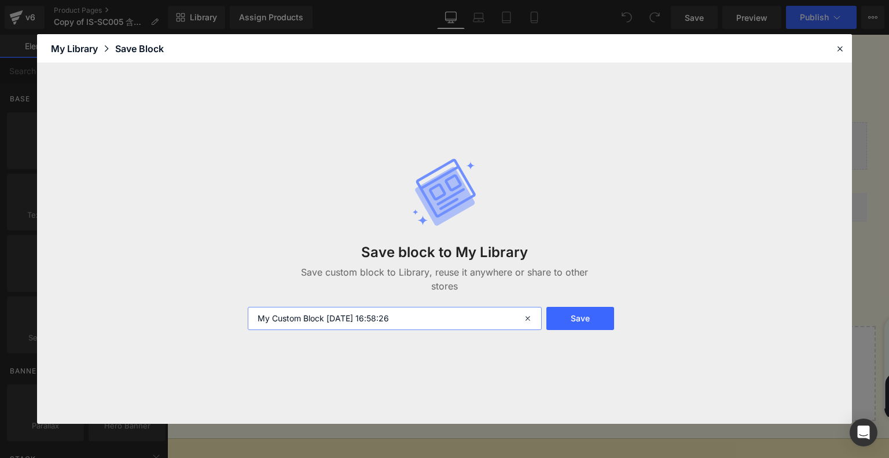
drag, startPoint x: 445, startPoint y: 323, endPoint x: 244, endPoint y: 319, distance: 200.3
type input "产品页面下的空格"
click at [556, 313] on button "Save" at bounding box center [580, 318] width 68 height 23
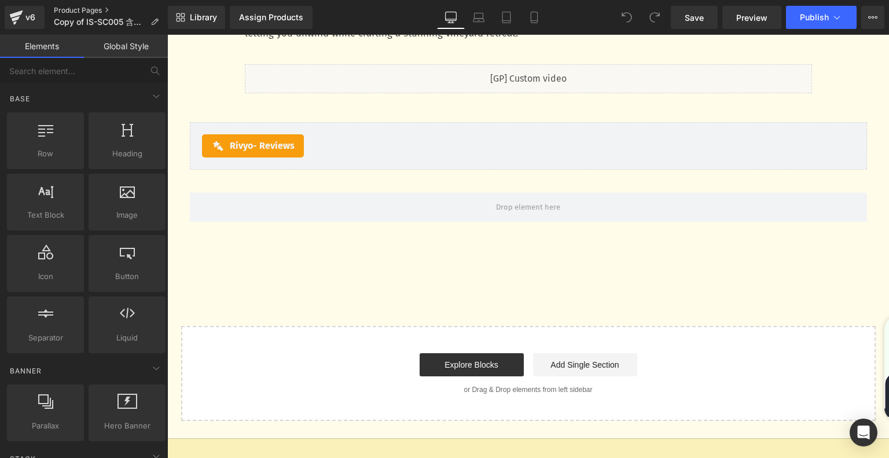
click at [69, 10] on link "Product Pages" at bounding box center [111, 10] width 114 height 9
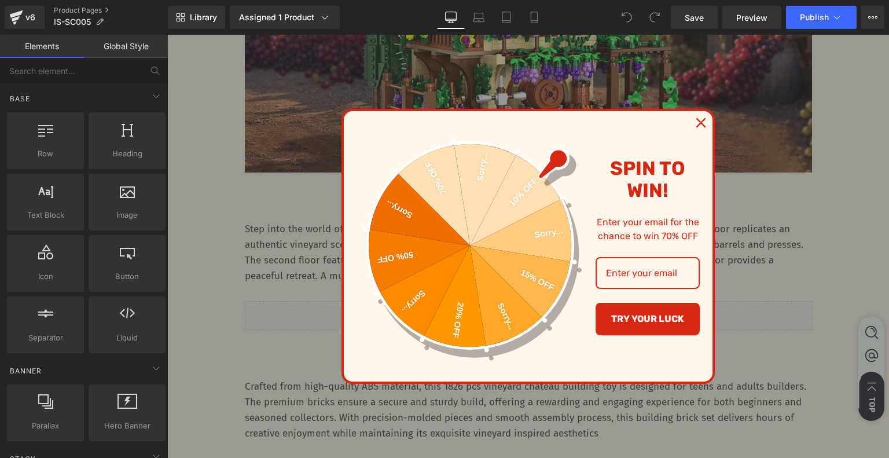
scroll to position [984, 0]
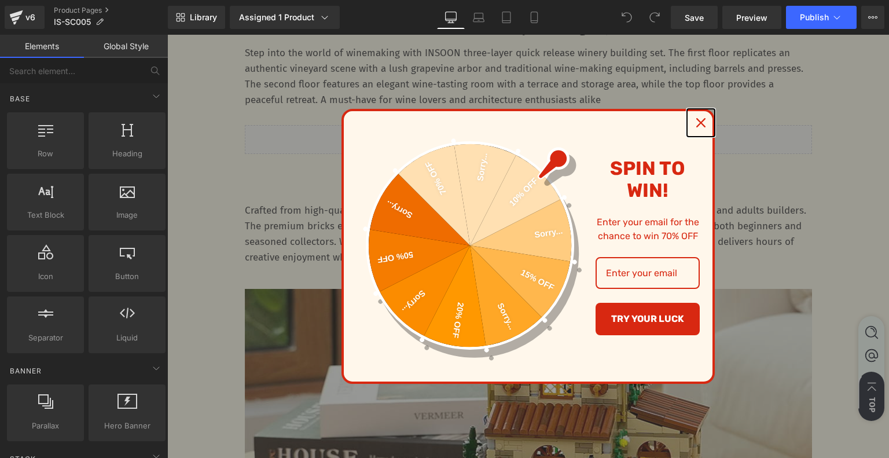
click at [697, 120] on icon "close icon" at bounding box center [700, 122] width 9 height 9
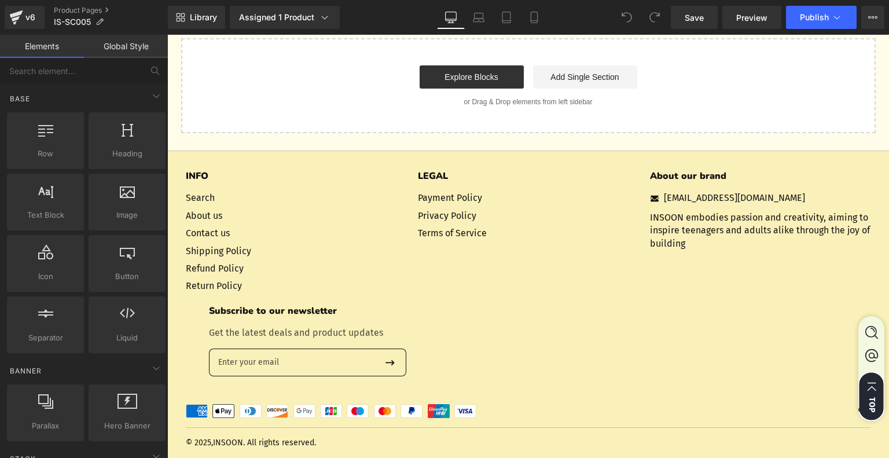
scroll to position [3506, 0]
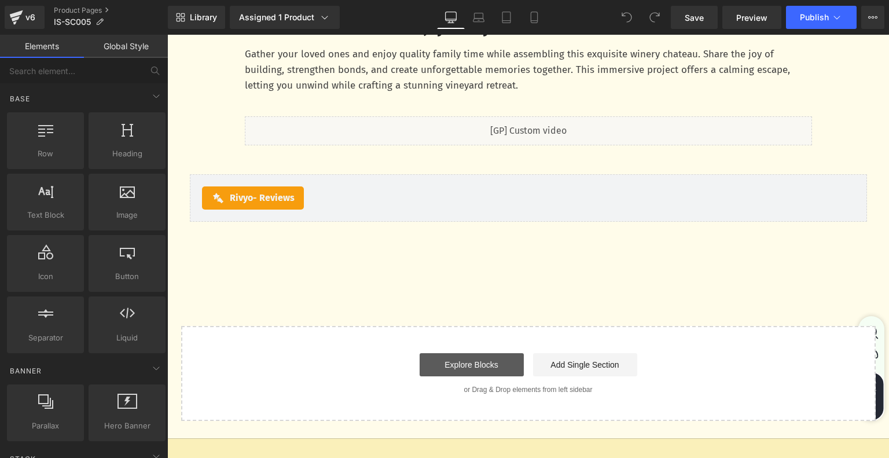
click at [450, 356] on link "Explore Blocks" at bounding box center [472, 364] width 104 height 23
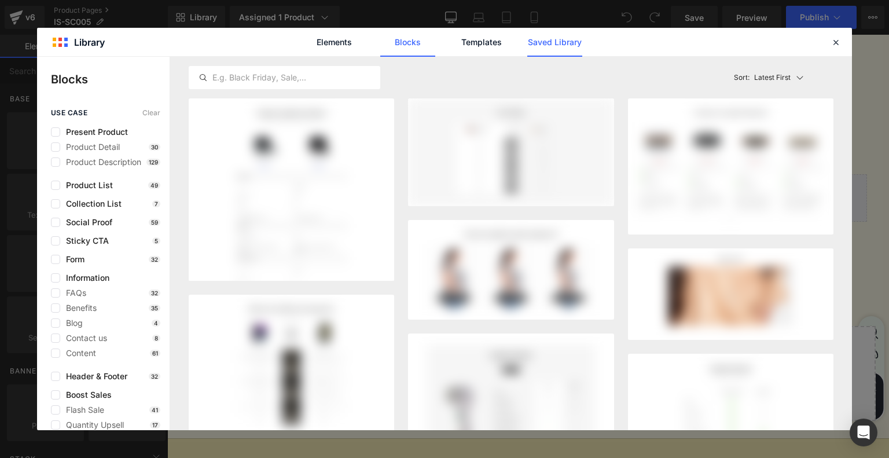
drag, startPoint x: 581, startPoint y: 37, endPoint x: 574, endPoint y: 41, distance: 8.0
click at [578, 39] on div "Elements Blocks Templates Saved Library" at bounding box center [444, 42] width 294 height 29
click at [476, 50] on link "Templates" at bounding box center [481, 42] width 55 height 29
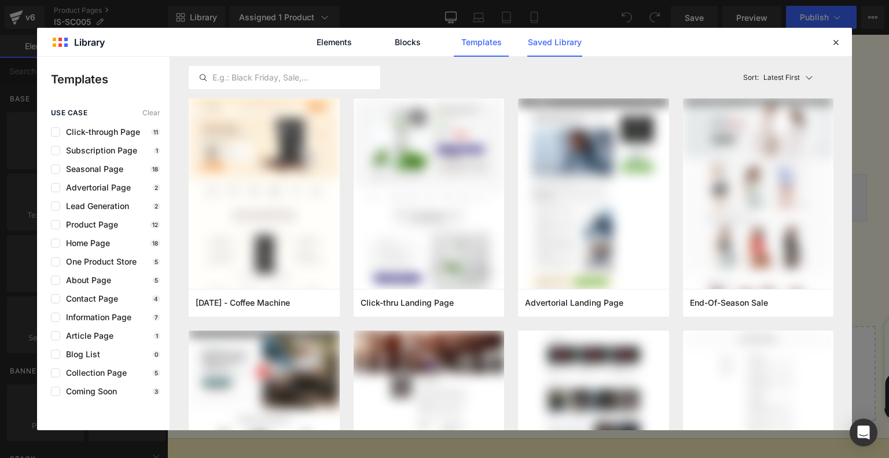
click at [555, 46] on link "Saved Library" at bounding box center [554, 42] width 55 height 29
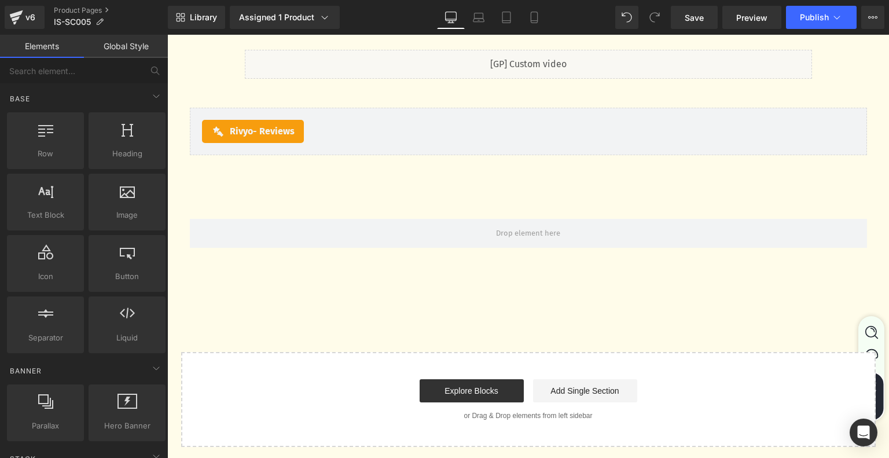
scroll to position [3567, 0]
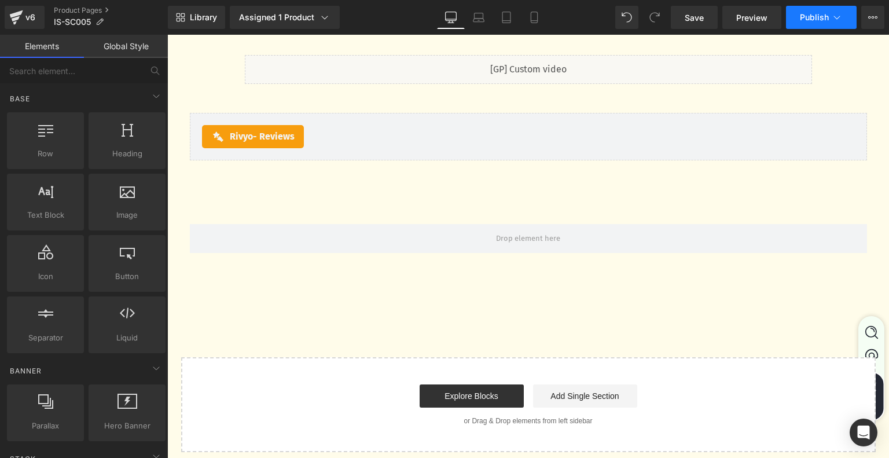
click at [824, 9] on button "Publish" at bounding box center [821, 17] width 71 height 23
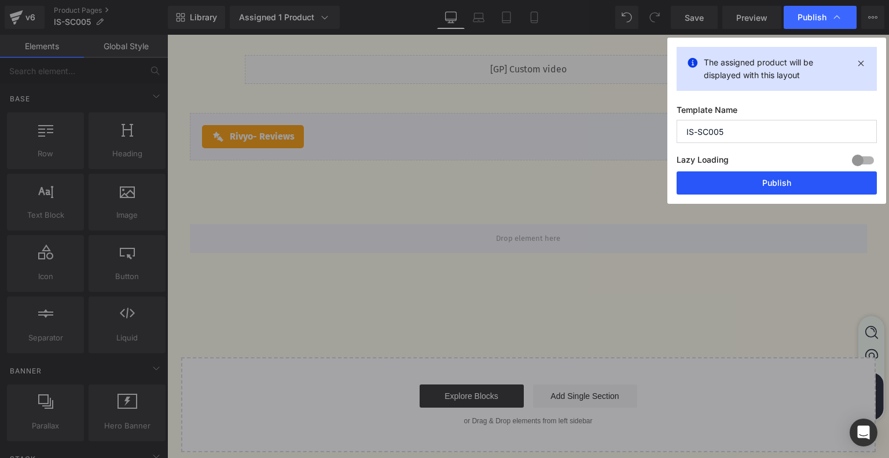
click at [0, 0] on button "Publish" at bounding box center [0, 0] width 0 height 0
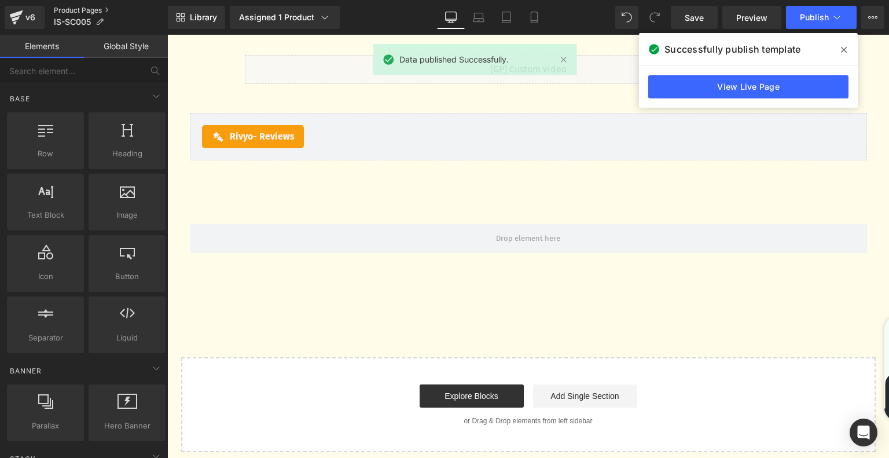
click at [86, 11] on link "Product Pages" at bounding box center [111, 10] width 114 height 9
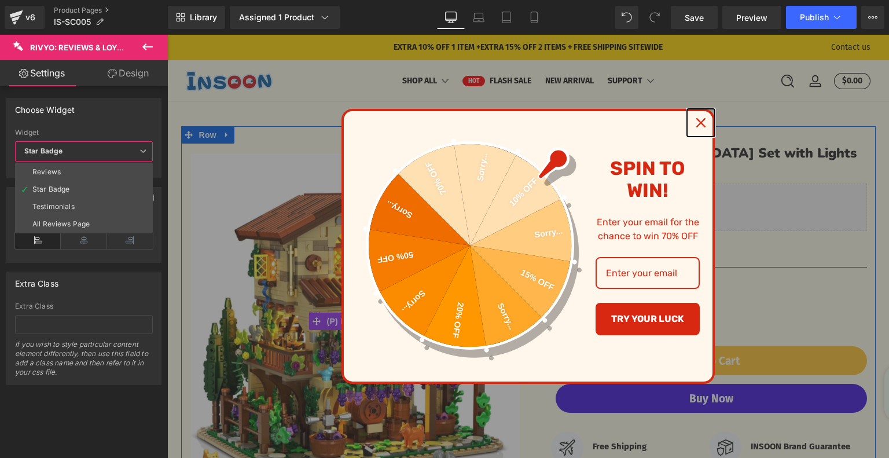
click at [699, 120] on icon "close icon" at bounding box center [700, 122] width 9 height 9
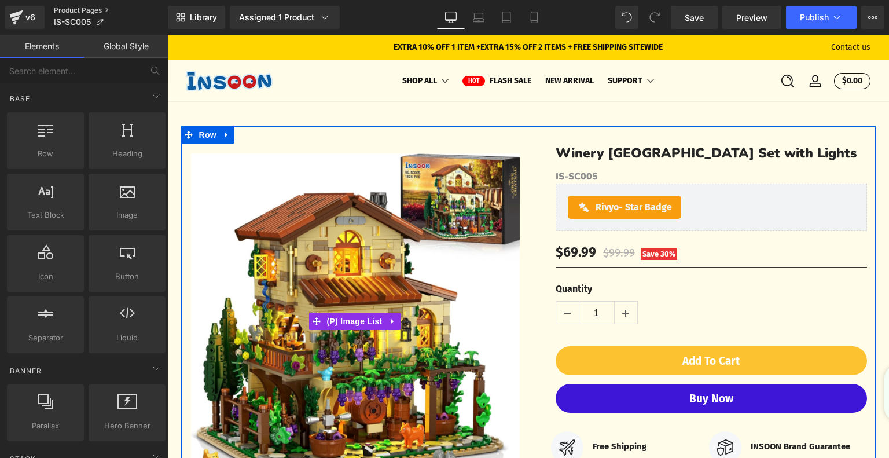
click at [69, 9] on link "Product Pages" at bounding box center [111, 10] width 114 height 9
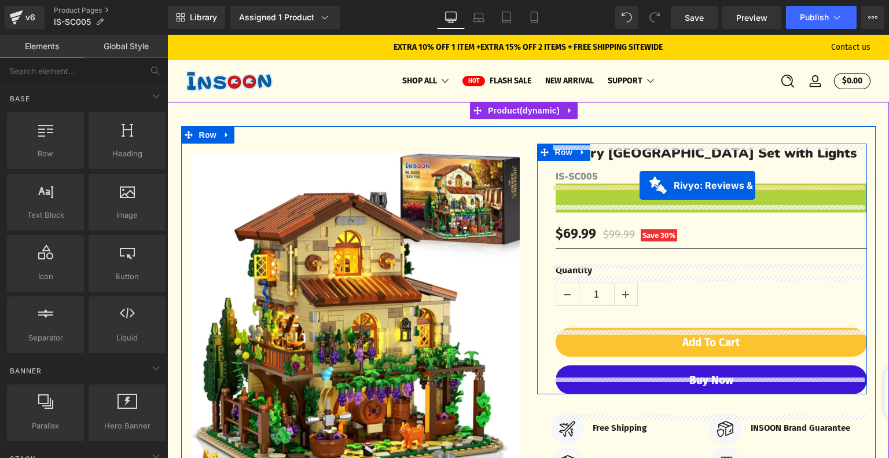
drag, startPoint x: 646, startPoint y: 215, endPoint x: 640, endPoint y: 185, distance: 30.3
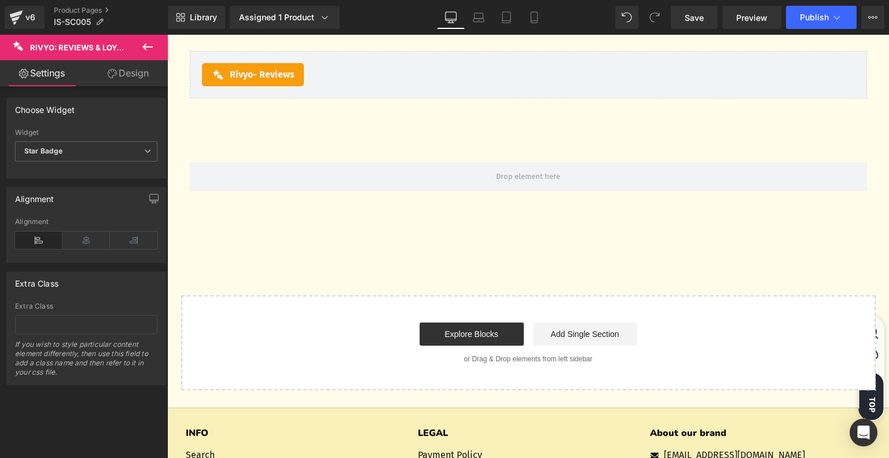
scroll to position [3531, 0]
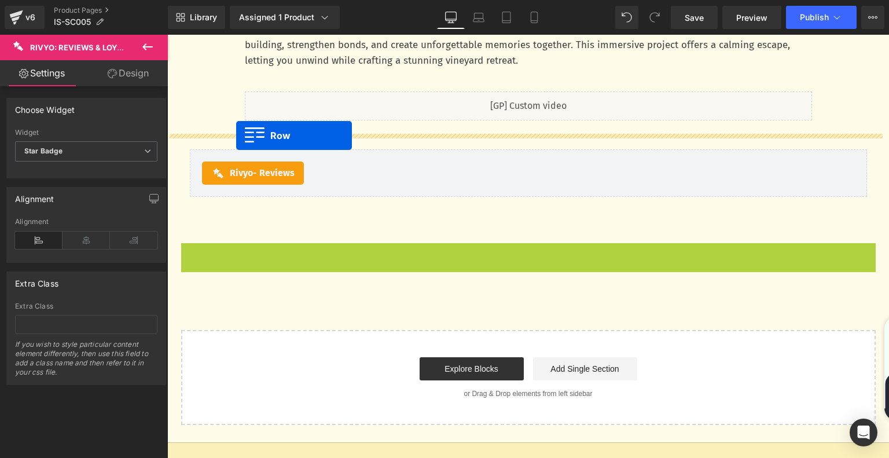
drag, startPoint x: 185, startPoint y: 255, endPoint x: 236, endPoint y: 135, distance: 129.7
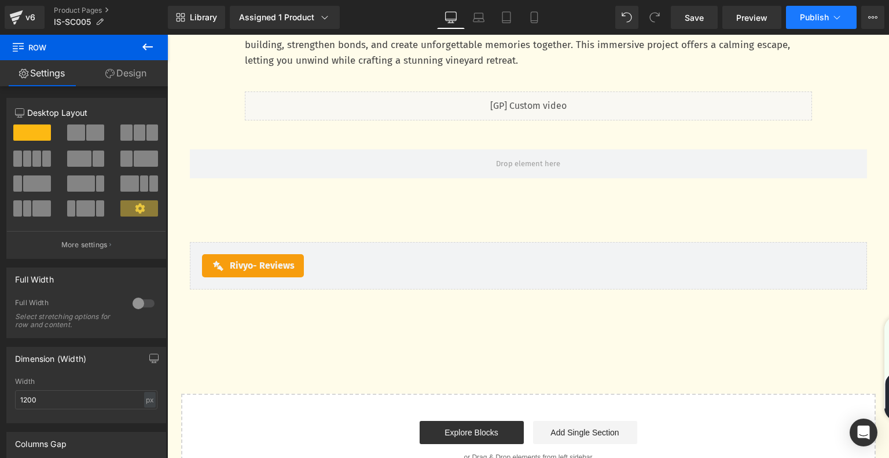
click at [831, 19] on icon at bounding box center [837, 18] width 12 height 12
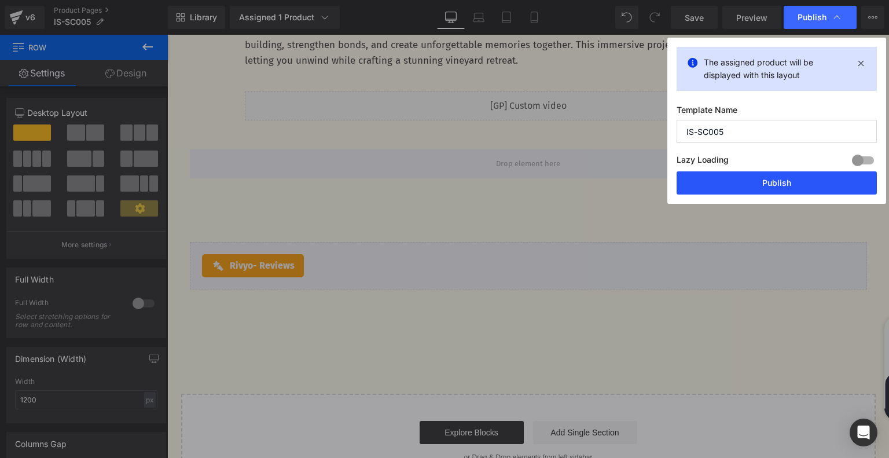
click at [0, 0] on button "Publish" at bounding box center [0, 0] width 0 height 0
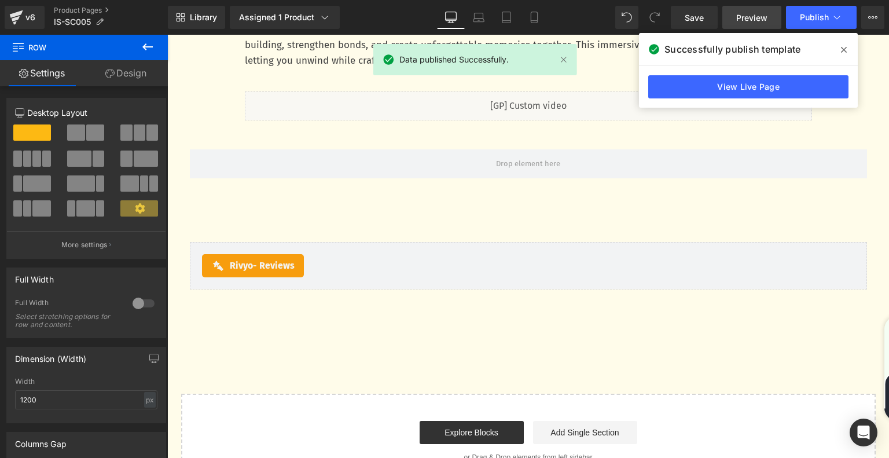
click at [750, 16] on span "Preview" at bounding box center [751, 18] width 31 height 12
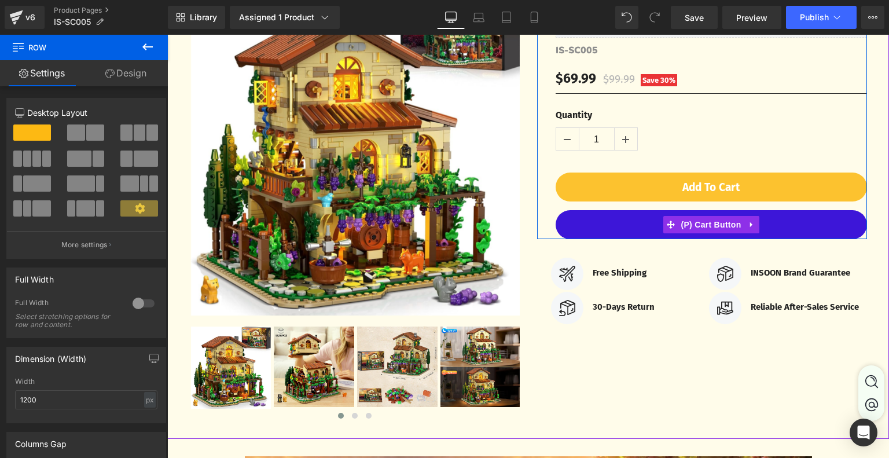
scroll to position [0, 0]
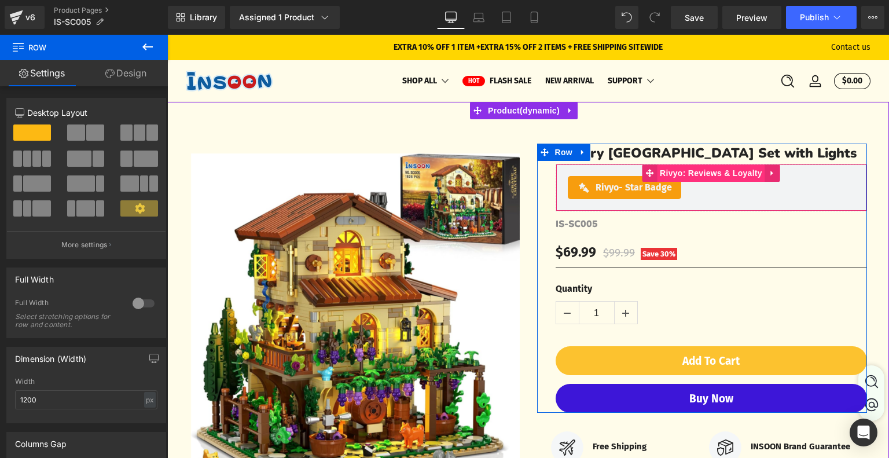
click at [699, 182] on span "Rivyo: Reviews & Loyalty" at bounding box center [711, 172] width 108 height 17
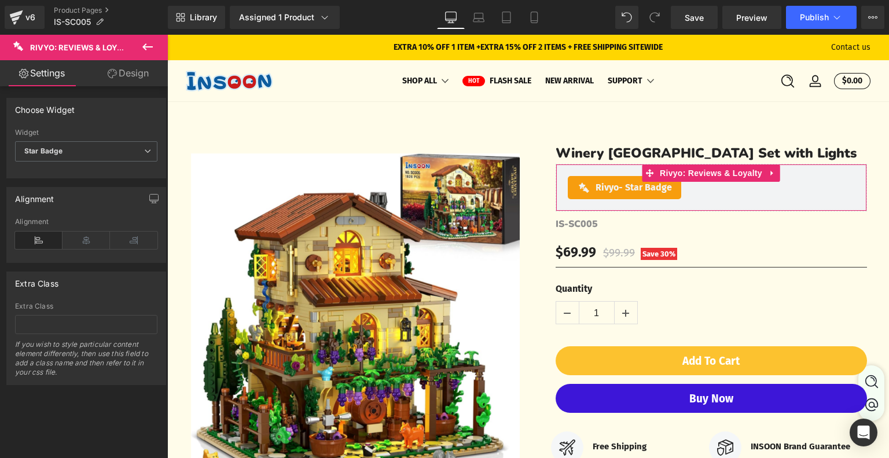
click at [128, 76] on link "Design" at bounding box center [128, 73] width 84 height 26
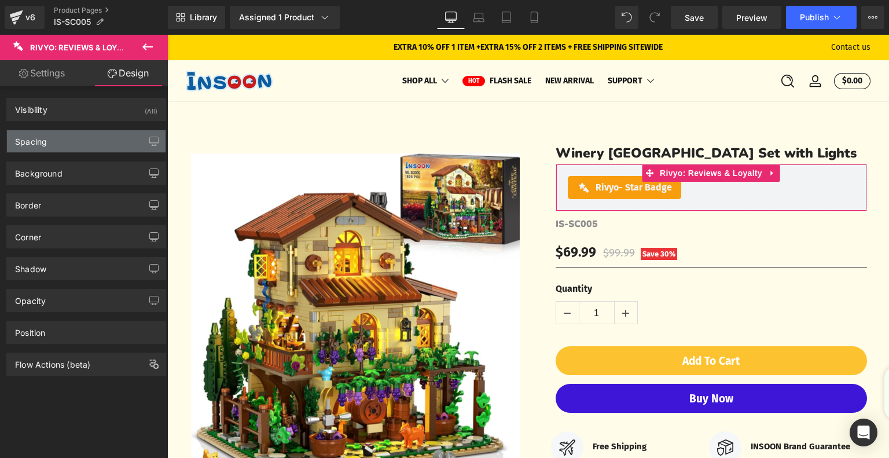
click at [94, 134] on div "Spacing" at bounding box center [86, 141] width 159 height 22
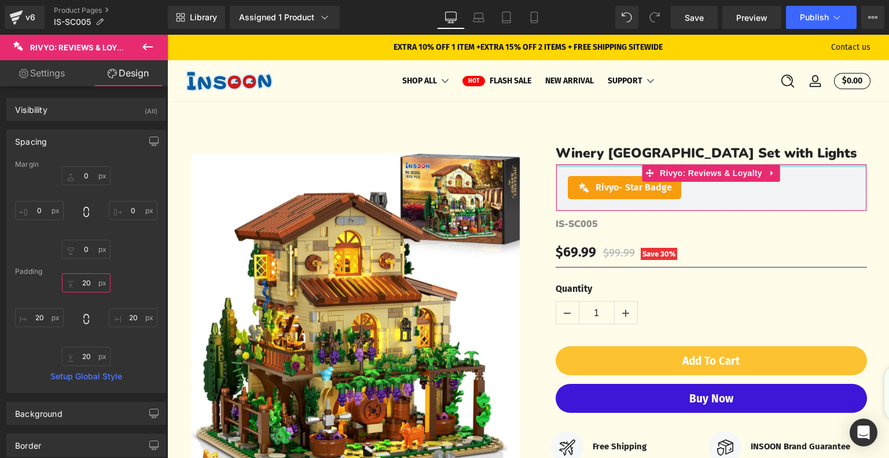
click at [84, 280] on input "20" at bounding box center [86, 282] width 49 height 19
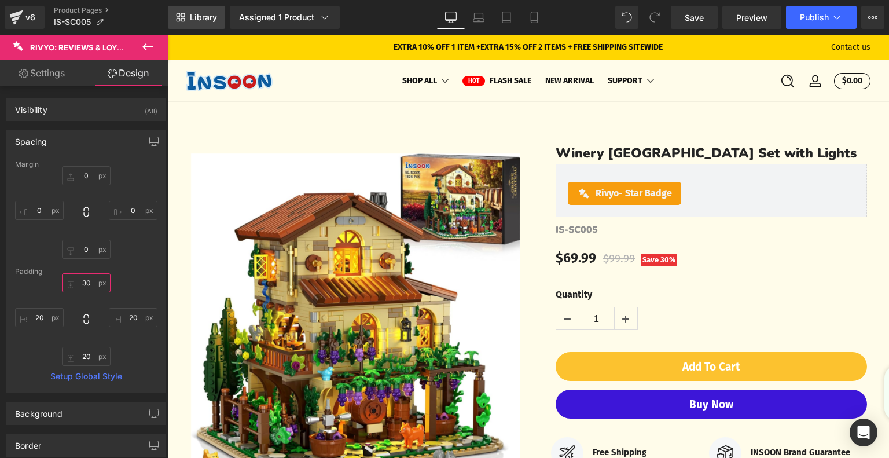
type input "30"
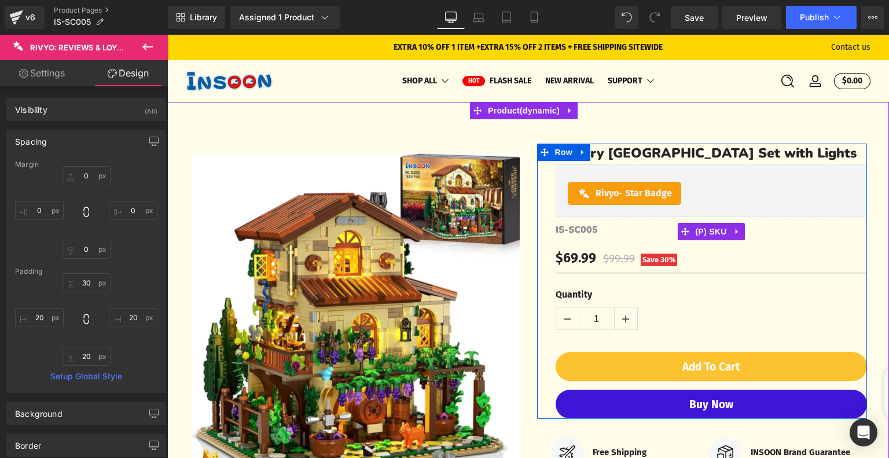
click at [568, 236] on span "IS-SC005" at bounding box center [577, 229] width 42 height 13
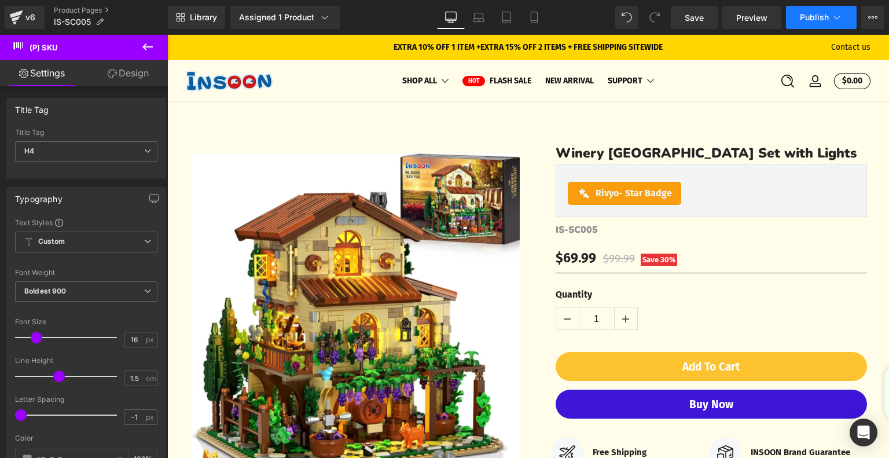
click at [820, 11] on button "Publish" at bounding box center [821, 17] width 71 height 23
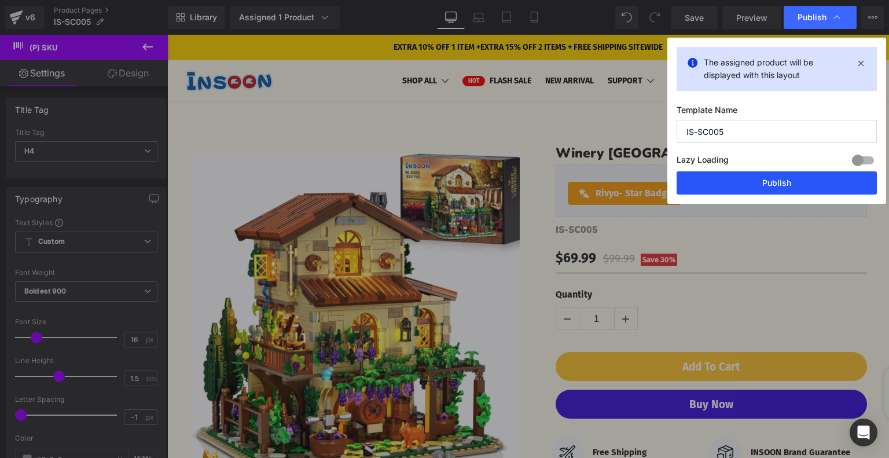
click at [770, 175] on button "Publish" at bounding box center [777, 182] width 200 height 23
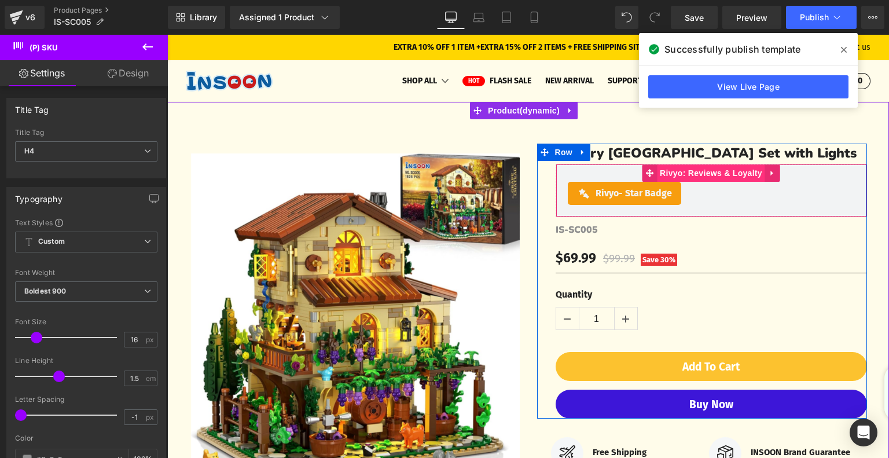
drag, startPoint x: 677, startPoint y: 196, endPoint x: 665, endPoint y: 194, distance: 12.4
click at [677, 182] on span "Rivyo: Reviews & Loyalty" at bounding box center [711, 172] width 108 height 17
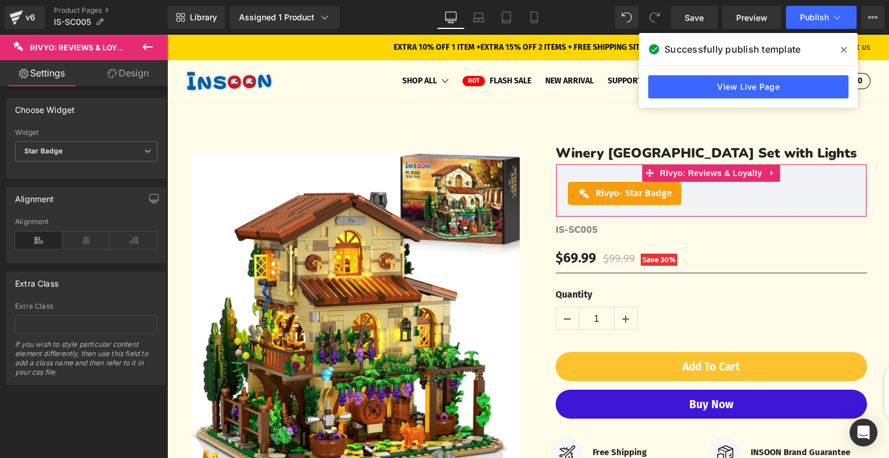
click at [130, 74] on link "Design" at bounding box center [128, 73] width 84 height 26
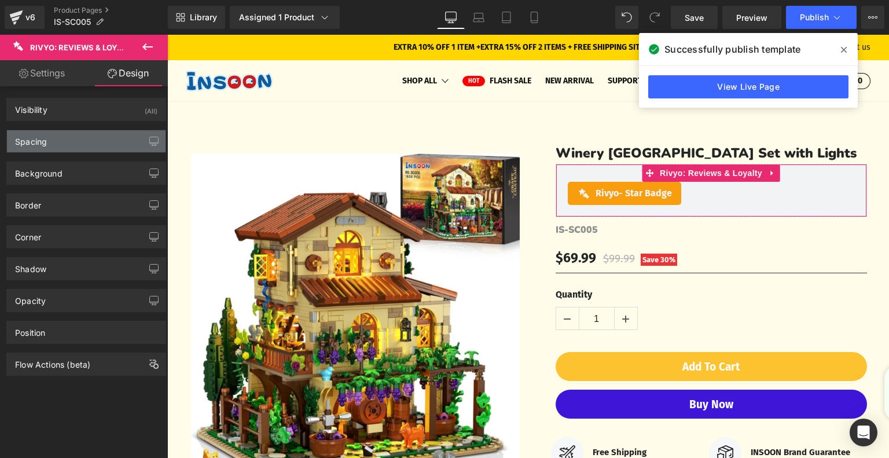
click at [86, 138] on div "Spacing" at bounding box center [86, 141] width 159 height 22
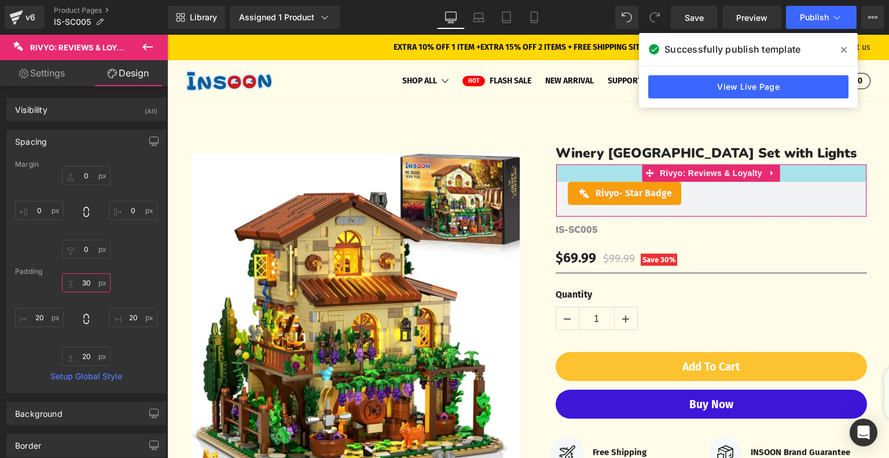
click at [90, 282] on input "30" at bounding box center [86, 282] width 49 height 19
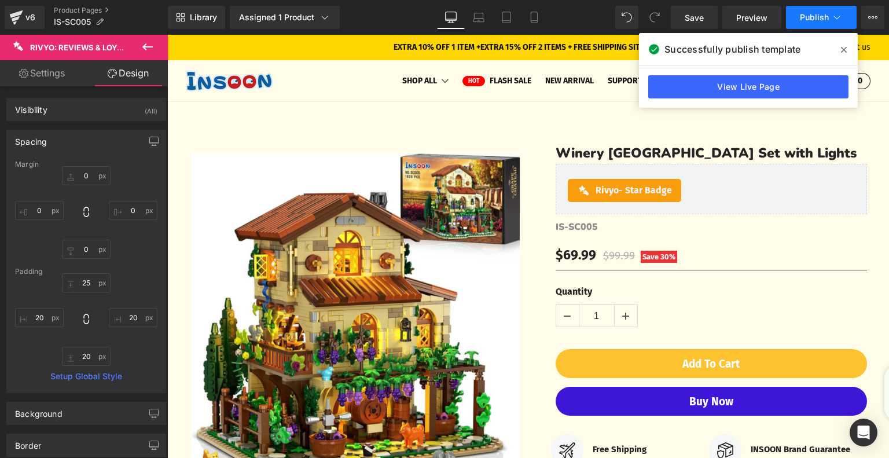
click at [820, 19] on span "Publish" at bounding box center [814, 17] width 29 height 9
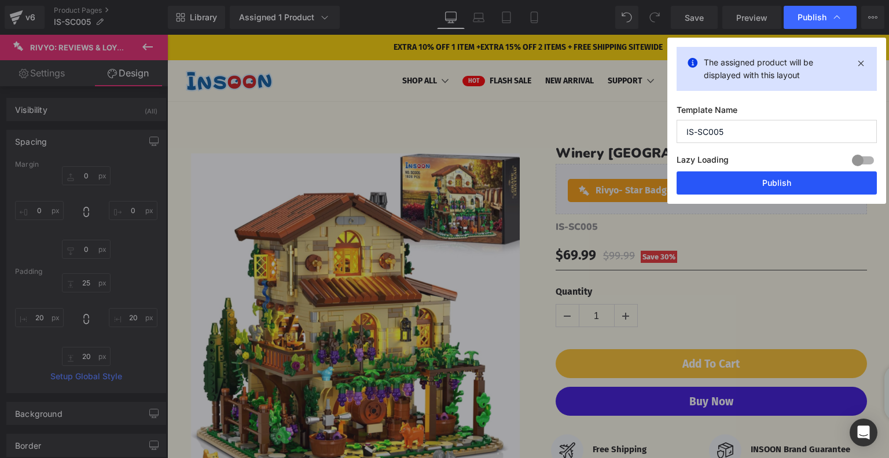
click at [739, 181] on button "Publish" at bounding box center [777, 182] width 200 height 23
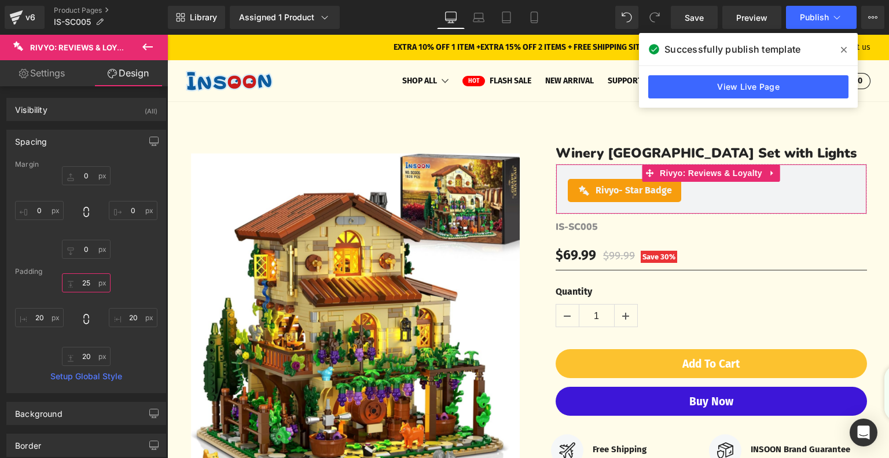
click at [91, 284] on input "25" at bounding box center [86, 282] width 49 height 19
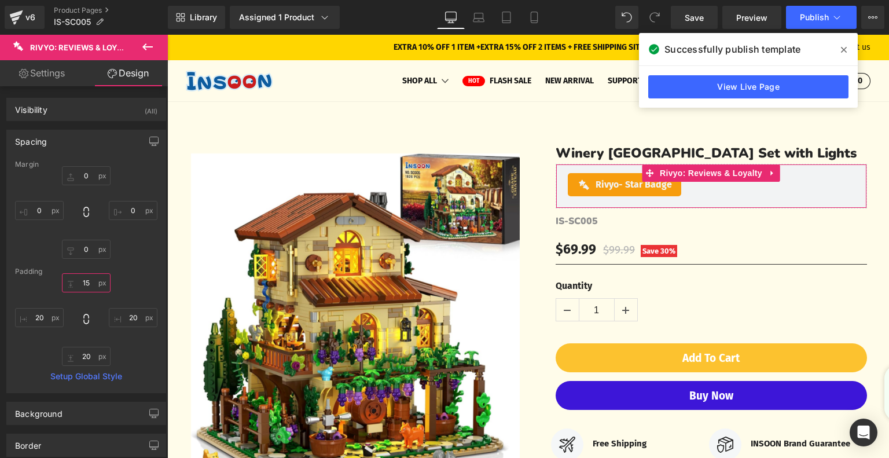
type input "1"
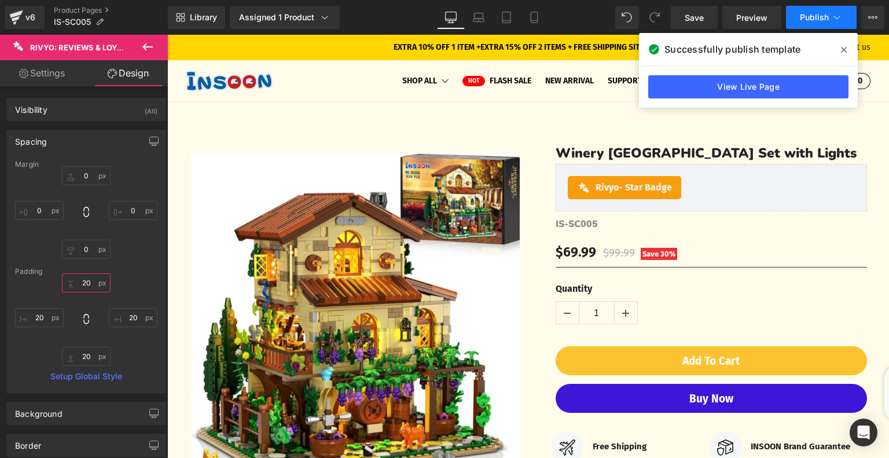
type input "20"
click at [821, 16] on span "Publish" at bounding box center [814, 17] width 29 height 9
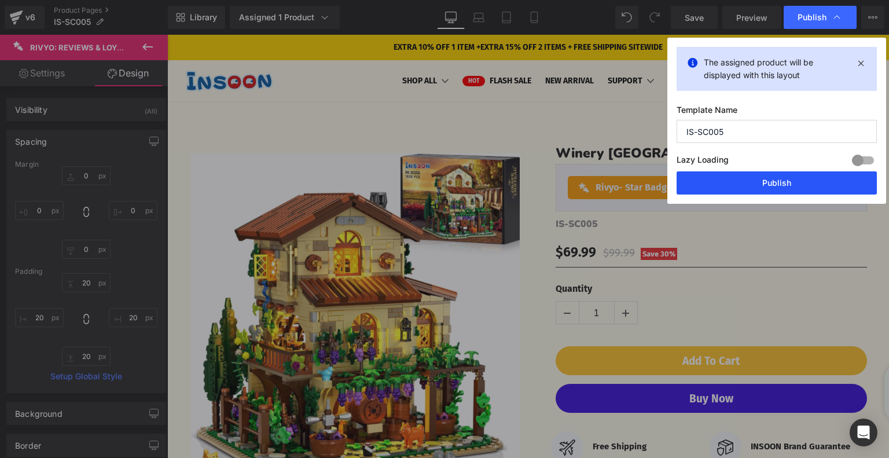
click at [749, 173] on button "Publish" at bounding box center [777, 182] width 200 height 23
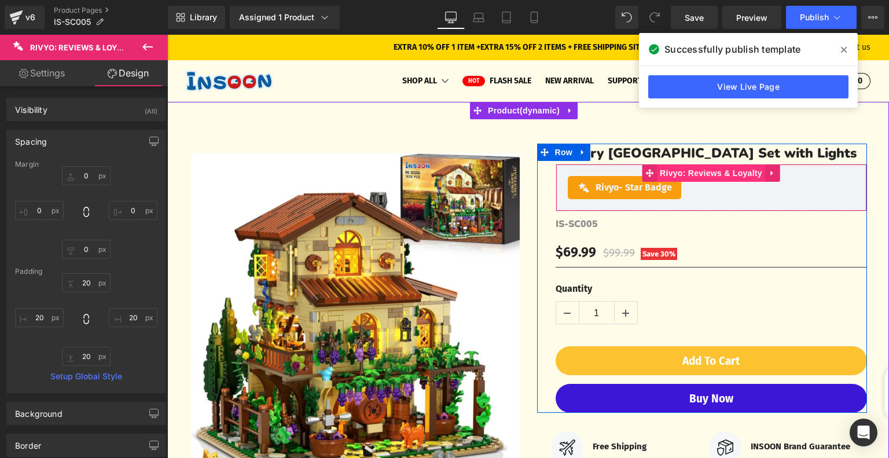
click at [679, 182] on span "Rivyo: Reviews & Loyalty" at bounding box center [711, 172] width 108 height 17
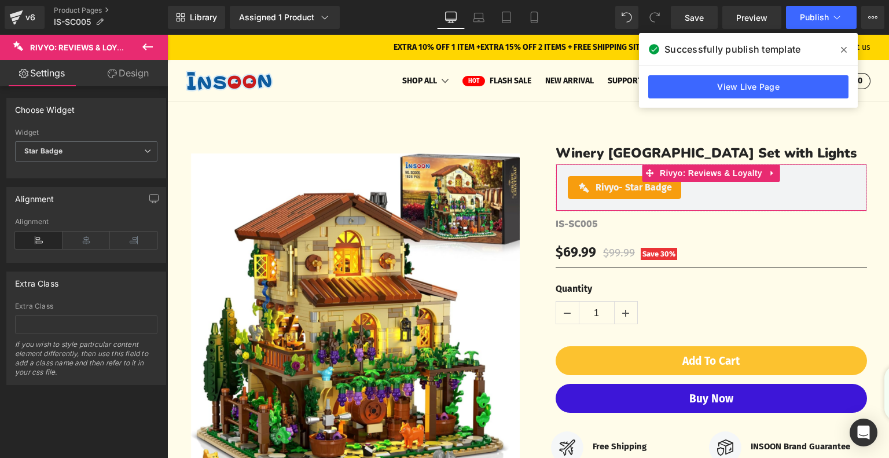
click at [127, 71] on link "Design" at bounding box center [128, 73] width 84 height 26
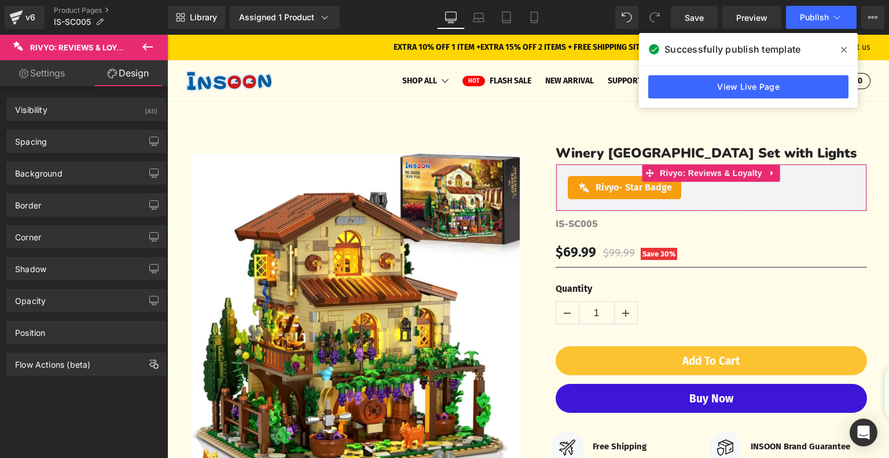
type input "0"
type input "20"
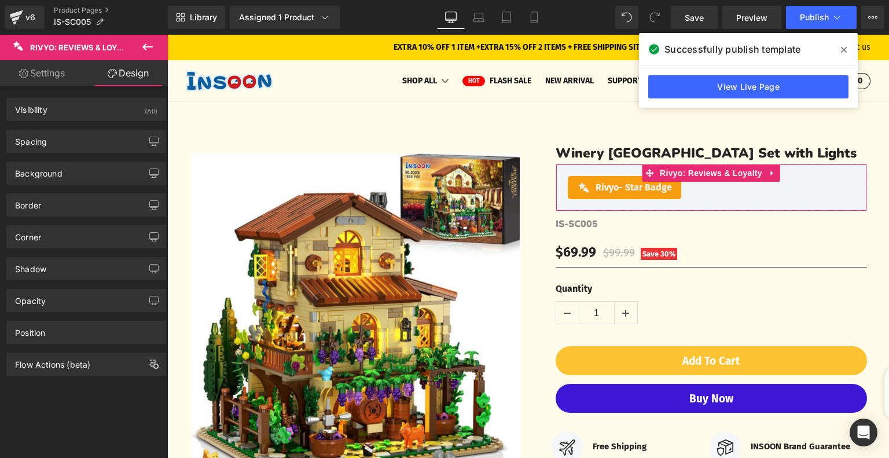
type input "20"
click at [64, 142] on div "Spacing" at bounding box center [86, 141] width 159 height 22
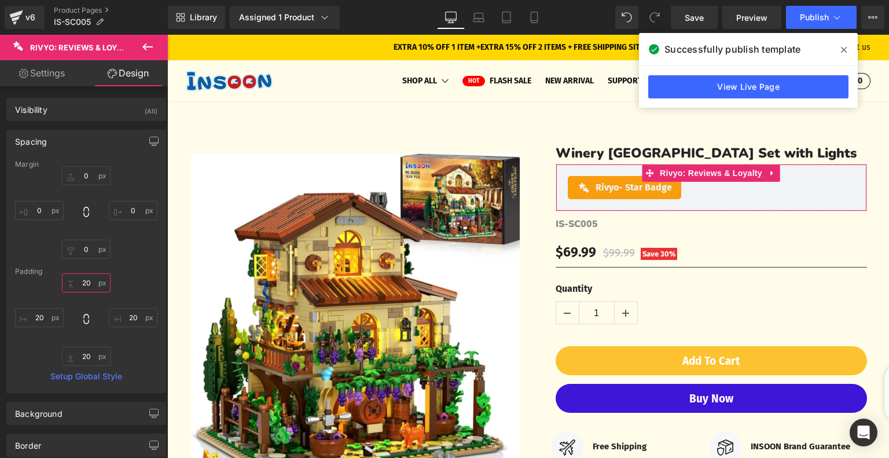
click at [88, 281] on input "20" at bounding box center [86, 282] width 49 height 19
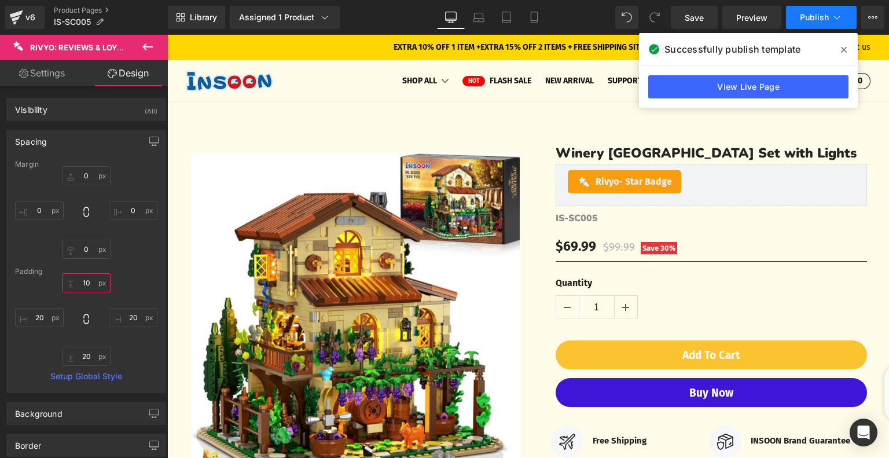
type input "10"
click at [800, 16] on span "Publish" at bounding box center [814, 17] width 29 height 9
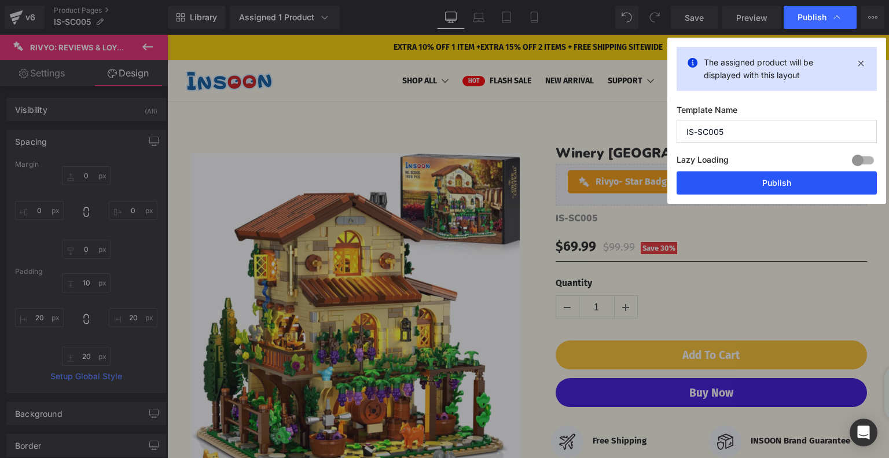
click at [755, 180] on button "Publish" at bounding box center [777, 182] width 200 height 23
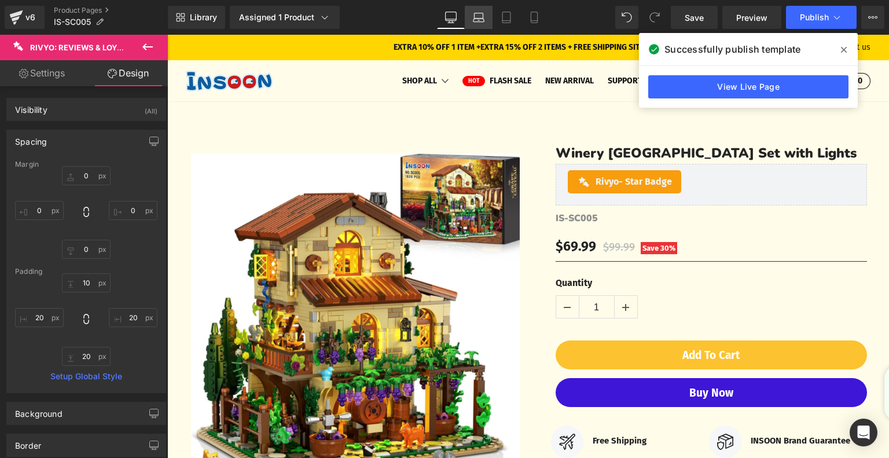
click at [479, 23] on link "Laptop" at bounding box center [479, 17] width 28 height 23
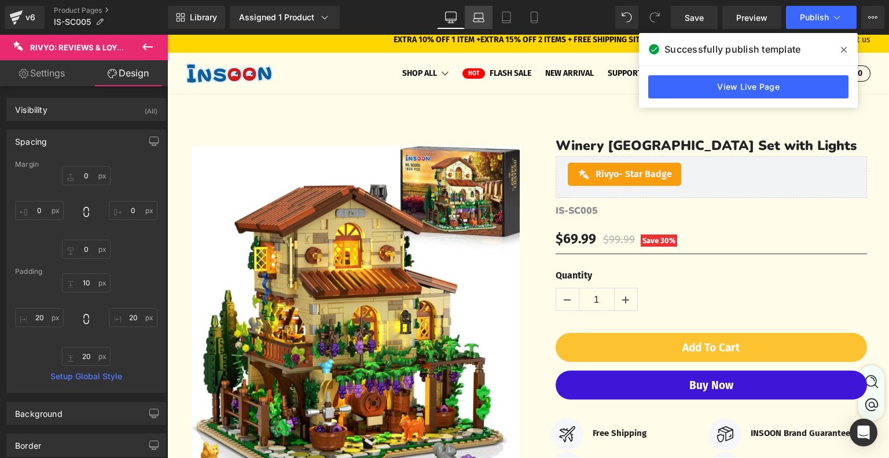
type input "0"
type input "10"
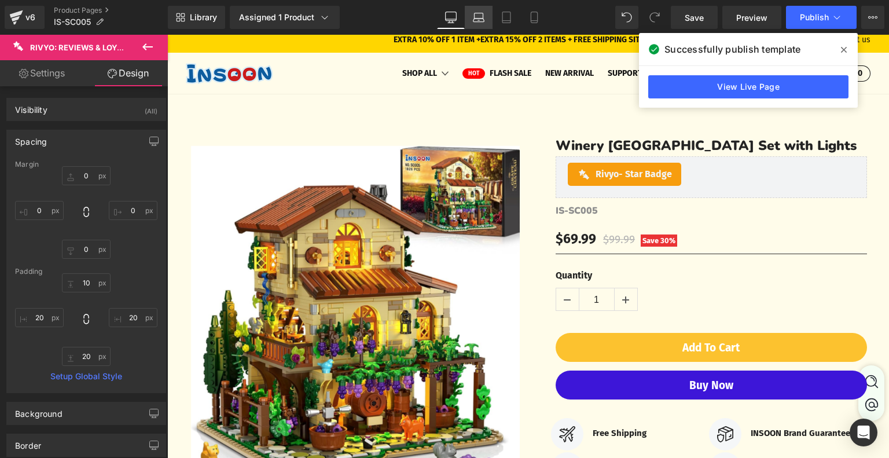
type input "20"
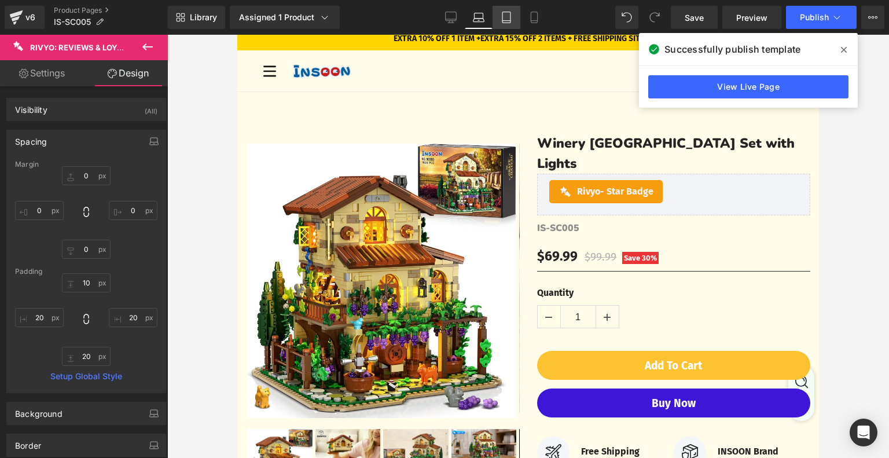
click at [512, 23] on link "Tablet" at bounding box center [507, 17] width 28 height 23
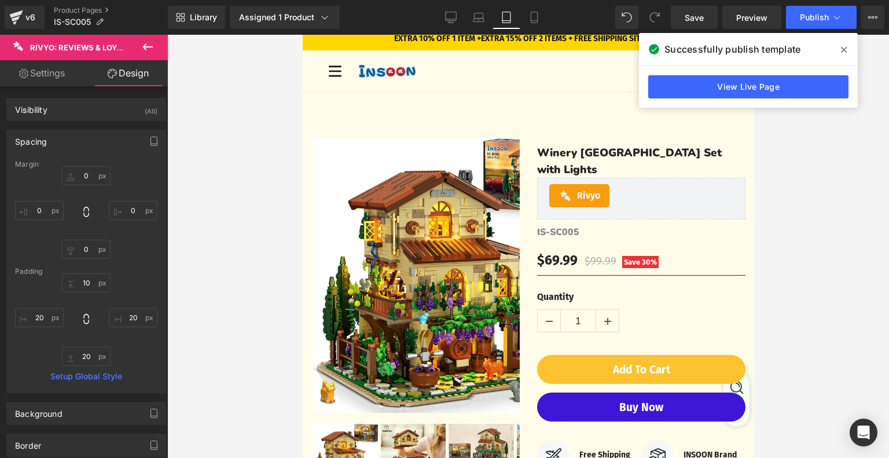
type input "0"
type input "10"
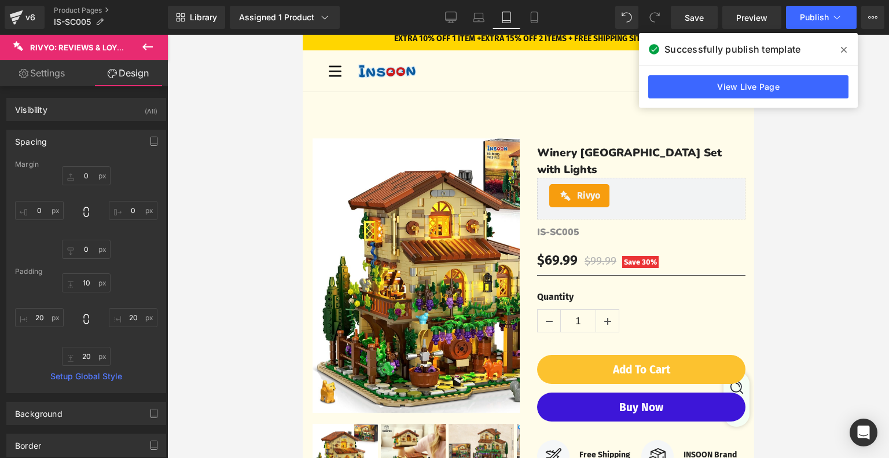
type input "20"
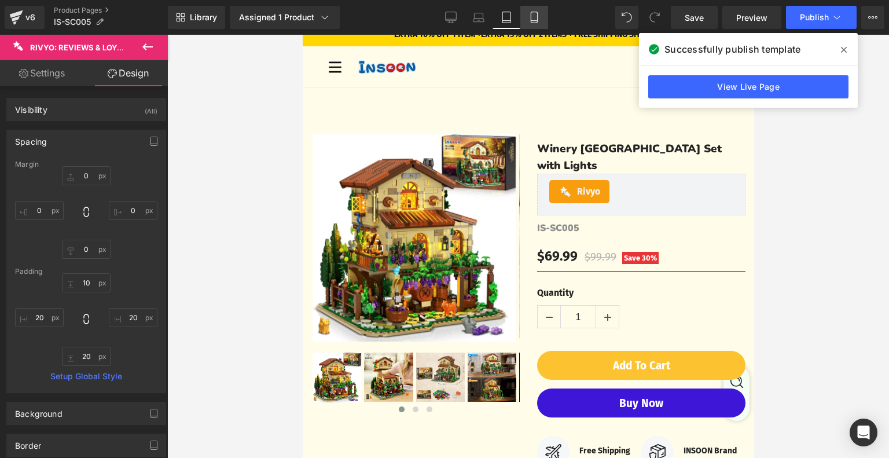
click at [530, 23] on icon at bounding box center [534, 18] width 12 height 12
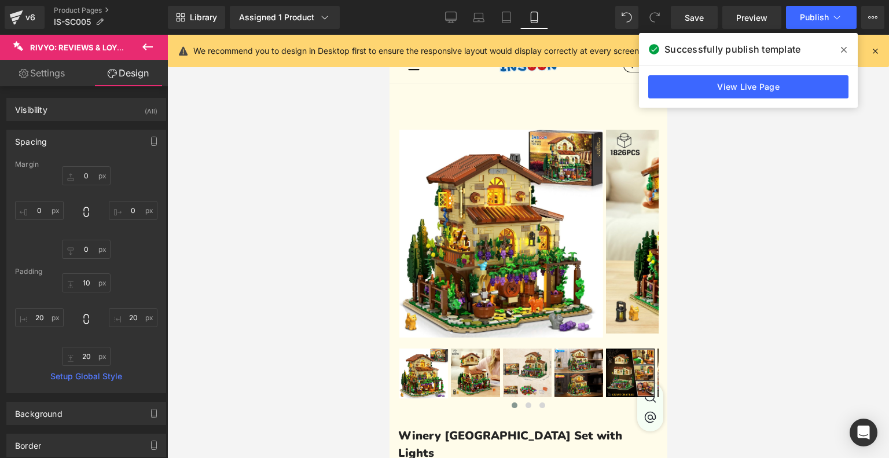
type input "0"
type input "10"
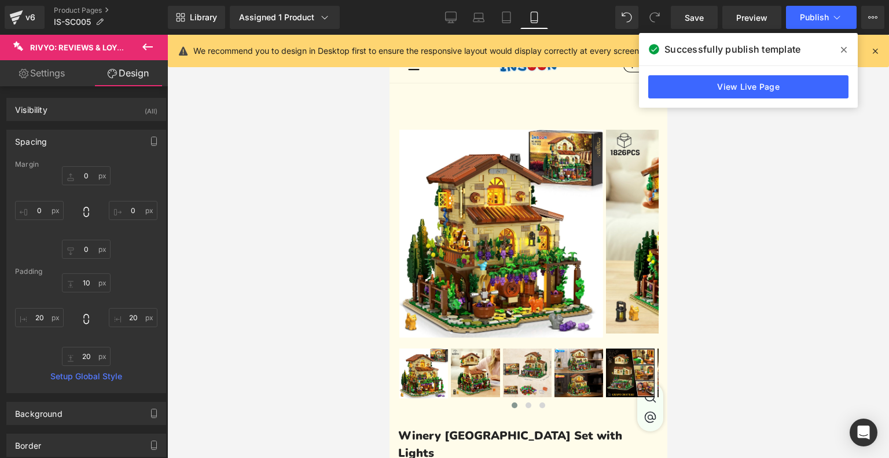
type input "20"
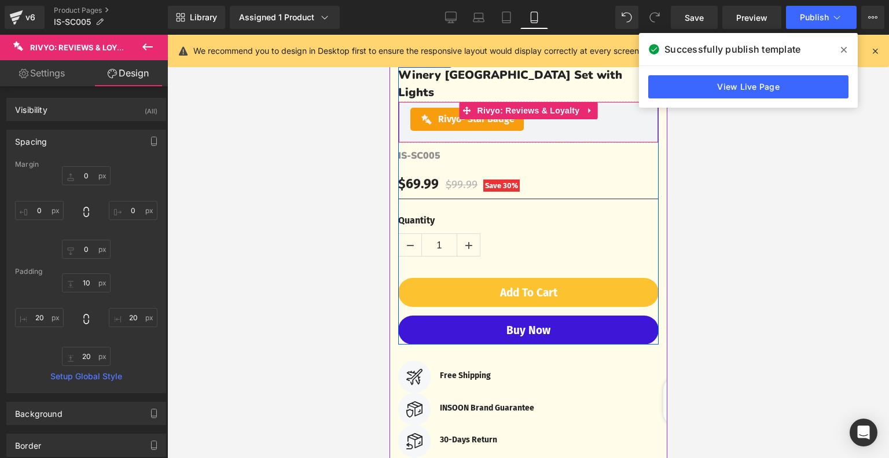
scroll to position [527, 0]
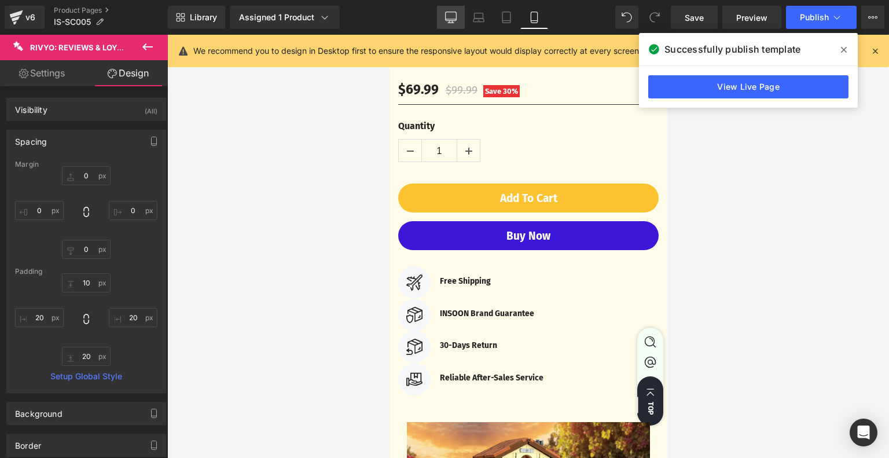
click at [450, 18] on icon at bounding box center [451, 18] width 12 height 12
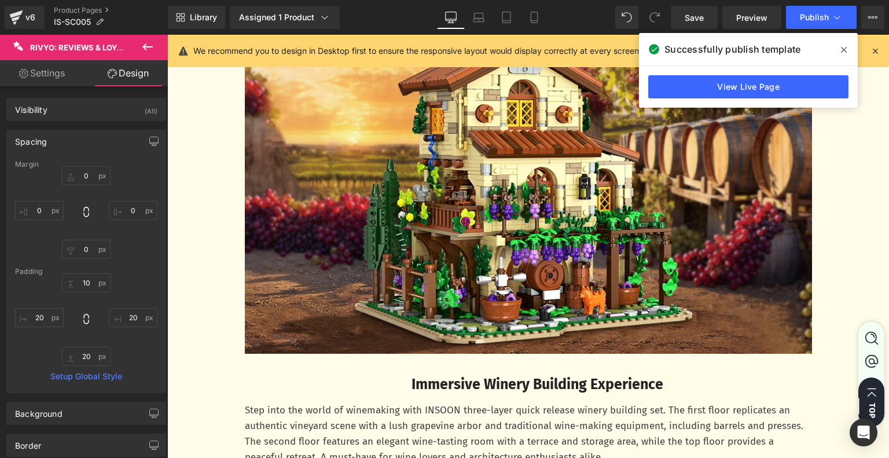
type input "0"
type input "10"
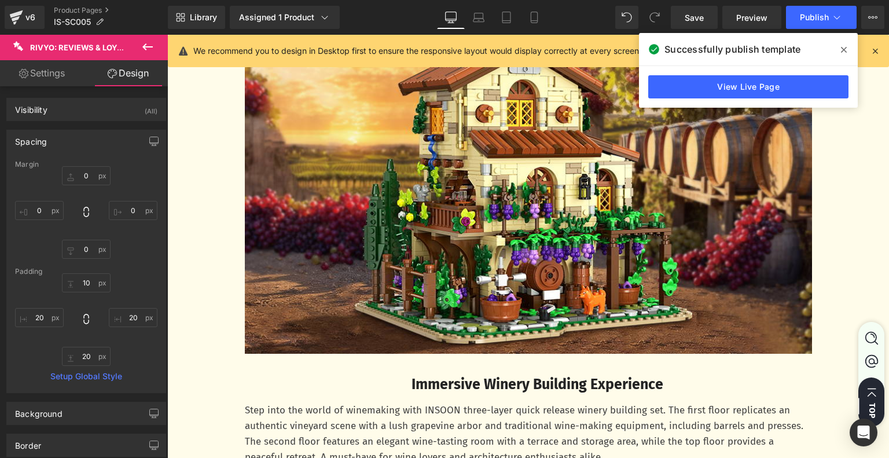
type input "20"
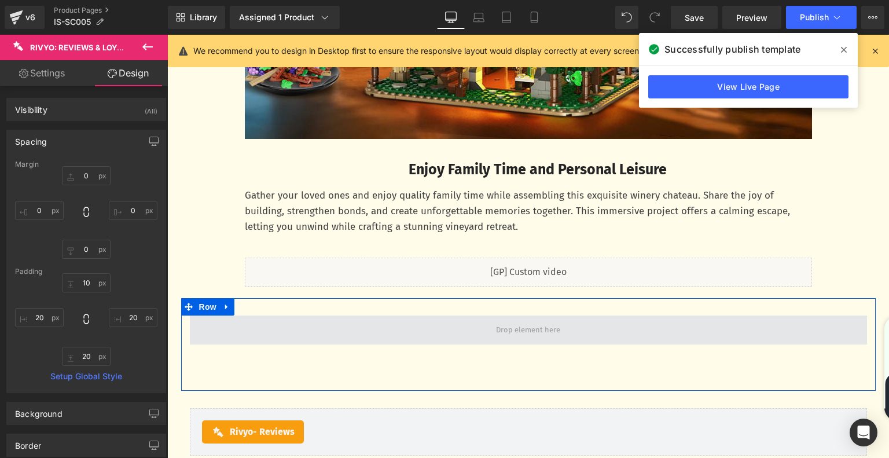
scroll to position [3480, 0]
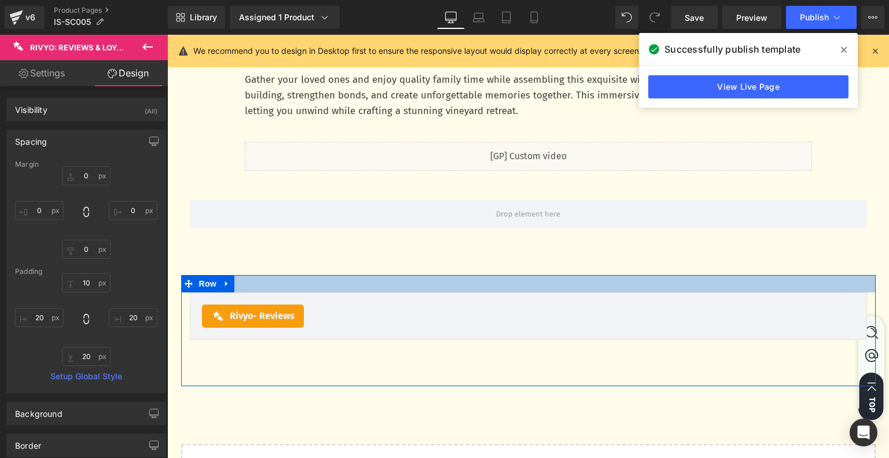
click at [415, 288] on div at bounding box center [528, 283] width 695 height 17
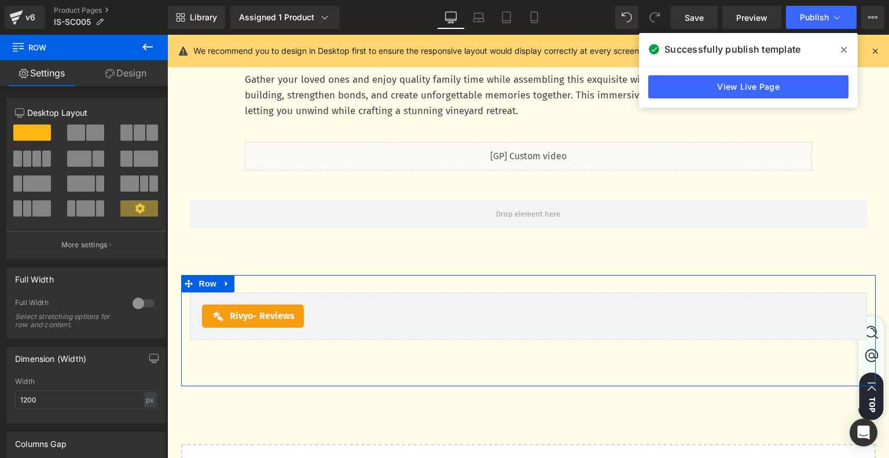
click at [131, 67] on link "Design" at bounding box center [126, 73] width 84 height 26
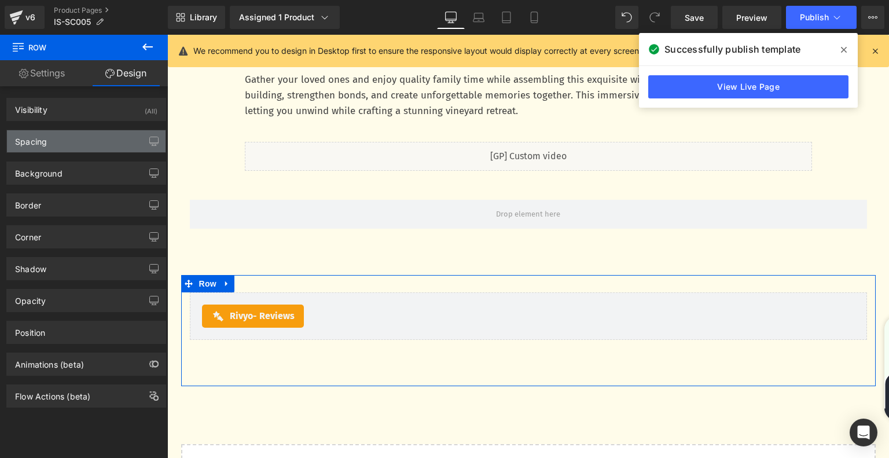
click at [97, 150] on div "Spacing" at bounding box center [86, 141] width 159 height 22
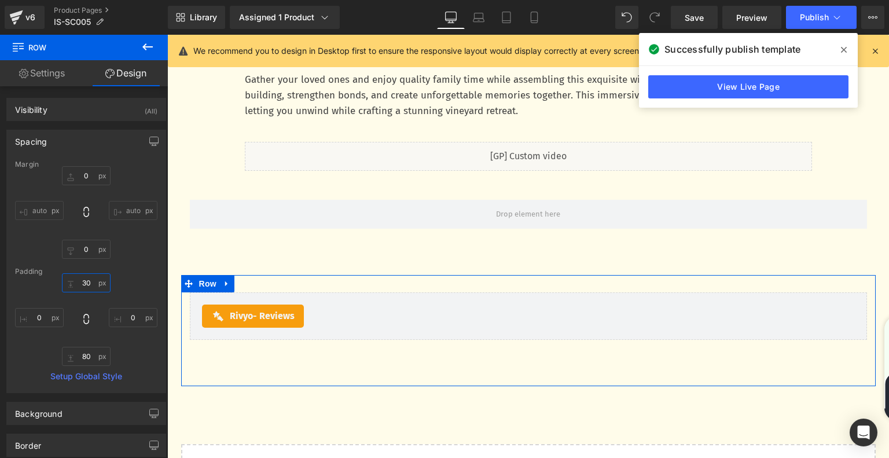
click at [90, 288] on input "30" at bounding box center [86, 282] width 49 height 19
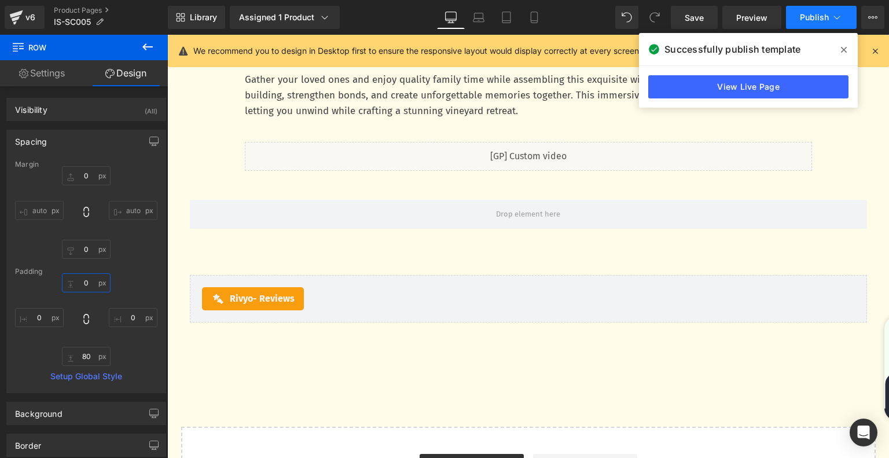
type input "0"
click at [829, 21] on button "Publish" at bounding box center [821, 17] width 71 height 23
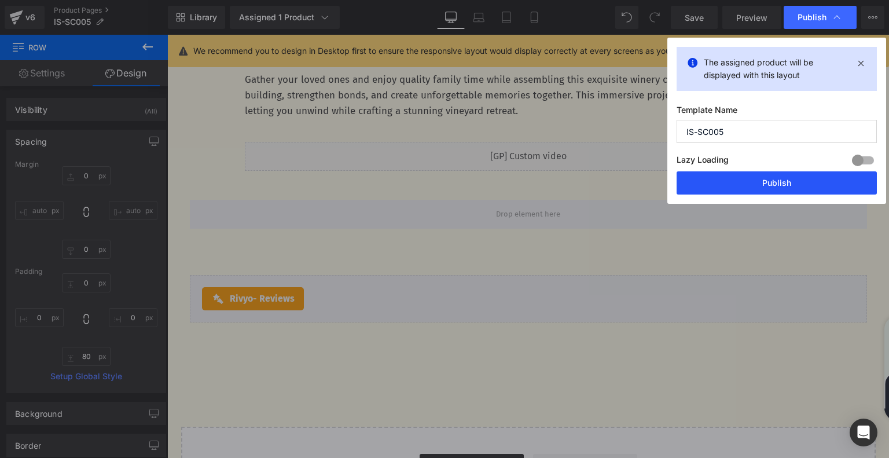
click at [782, 183] on button "Publish" at bounding box center [777, 182] width 200 height 23
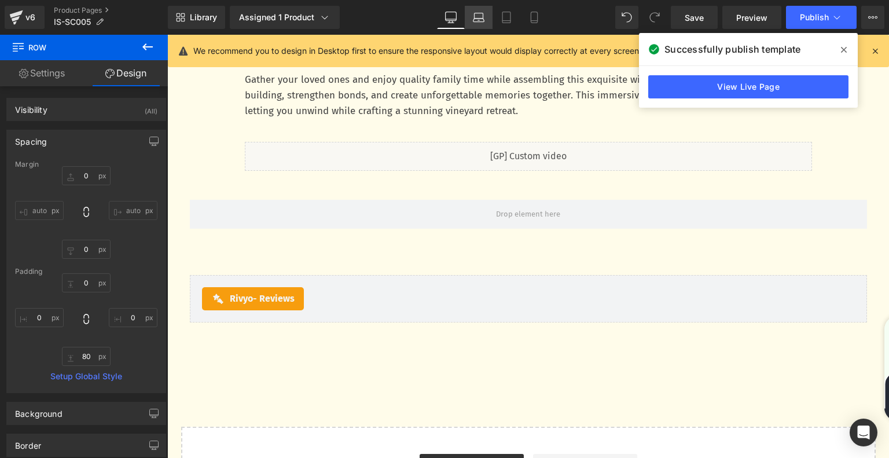
click at [478, 12] on icon at bounding box center [479, 18] width 12 height 12
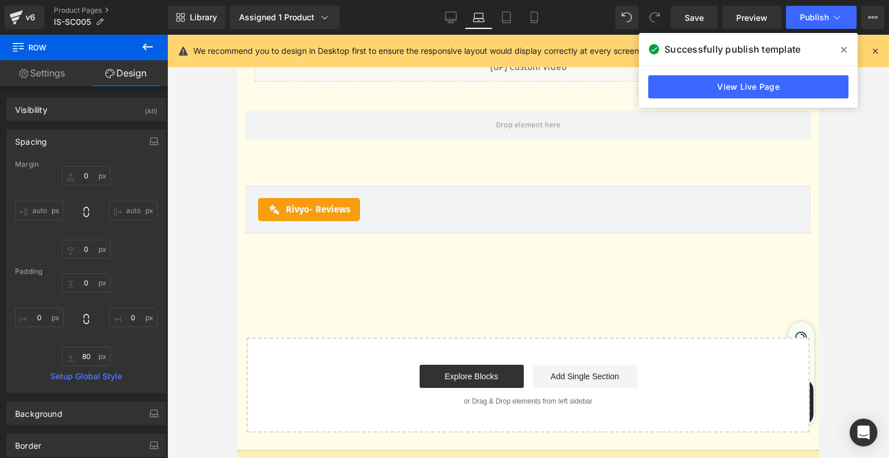
type input "0"
type input "80"
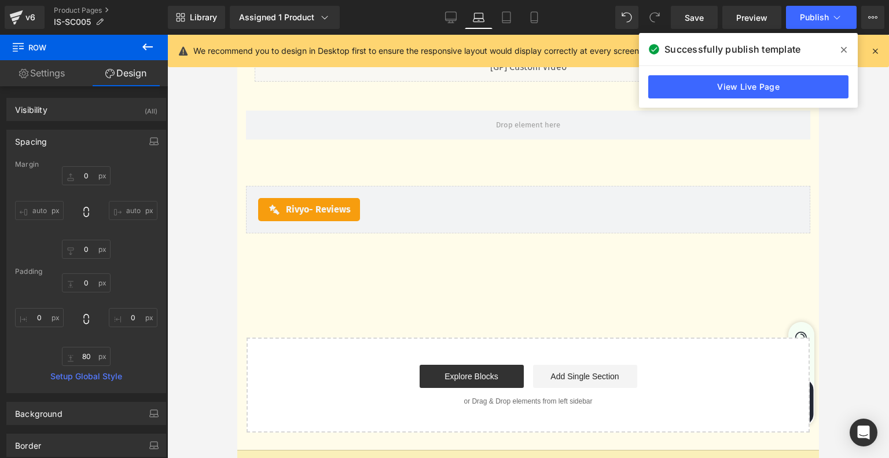
type input "0"
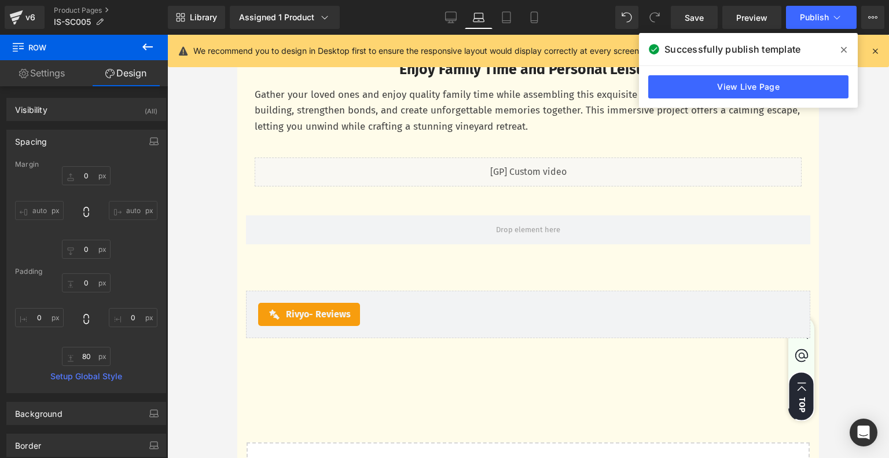
scroll to position [3304, 0]
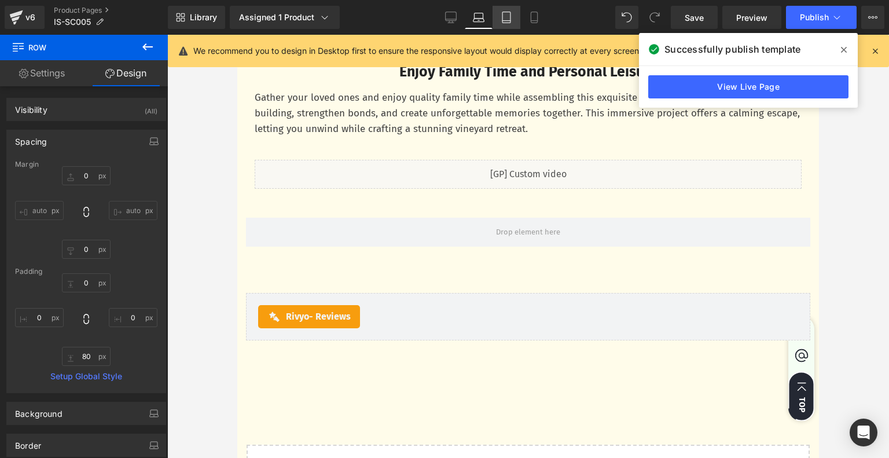
click at [509, 20] on icon at bounding box center [507, 18] width 12 height 12
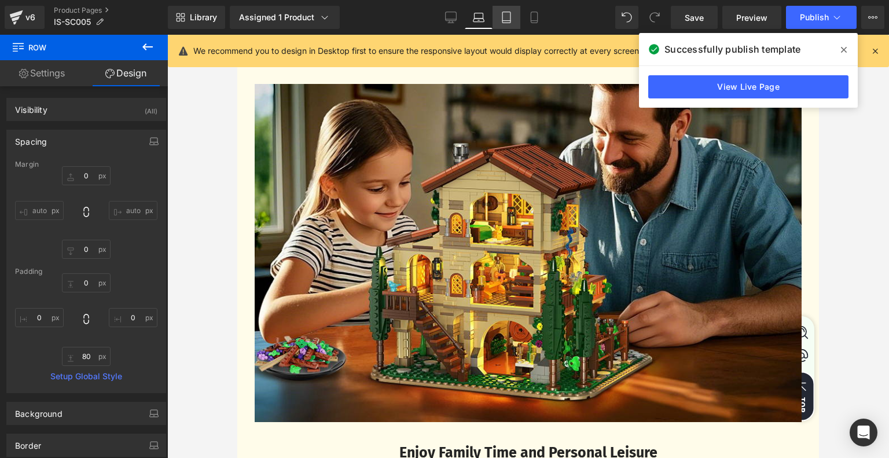
type input "0"
type input "80"
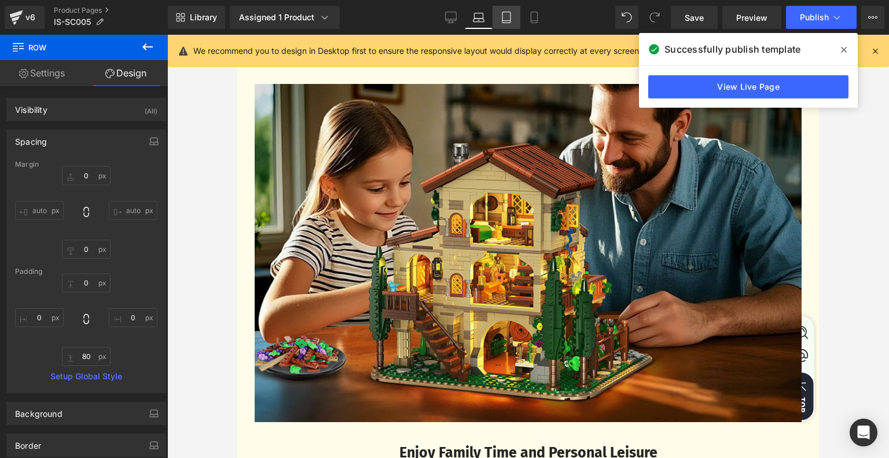
type input "0"
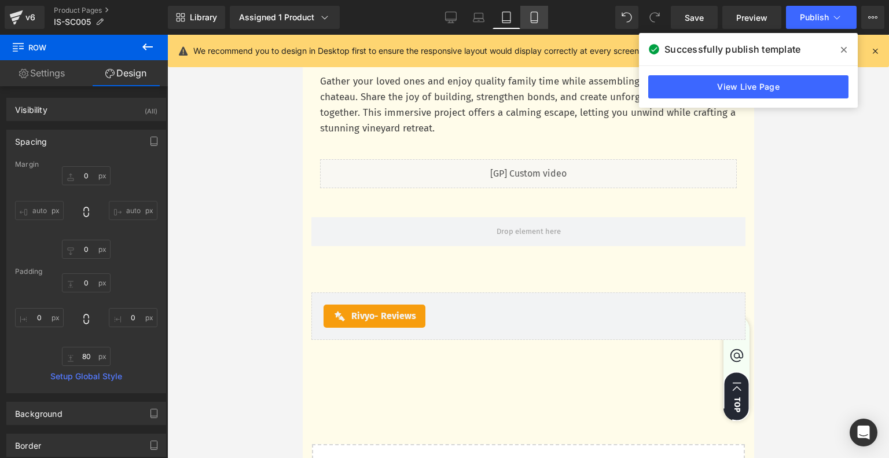
click at [532, 20] on icon at bounding box center [534, 18] width 12 height 12
type input "0"
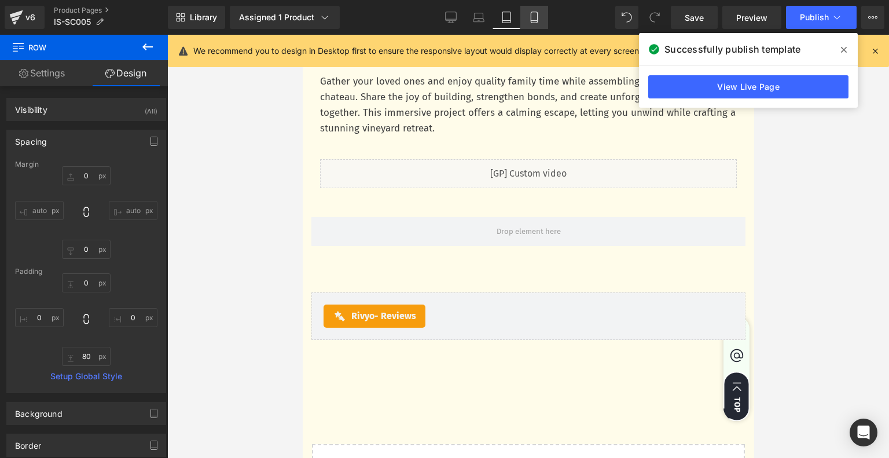
type input "50"
type input "0"
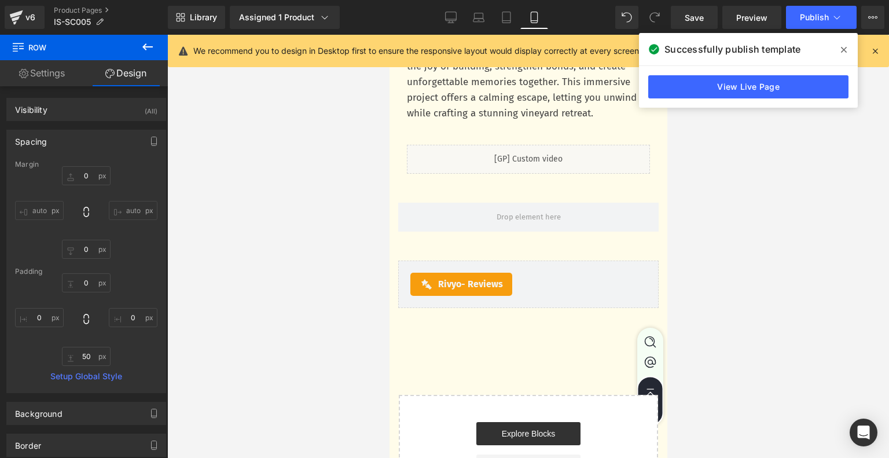
scroll to position [3696, 0]
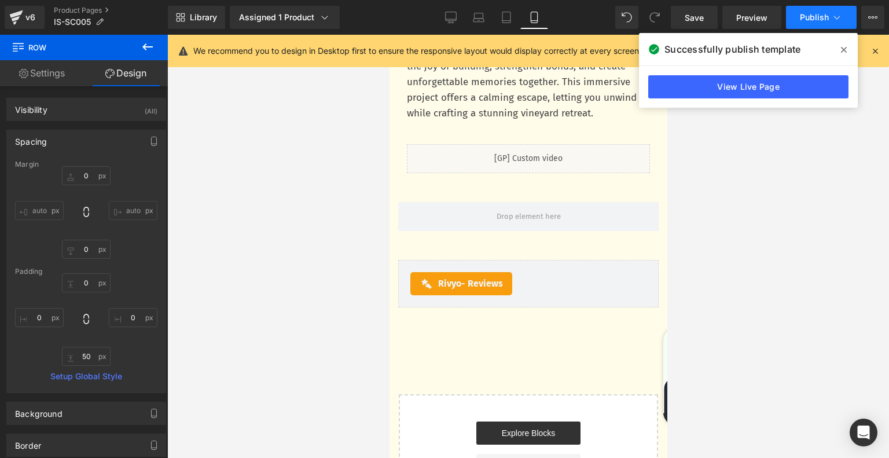
click at [826, 17] on span "Publish" at bounding box center [814, 17] width 29 height 9
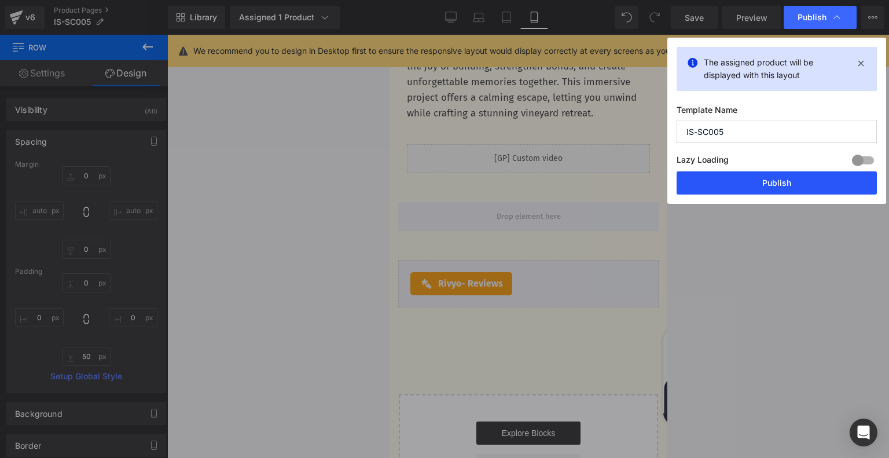
click at [761, 177] on button "Publish" at bounding box center [777, 182] width 200 height 23
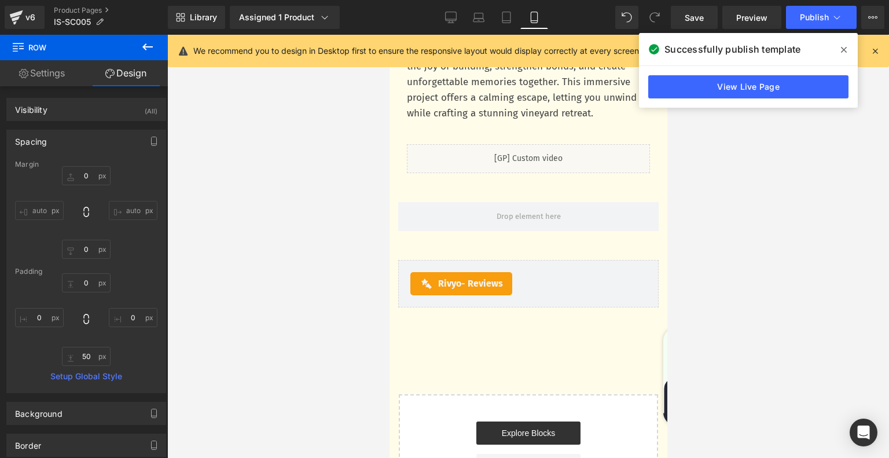
click at [846, 48] on icon at bounding box center [844, 49] width 6 height 9
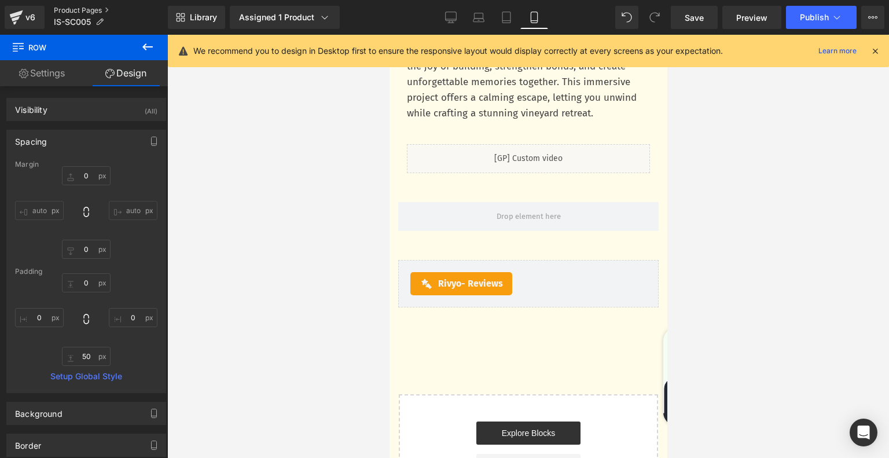
click at [82, 8] on link "Product Pages" at bounding box center [111, 10] width 114 height 9
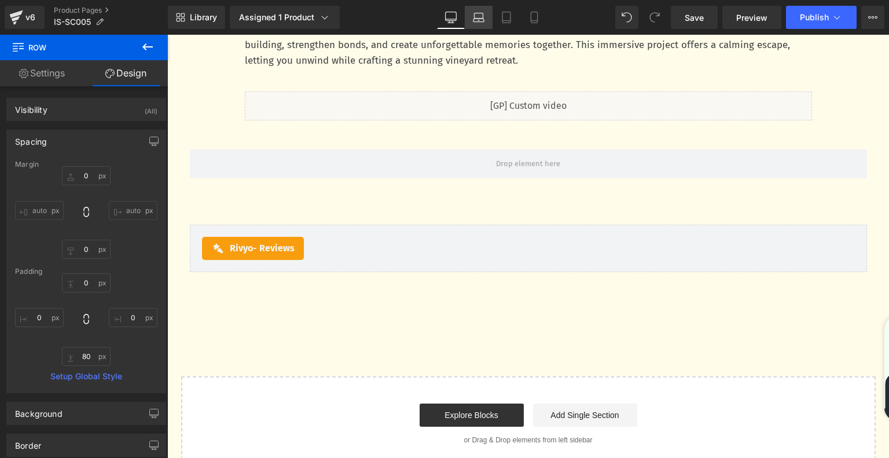
click at [484, 23] on link "Laptop" at bounding box center [479, 17] width 28 height 23
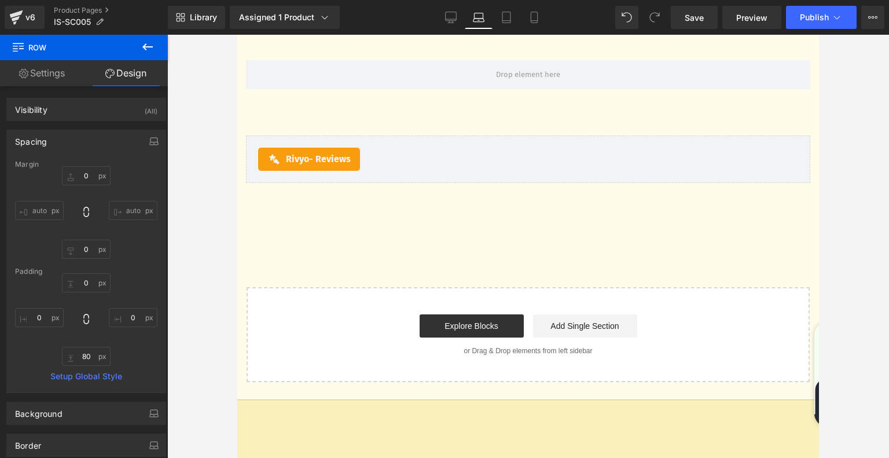
type input "0"
type input "80"
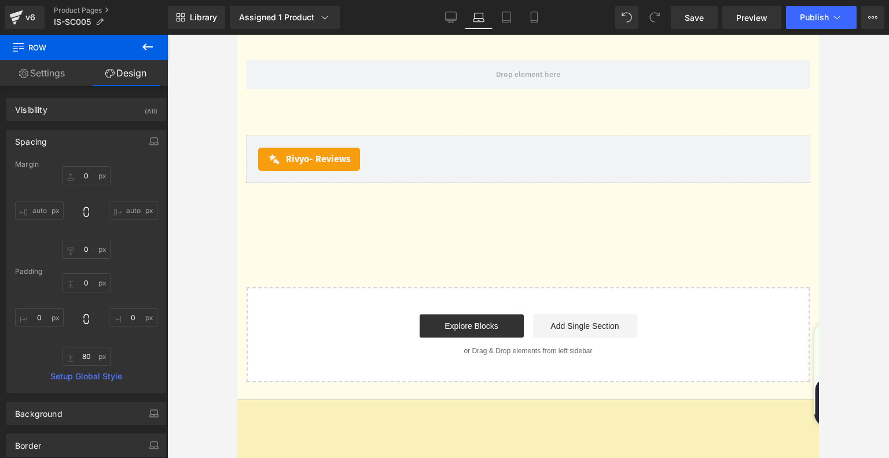
type input "0"
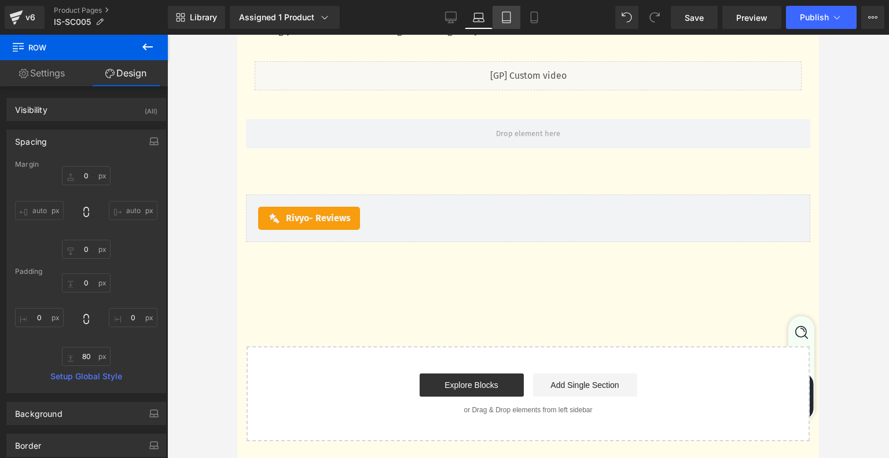
click at [505, 23] on icon at bounding box center [506, 17] width 8 height 11
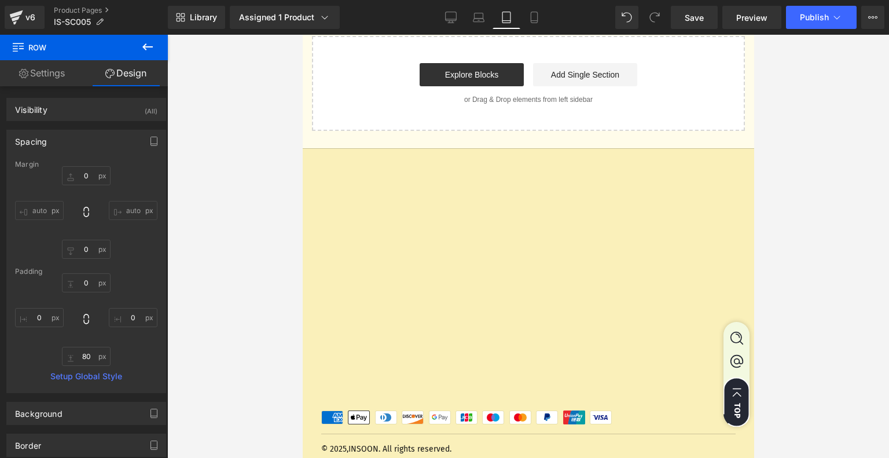
type input "0"
type input "80"
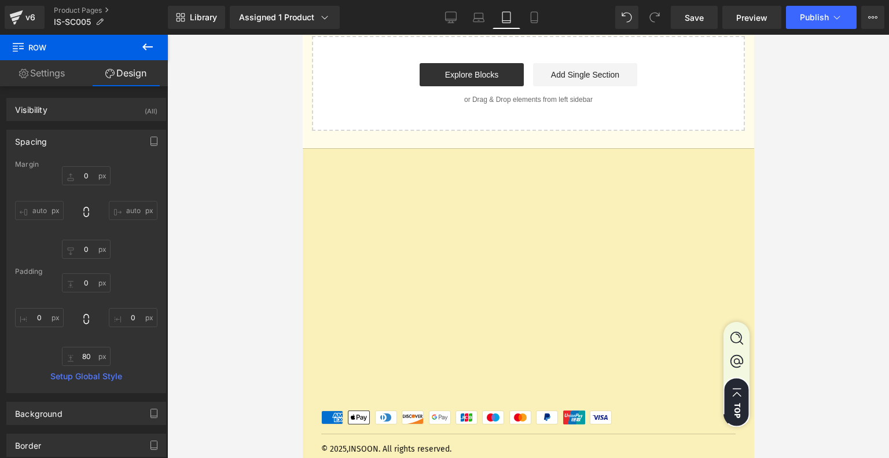
type input "0"
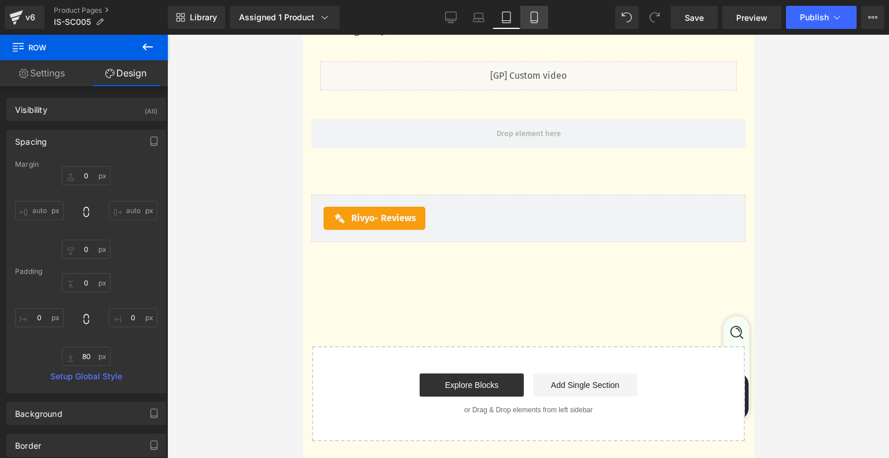
click at [535, 23] on icon at bounding box center [534, 17] width 6 height 11
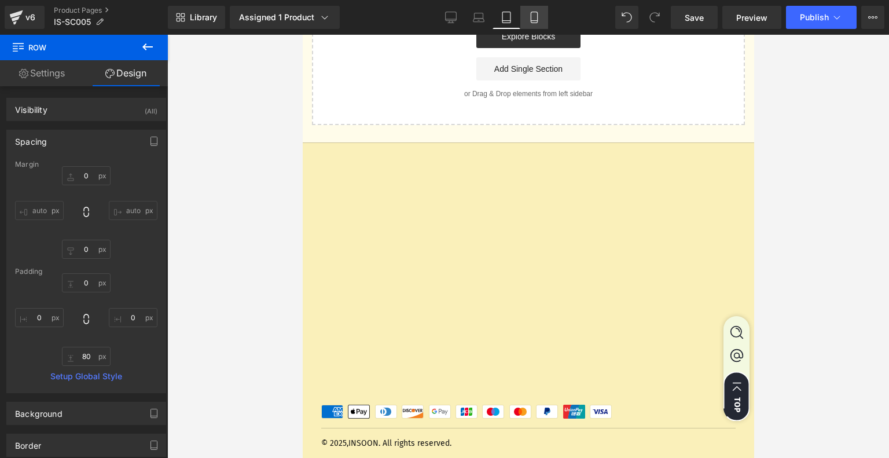
type input "0"
type input "50"
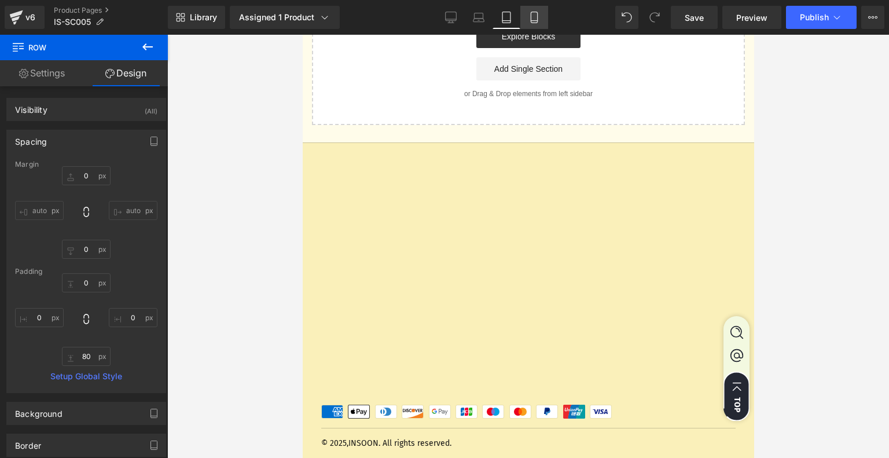
type input "0"
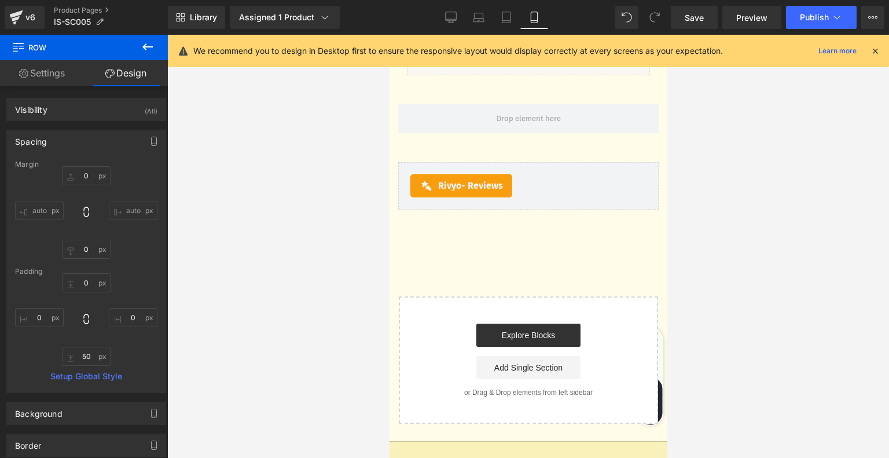
scroll to position [3794, 0]
click at [460, 19] on link "Desktop" at bounding box center [451, 17] width 28 height 23
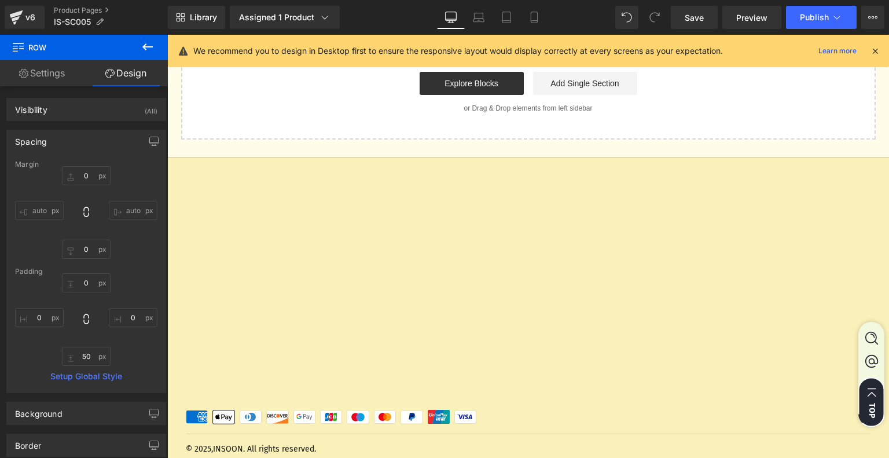
type input "0"
type input "80"
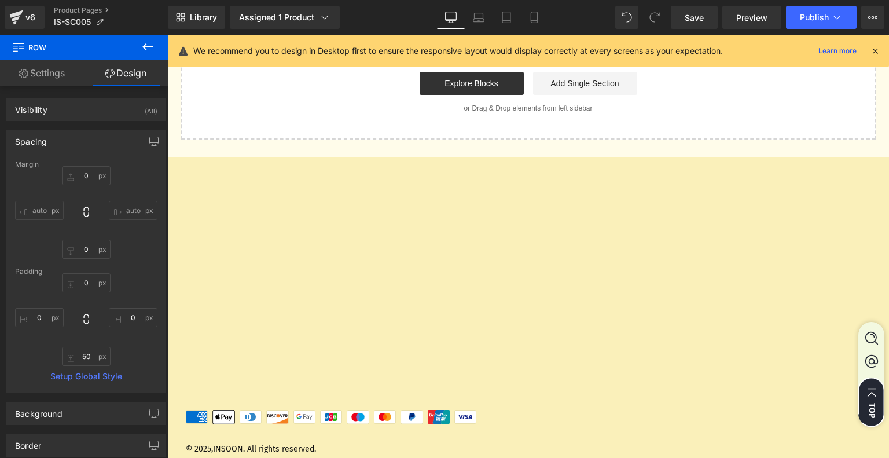
type input "0"
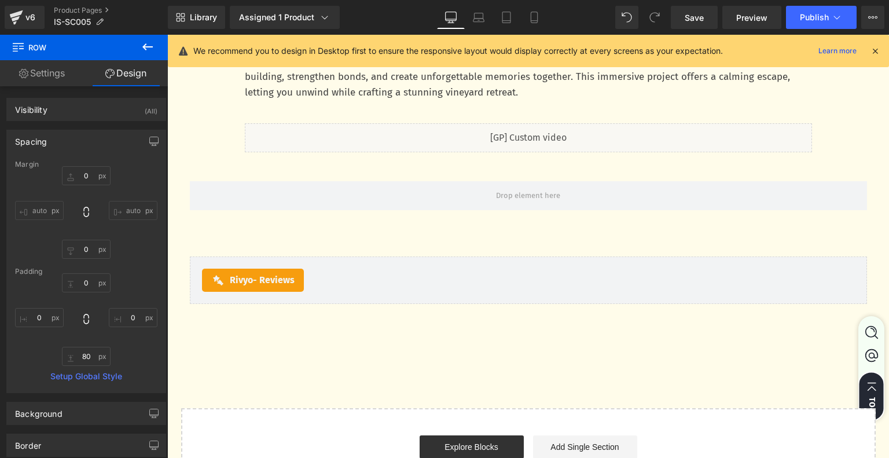
scroll to position [3579, 0]
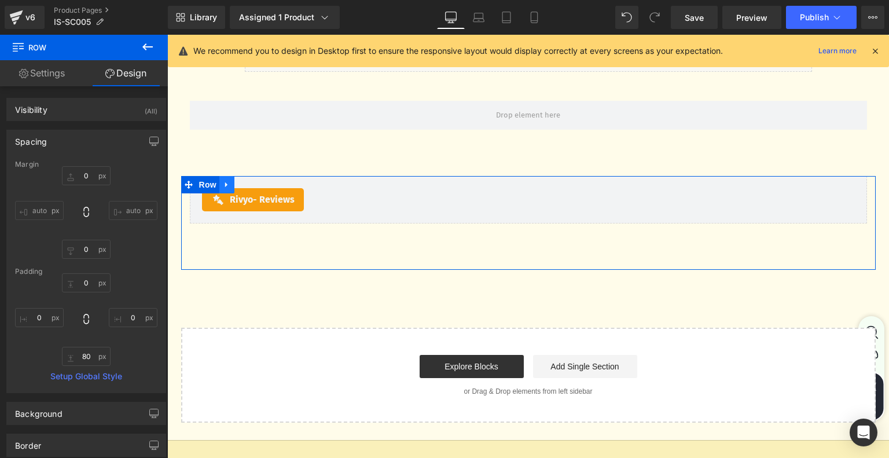
click at [222, 181] on link at bounding box center [226, 184] width 15 height 17
click at [223, 185] on icon at bounding box center [227, 185] width 8 height 8
click at [223, 187] on icon at bounding box center [227, 185] width 8 height 8
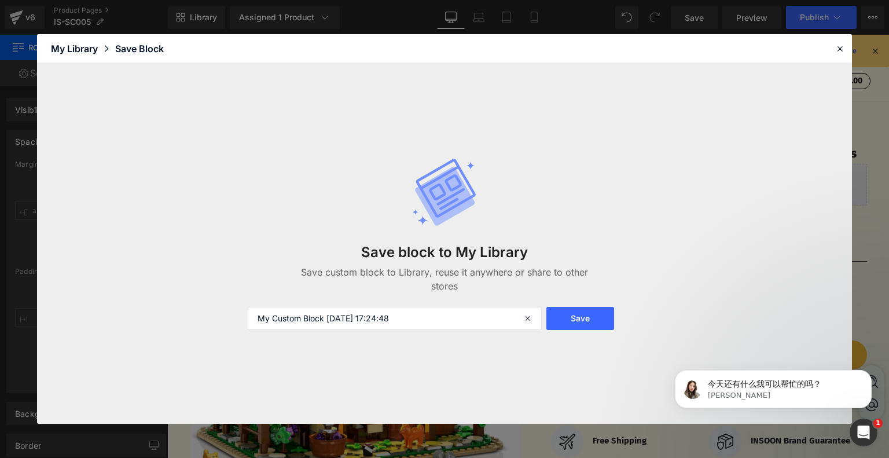
scroll to position [0, 0]
drag, startPoint x: 412, startPoint y: 319, endPoint x: 252, endPoint y: 315, distance: 159.8
click at [252, 315] on input "My Custom Block 2025-08-26 17:24:48" at bounding box center [395, 318] width 294 height 23
click at [259, 319] on input "评论板块" at bounding box center [395, 318] width 294 height 23
click at [258, 320] on input "页面底部评论板块" at bounding box center [395, 318] width 294 height 23
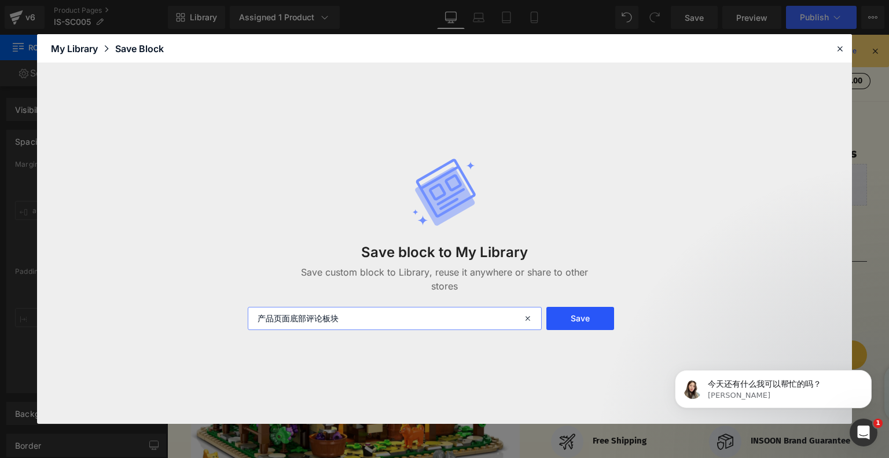
type input "产品页面底部评论板块"
click at [0, 0] on button "Save" at bounding box center [0, 0] width 0 height 0
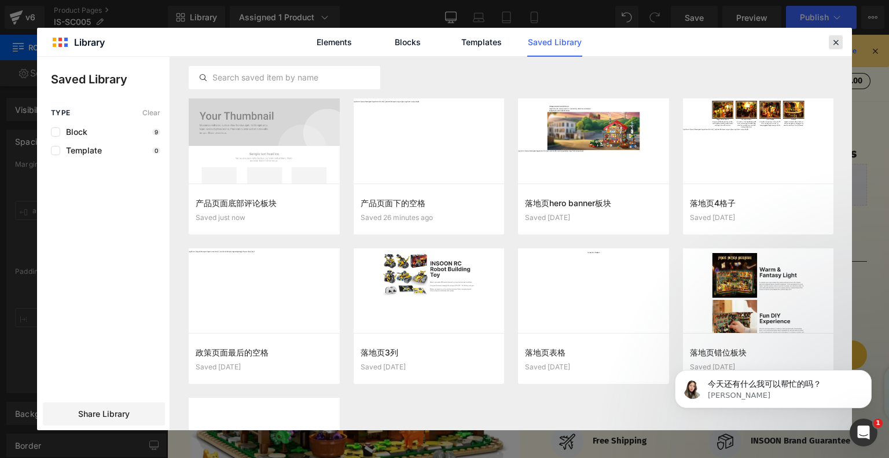
click at [0, 0] on icon at bounding box center [0, 0] width 0 height 0
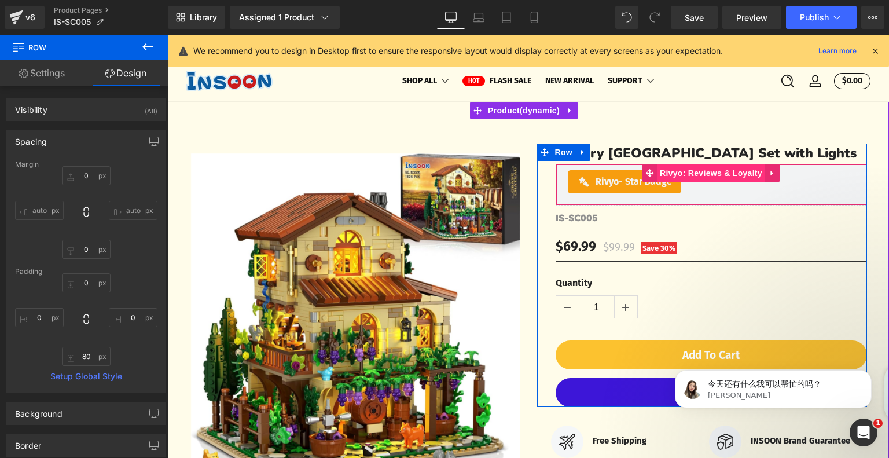
drag, startPoint x: 685, startPoint y: 194, endPoint x: 666, endPoint y: 198, distance: 19.5
click at [685, 182] on span "Rivyo: Reviews & Loyalty" at bounding box center [711, 172] width 108 height 17
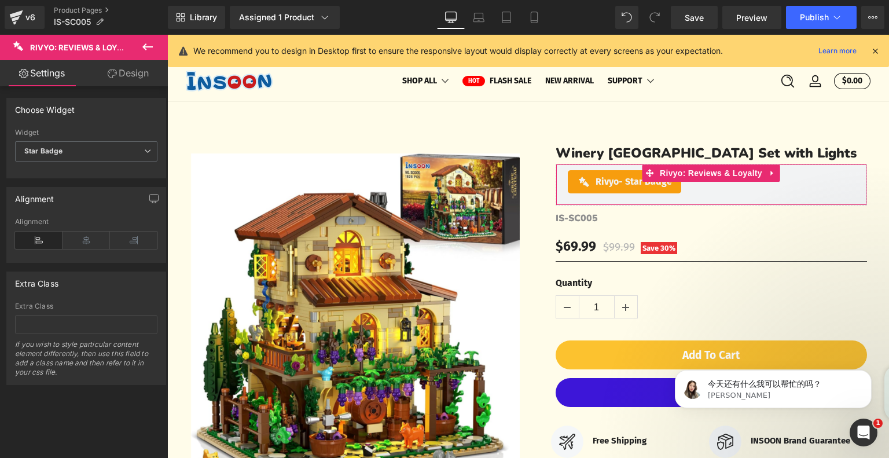
click at [124, 73] on link "Design" at bounding box center [128, 73] width 84 height 26
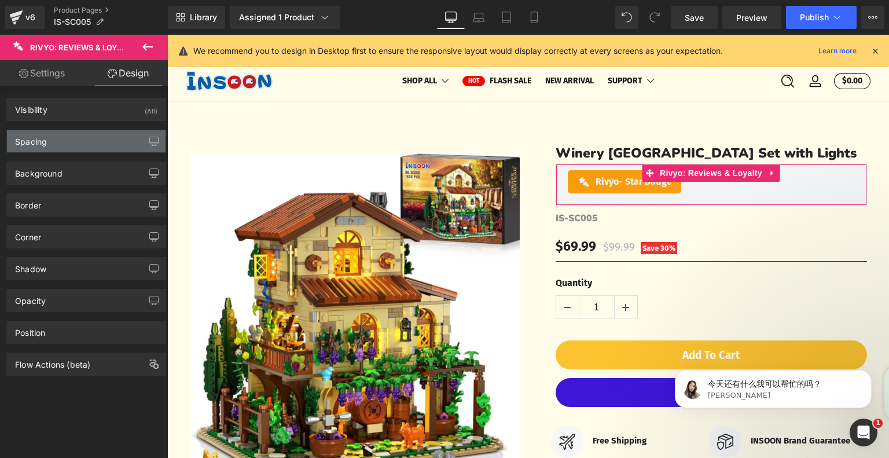
click at [104, 146] on div "Spacing" at bounding box center [86, 141] width 159 height 22
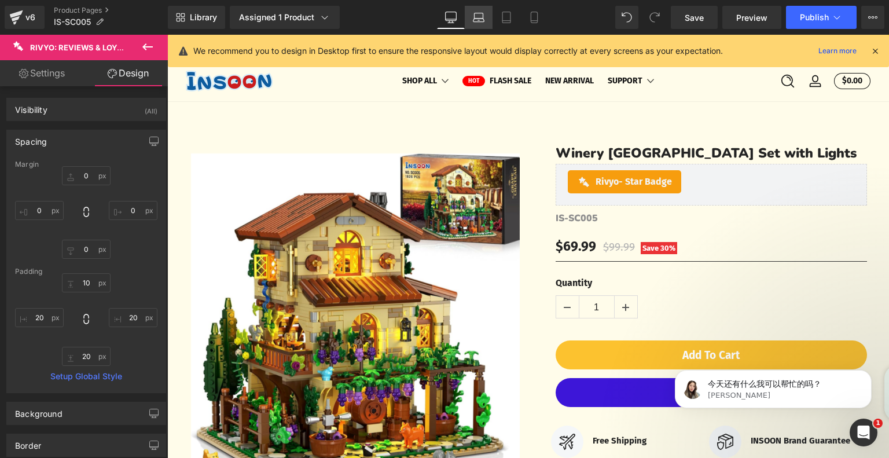
click at [491, 22] on link "Laptop" at bounding box center [479, 17] width 28 height 23
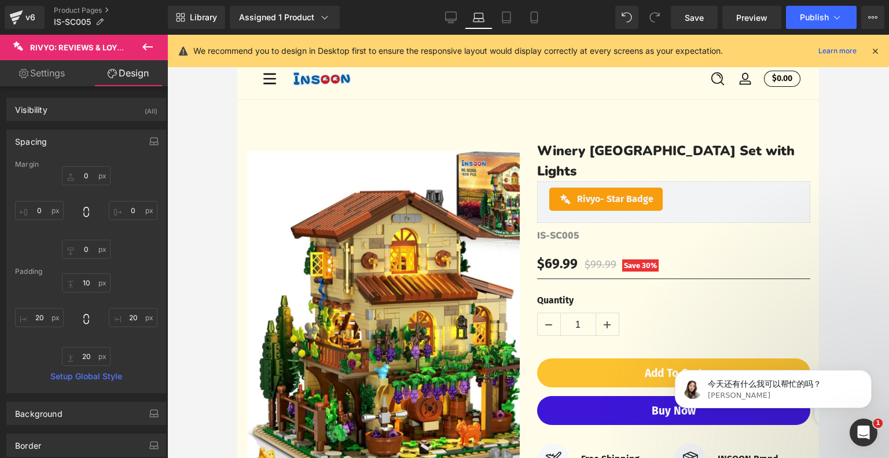
type input "0"
type input "10"
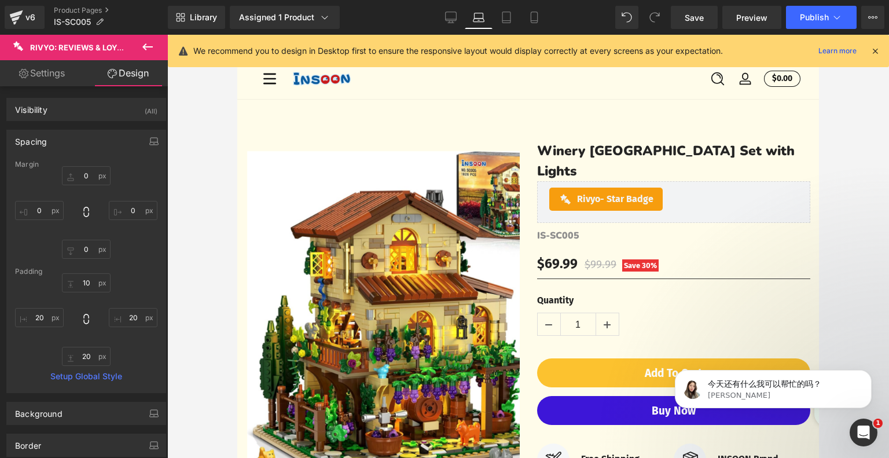
type input "20"
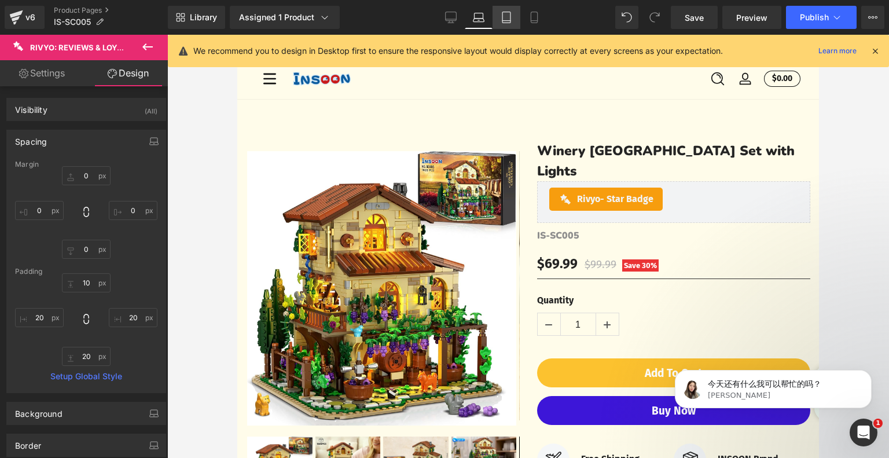
click at [510, 21] on icon at bounding box center [507, 18] width 12 height 12
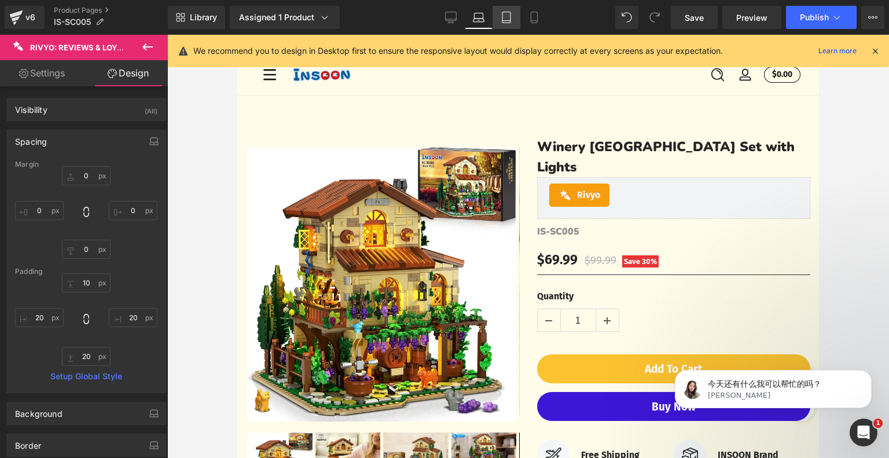
type input "0"
type input "10"
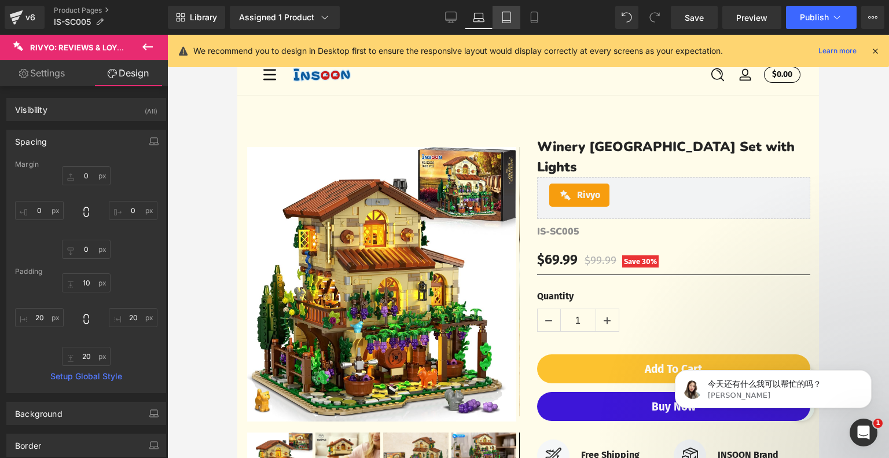
type input "20"
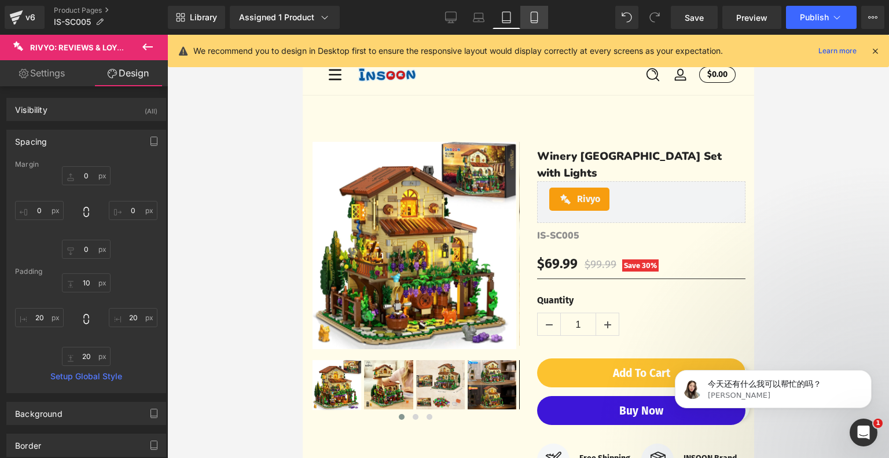
click at [526, 21] on link "Mobile" at bounding box center [534, 17] width 28 height 23
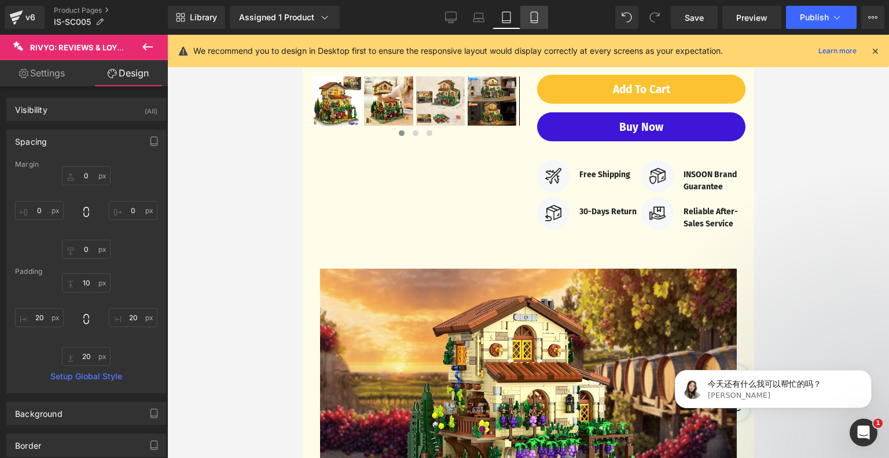
type input "0"
type input "10"
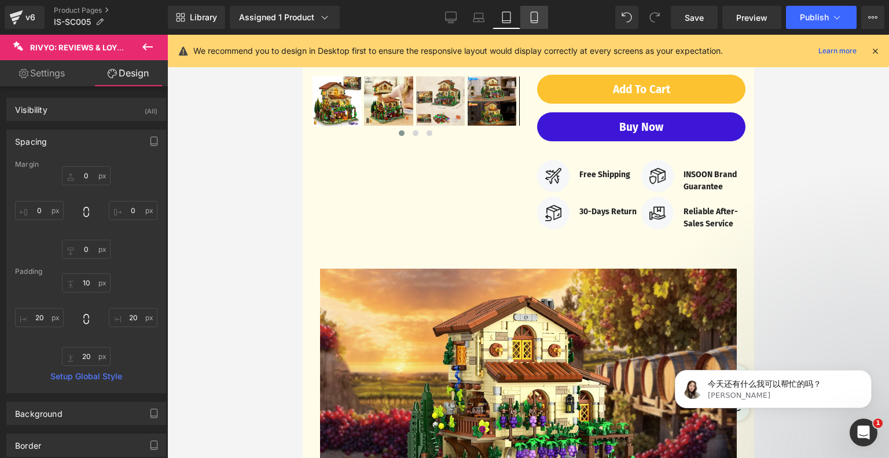
type input "20"
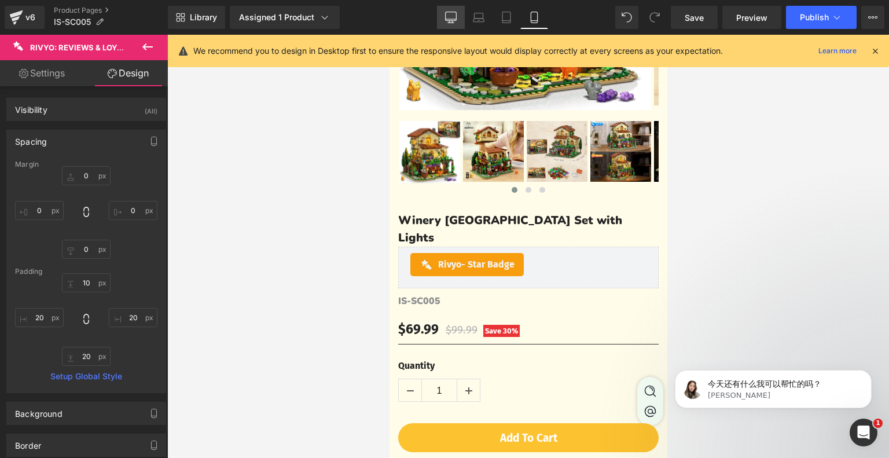
click at [450, 21] on icon at bounding box center [451, 18] width 12 height 12
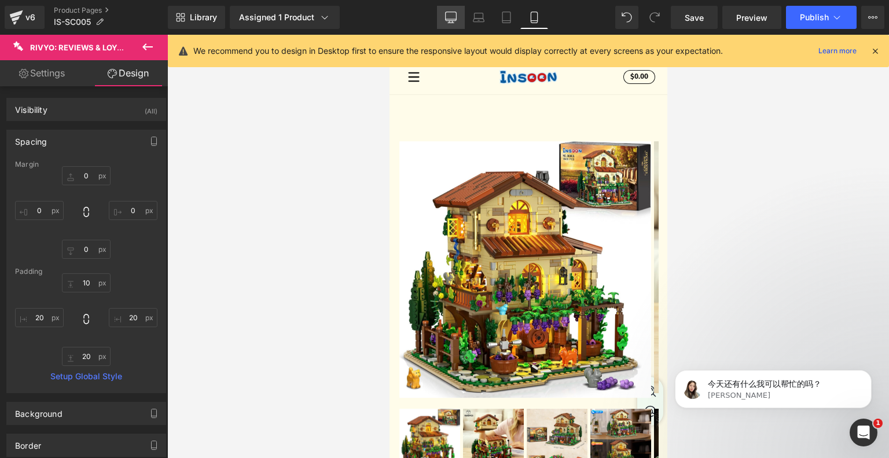
type input "0"
type input "10"
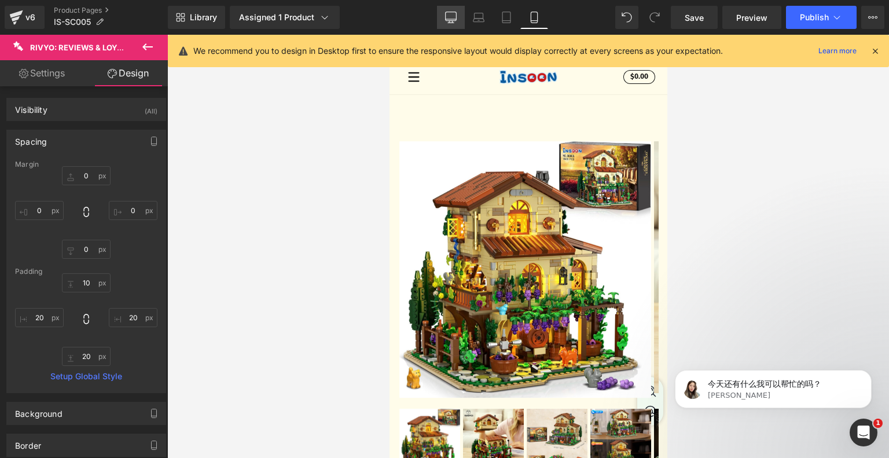
type input "20"
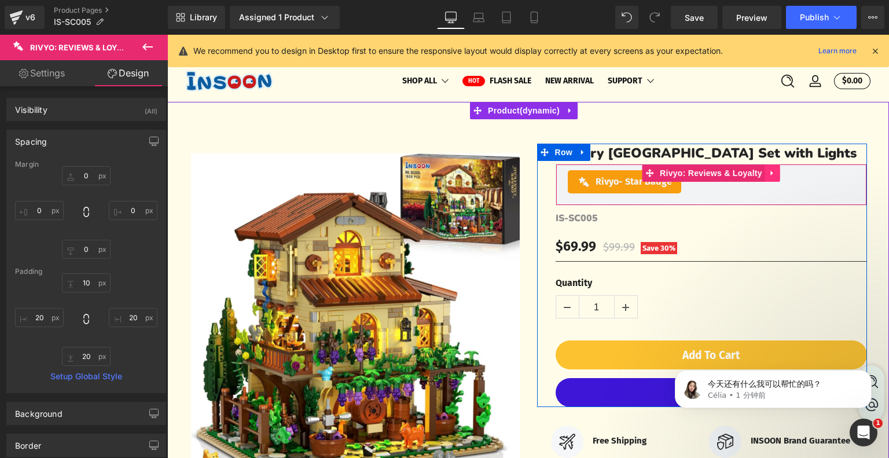
click at [769, 177] on icon at bounding box center [773, 172] width 8 height 9
click at [746, 177] on icon at bounding box center [750, 172] width 8 height 9
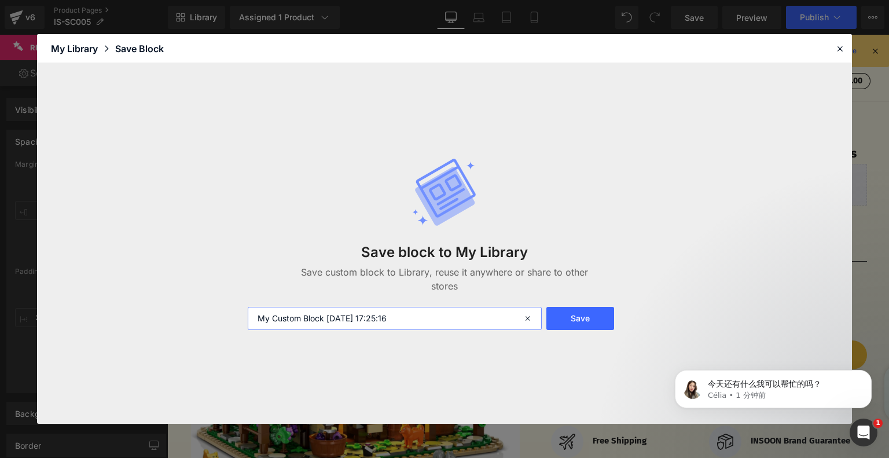
drag, startPoint x: 370, startPoint y: 321, endPoint x: 225, endPoint y: 321, distance: 145.9
click at [225, 321] on div "Save block to My Library Save custom block to Library, reuse it anywhere or sha…" at bounding box center [444, 243] width 815 height 360
type input "产品页面顶部星级评论板块"
click at [587, 319] on button "Save" at bounding box center [580, 318] width 68 height 23
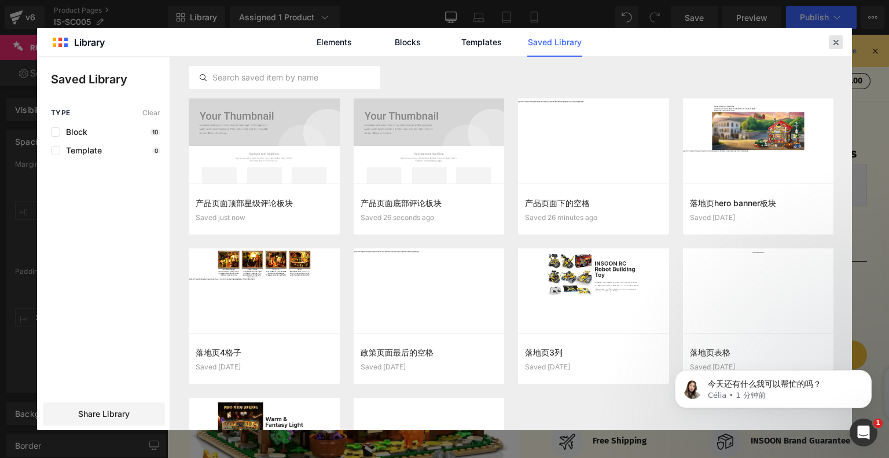
click at [839, 43] on icon at bounding box center [836, 42] width 10 height 10
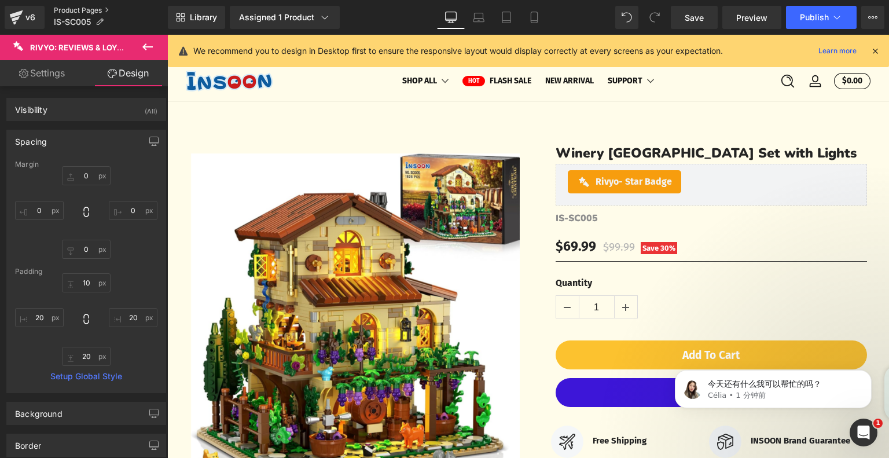
click at [65, 12] on link "Product Pages" at bounding box center [111, 10] width 114 height 9
